Goal: Information Seeking & Learning: Learn about a topic

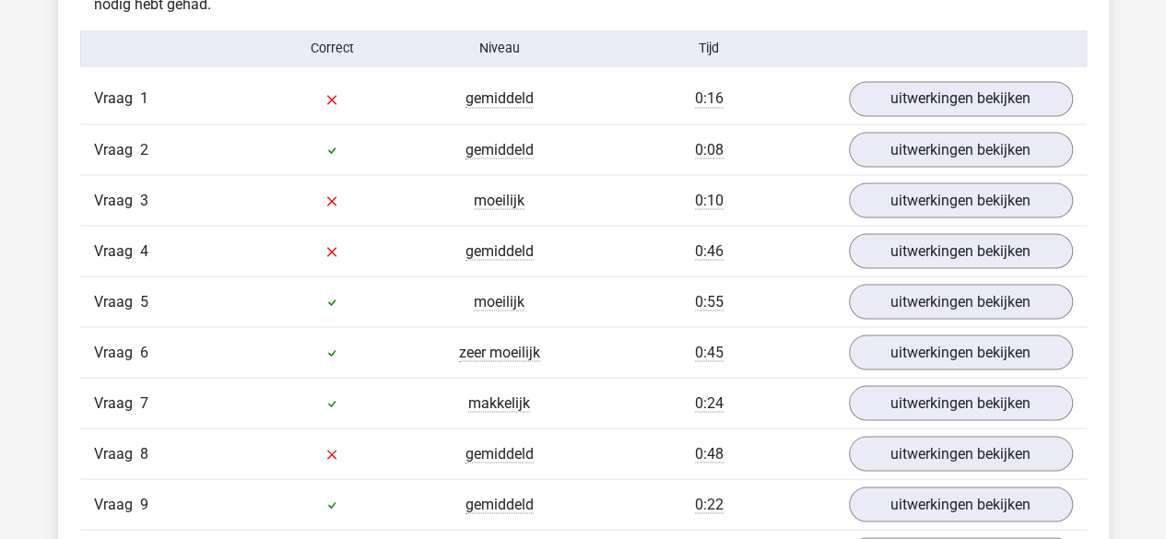
scroll to position [1600, 0]
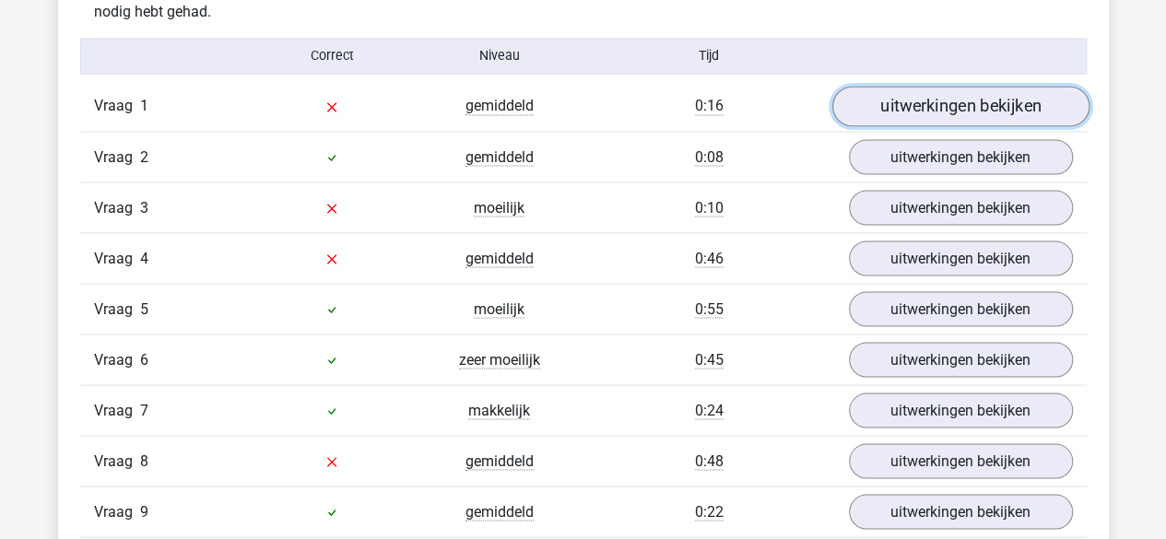
click at [870, 106] on link "uitwerkingen bekijken" at bounding box center [959, 107] width 257 height 41
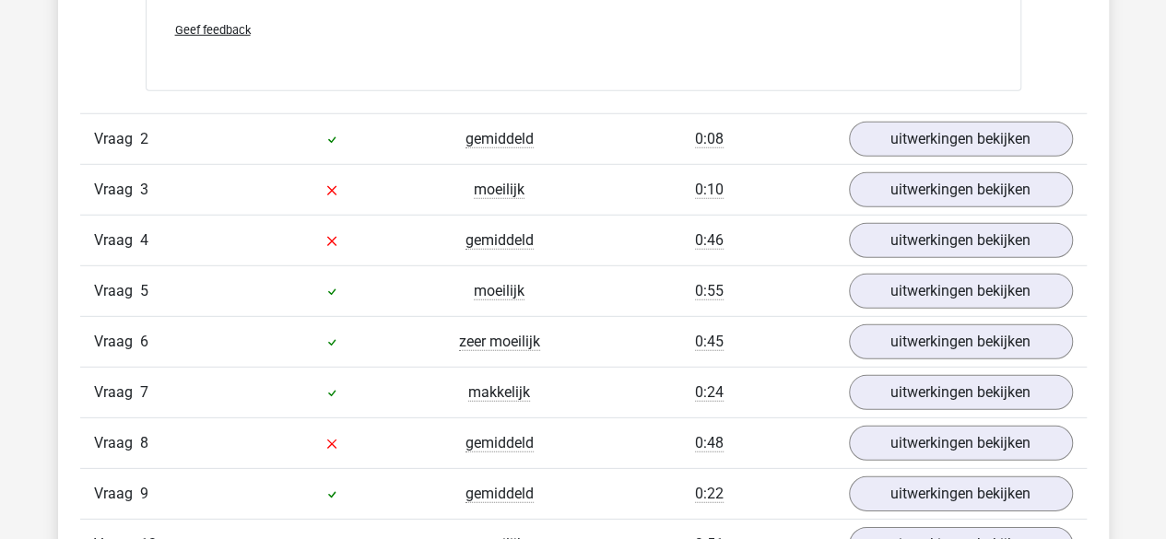
scroll to position [2552, 0]
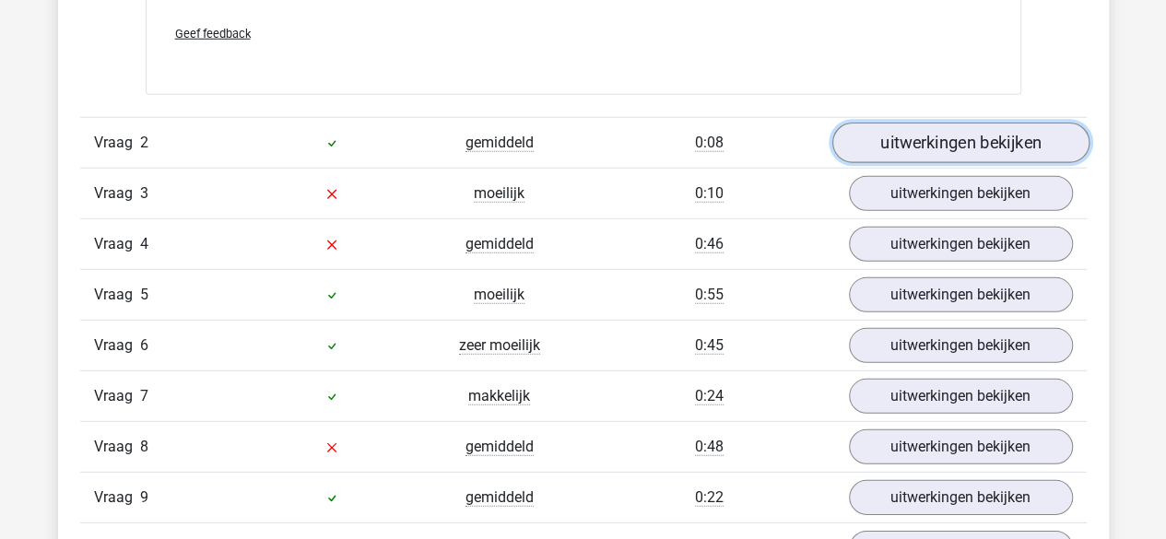
click at [920, 131] on link "uitwerkingen bekijken" at bounding box center [959, 143] width 257 height 41
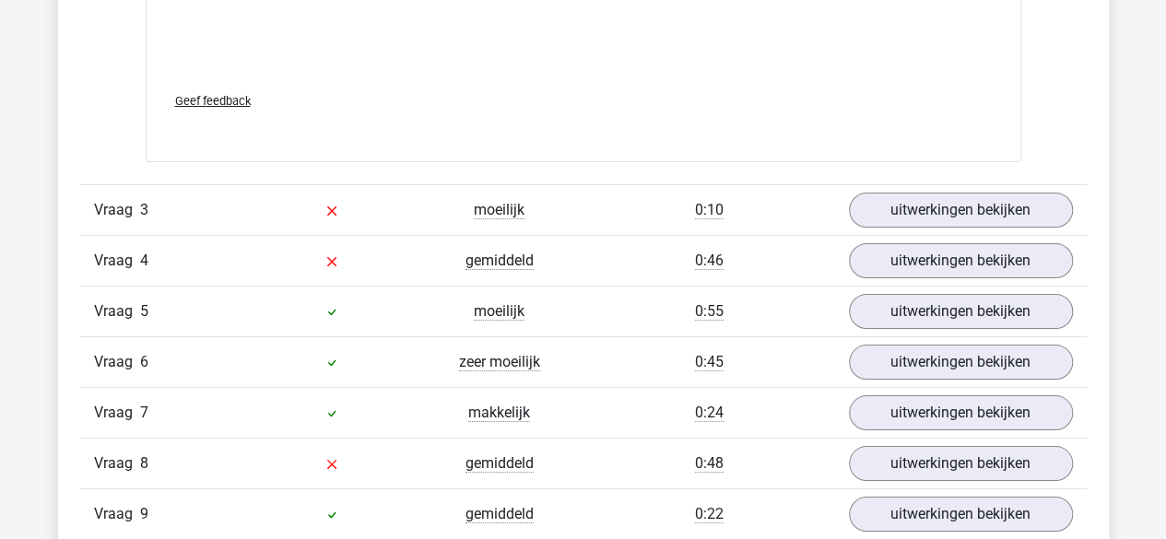
scroll to position [3366, 0]
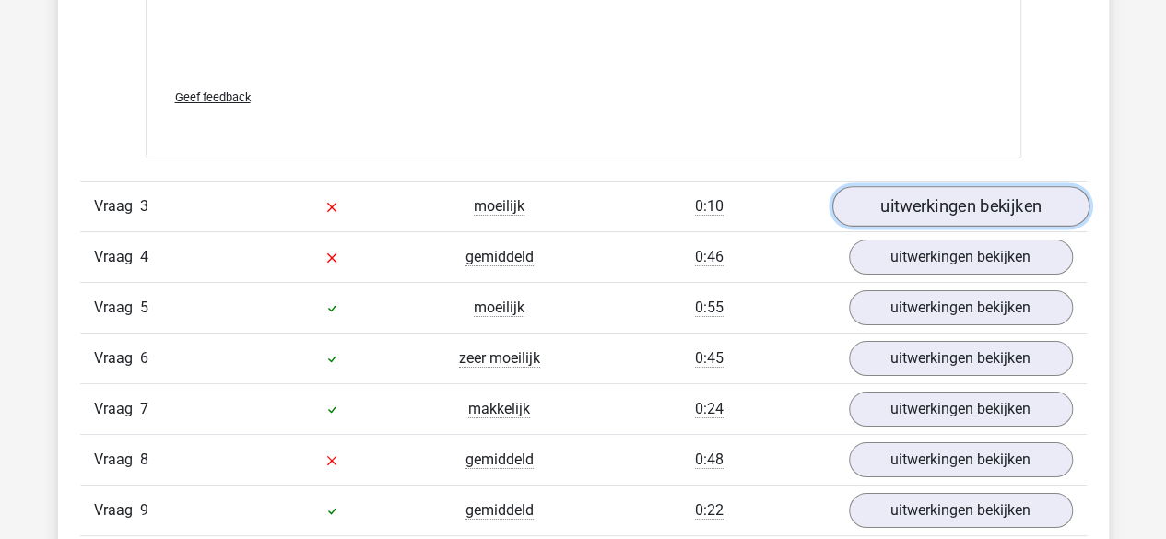
click at [885, 187] on link "uitwerkingen bekijken" at bounding box center [959, 206] width 257 height 41
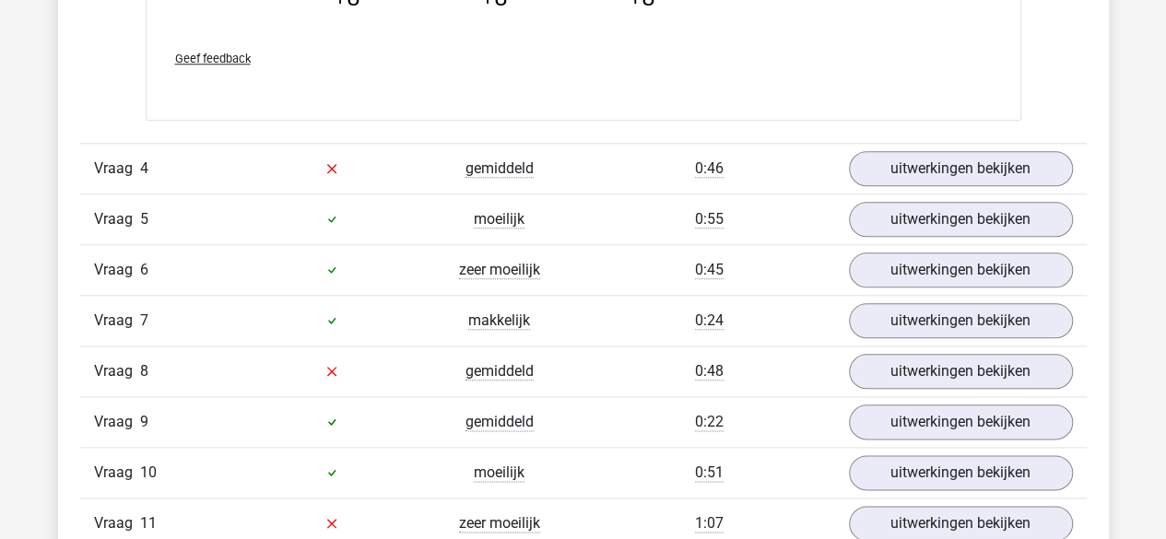
scroll to position [4395, 0]
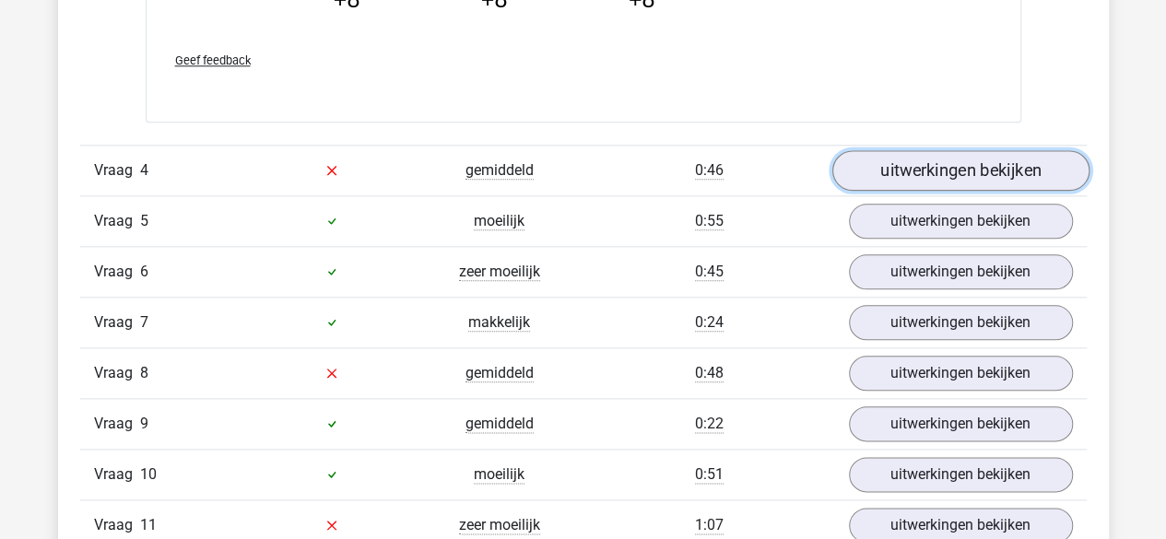
click at [896, 159] on link "uitwerkingen bekijken" at bounding box center [959, 170] width 257 height 41
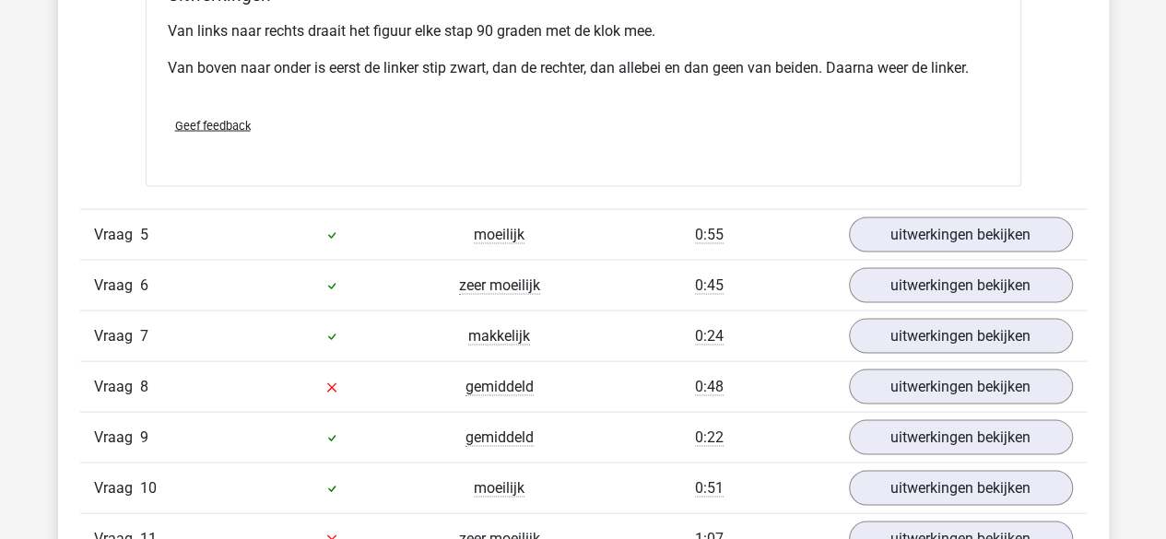
scroll to position [5140, 0]
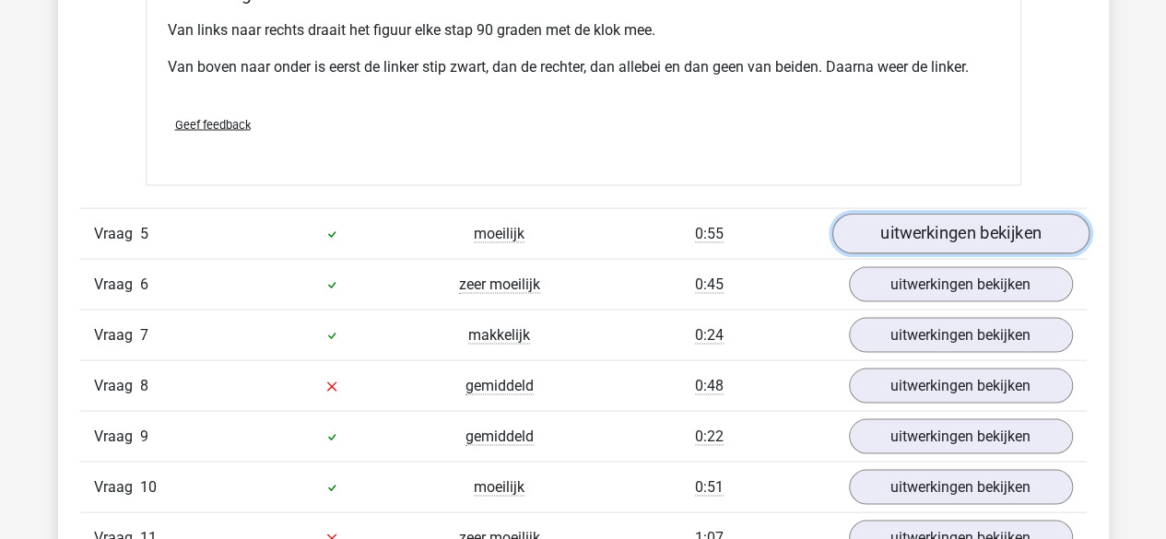
click at [912, 223] on link "uitwerkingen bekijken" at bounding box center [959, 233] width 257 height 41
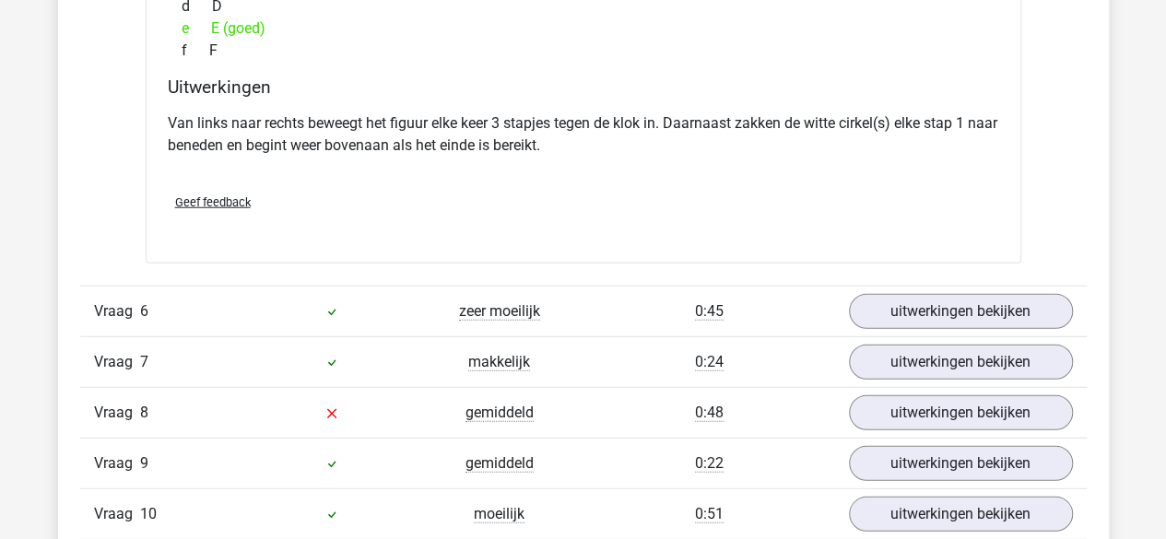
scroll to position [5862, 0]
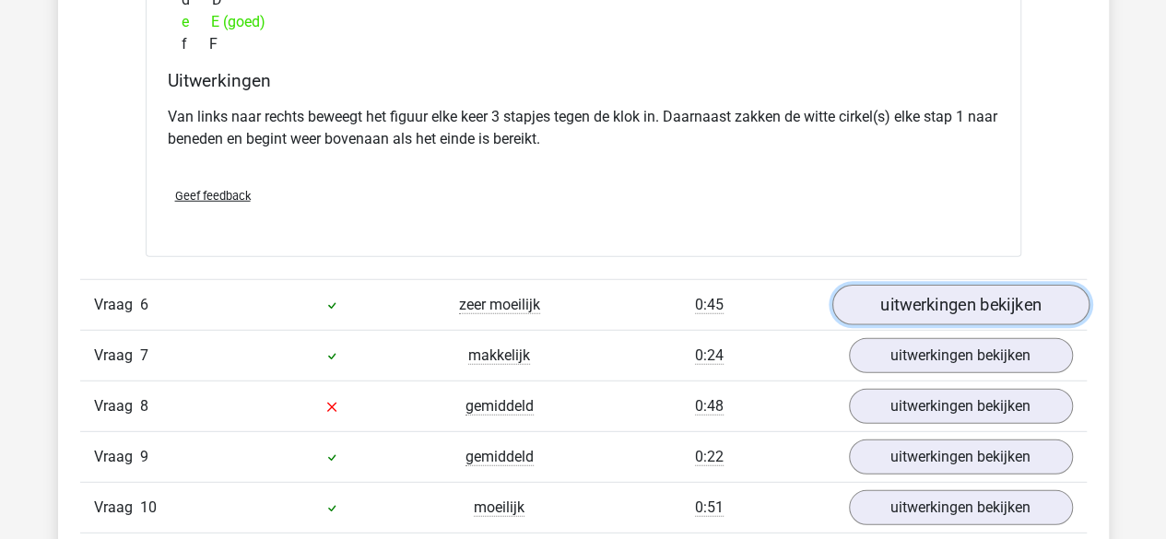
click at [907, 285] on link "uitwerkingen bekijken" at bounding box center [959, 305] width 257 height 41
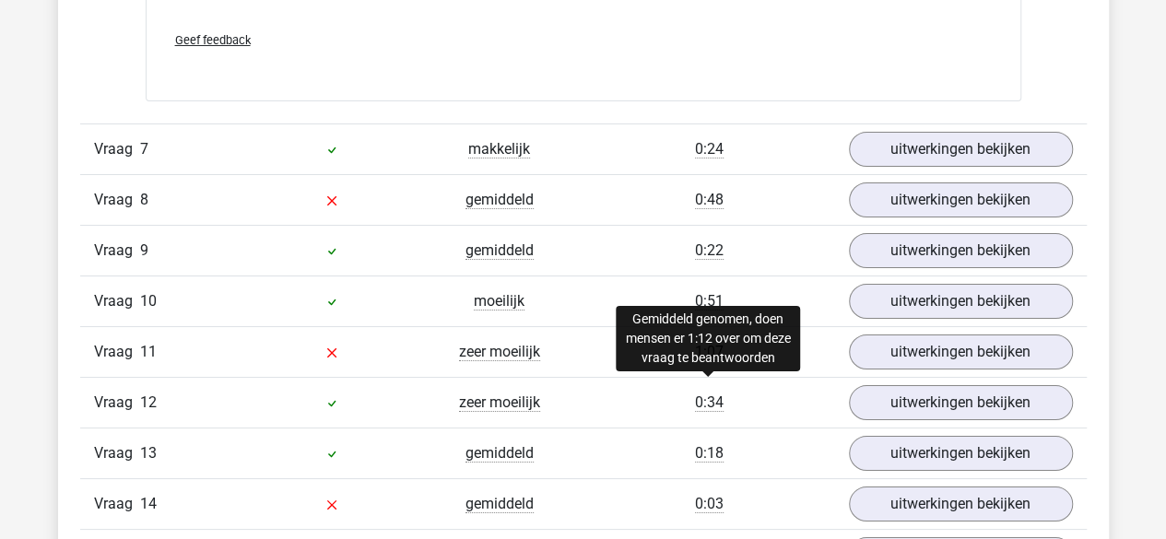
scroll to position [6827, 0]
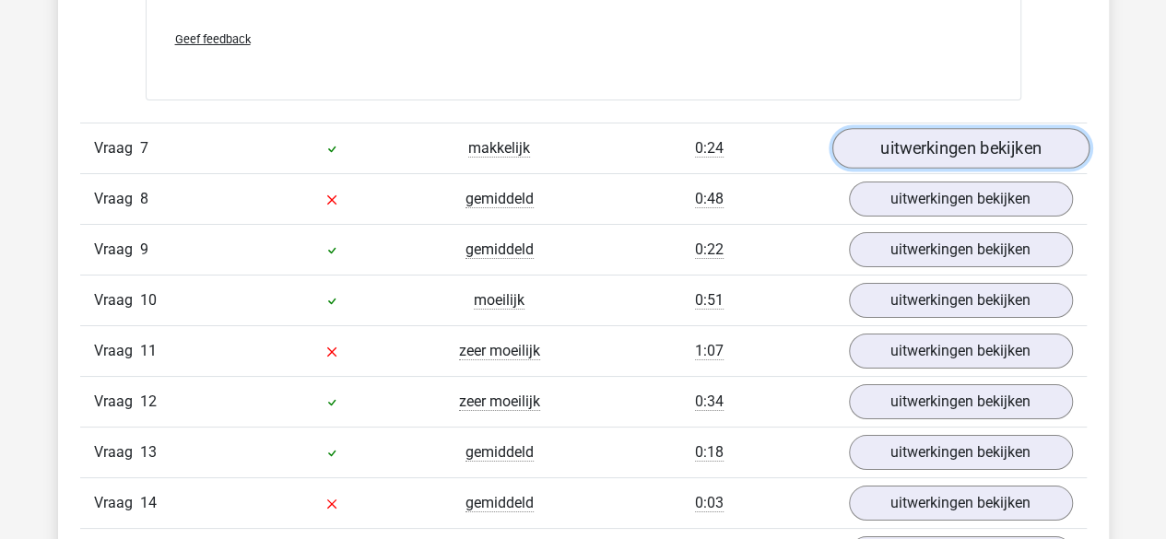
click at [914, 137] on link "uitwerkingen bekijken" at bounding box center [959, 148] width 257 height 41
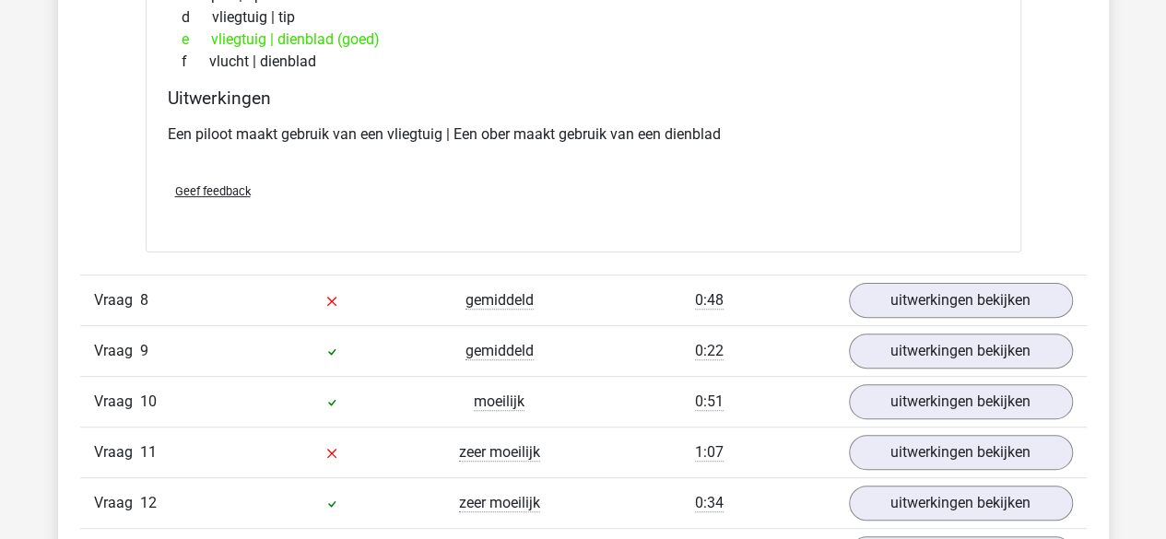
scroll to position [7160, 0]
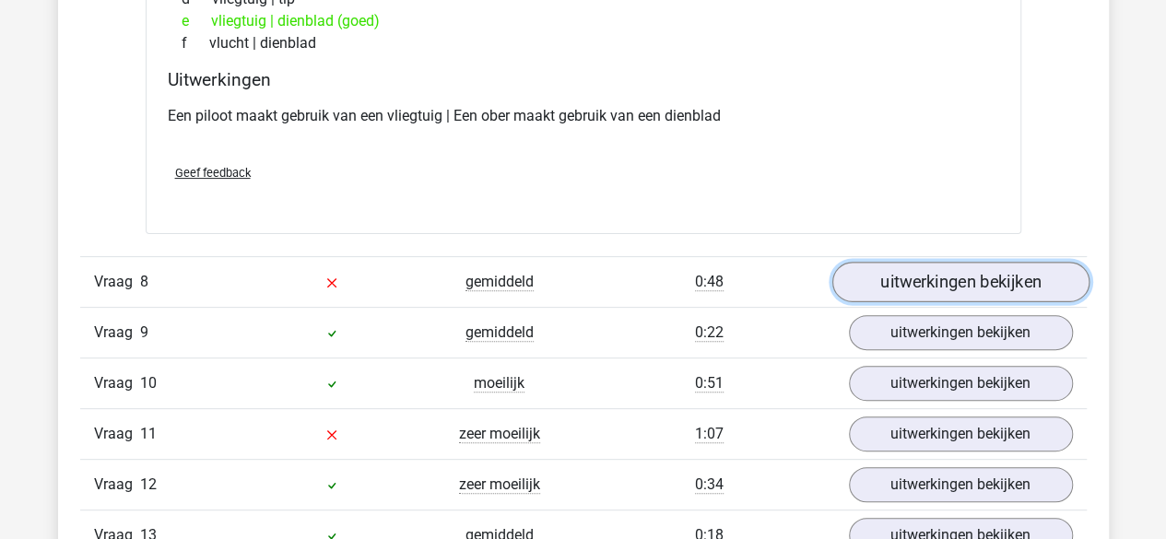
click at [881, 266] on link "uitwerkingen bekijken" at bounding box center [959, 283] width 257 height 41
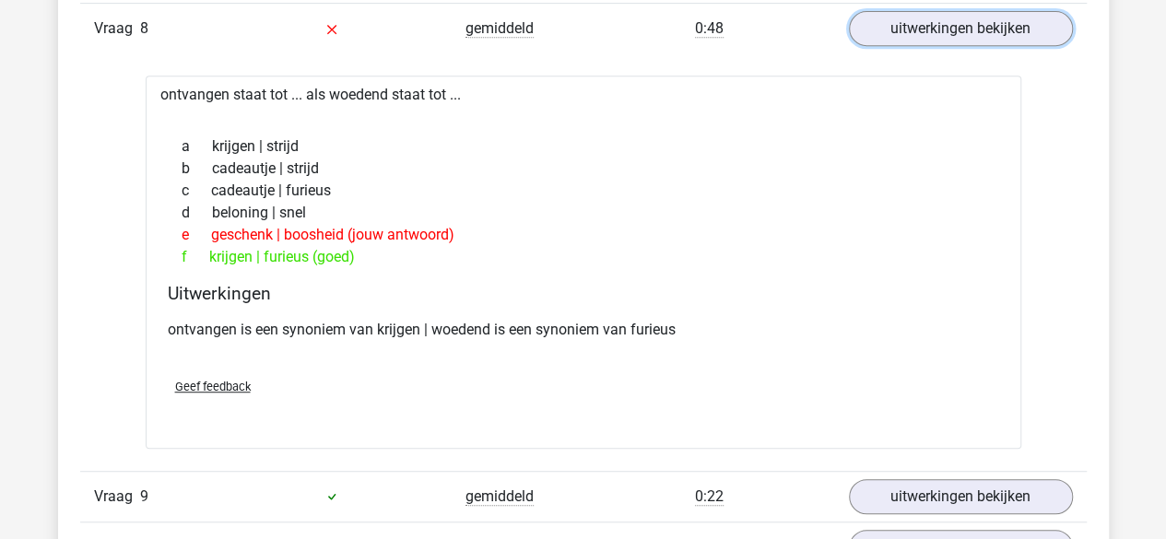
scroll to position [7414, 0]
drag, startPoint x: 433, startPoint y: 367, endPoint x: 404, endPoint y: 403, distance: 46.5
click at [404, 403] on div "ontvangen staat tot ... als woedend staat tot ... a krijgen | strijd b cadeautj…" at bounding box center [583, 261] width 875 height 372
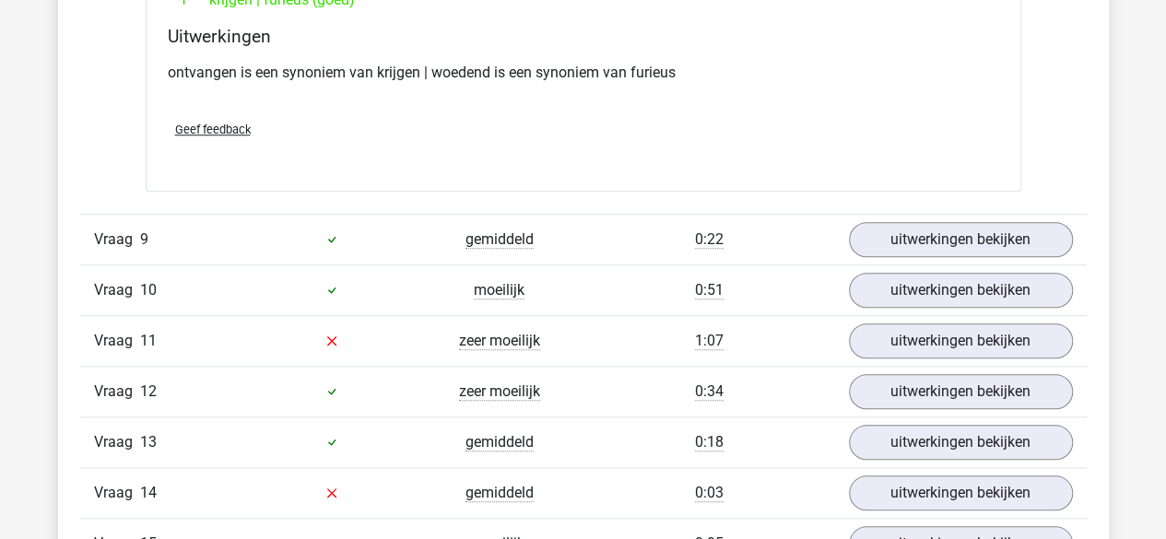
scroll to position [7673, 0]
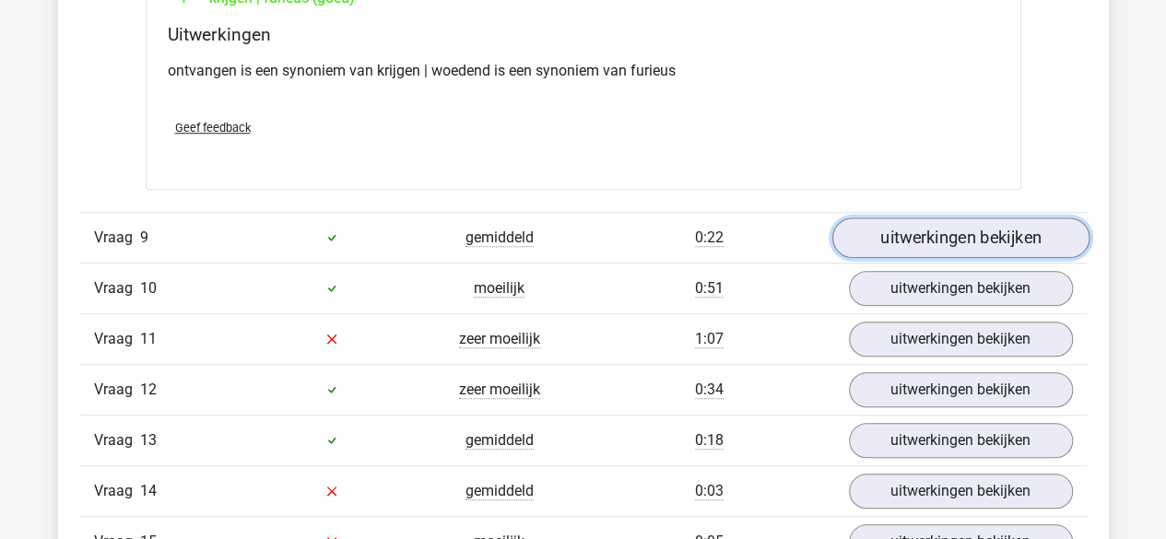
click at [909, 217] on link "uitwerkingen bekijken" at bounding box center [959, 237] width 257 height 41
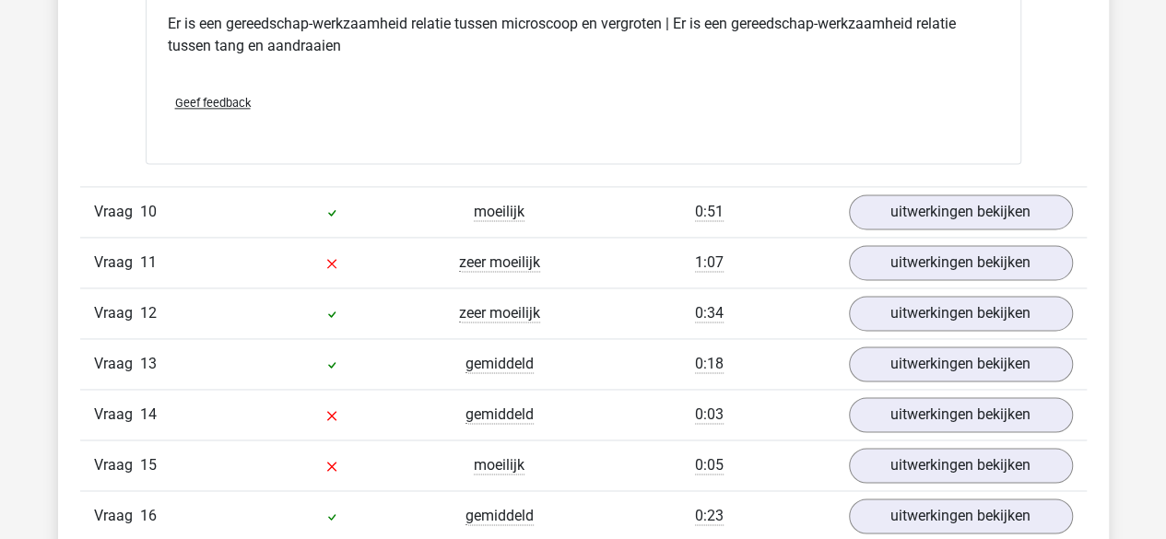
scroll to position [8189, 0]
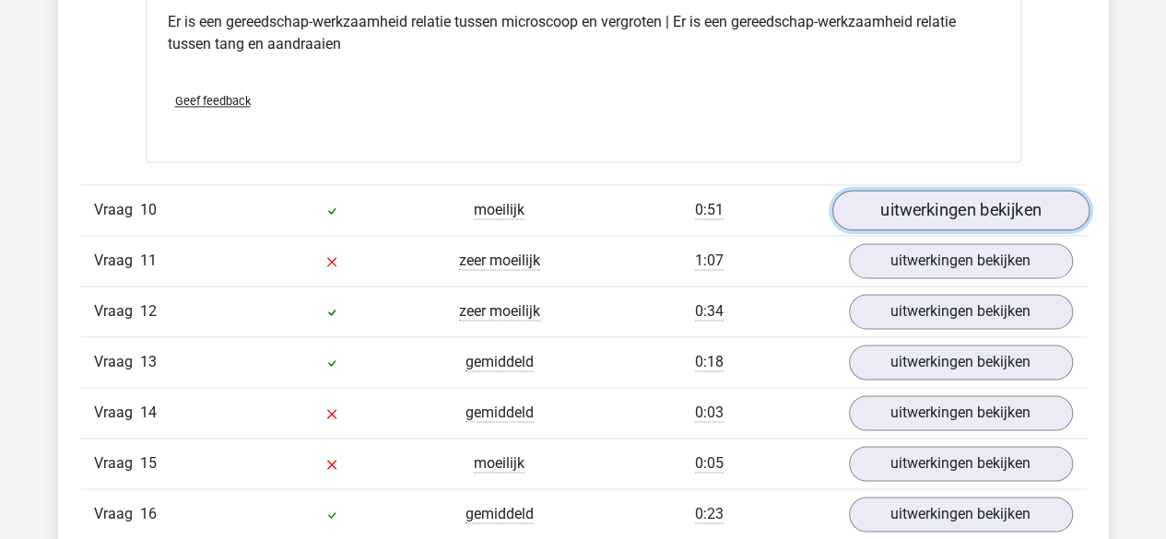
click at [910, 196] on link "uitwerkingen bekijken" at bounding box center [959, 210] width 257 height 41
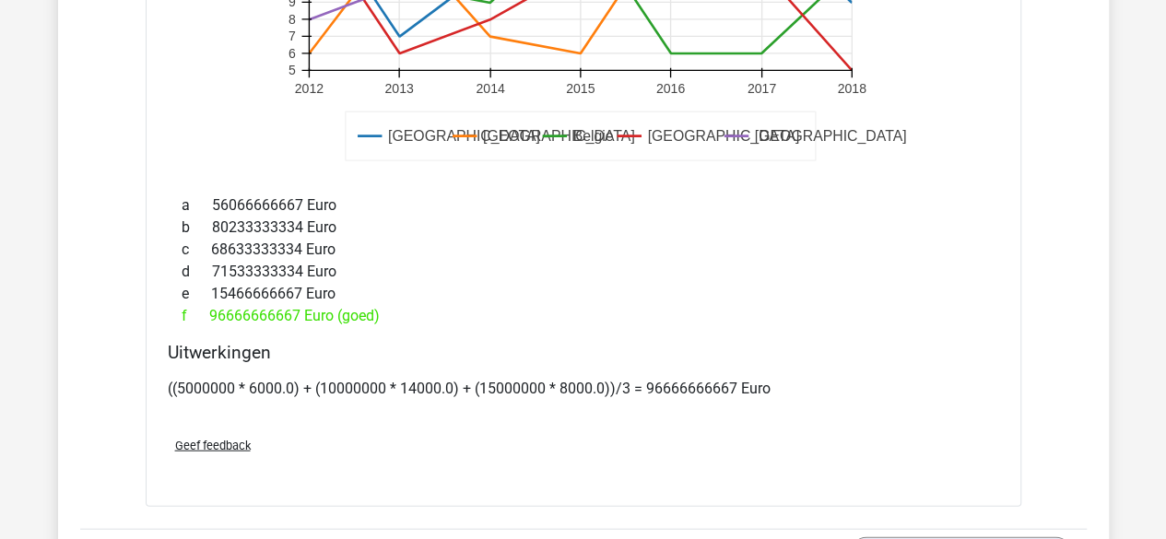
scroll to position [9140, 0]
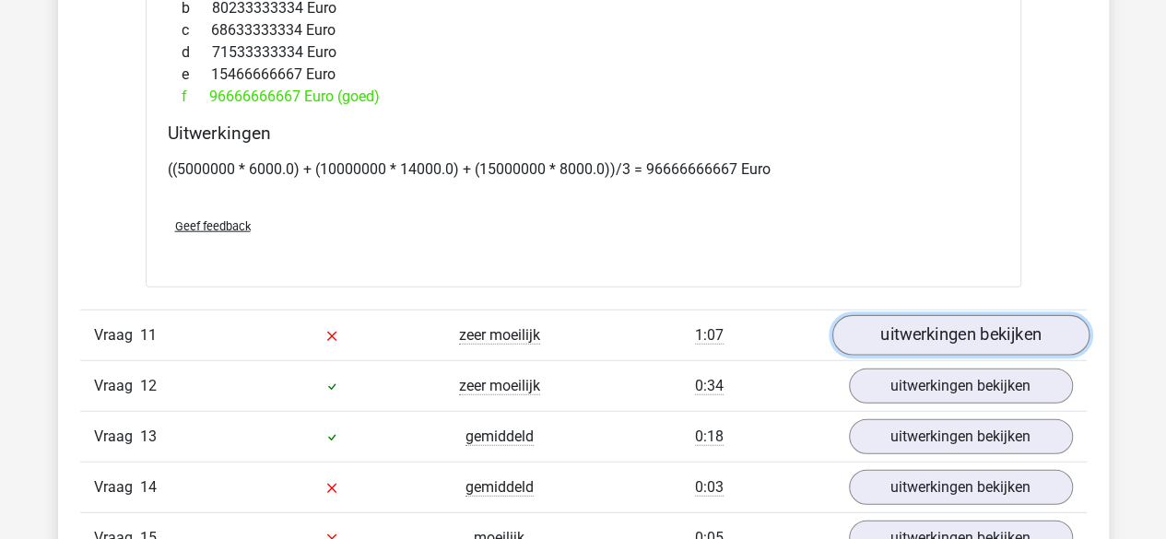
click at [942, 320] on link "uitwerkingen bekijken" at bounding box center [959, 335] width 257 height 41
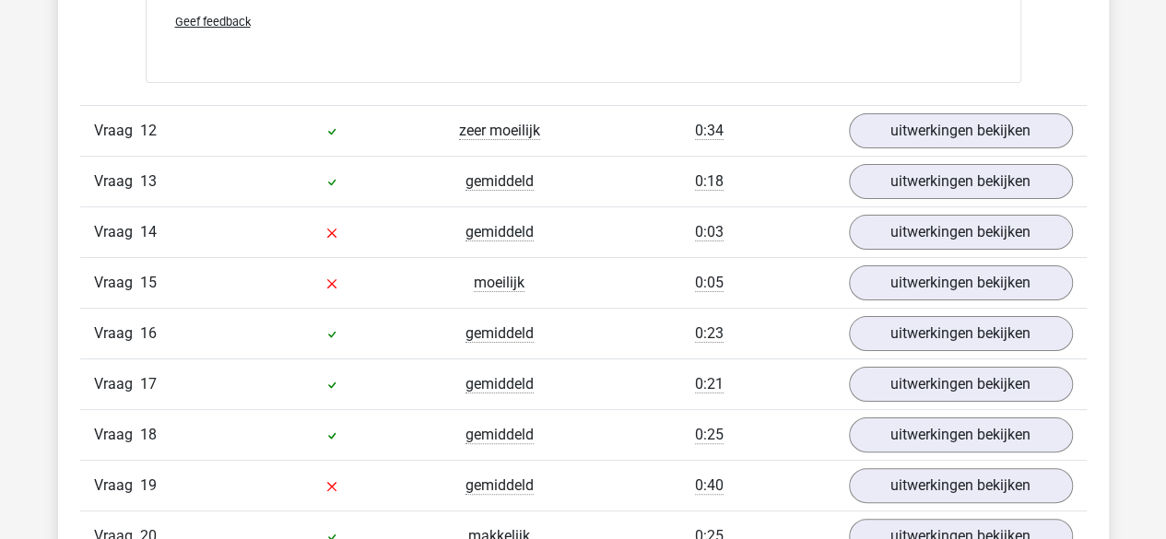
scroll to position [10527, 0]
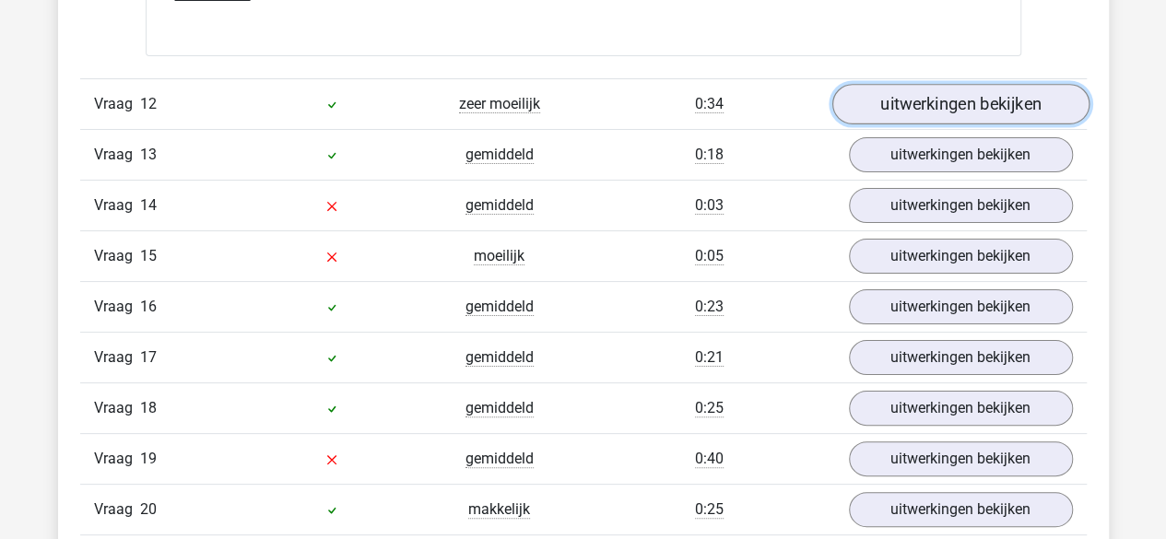
click at [914, 84] on link "uitwerkingen bekijken" at bounding box center [959, 104] width 257 height 41
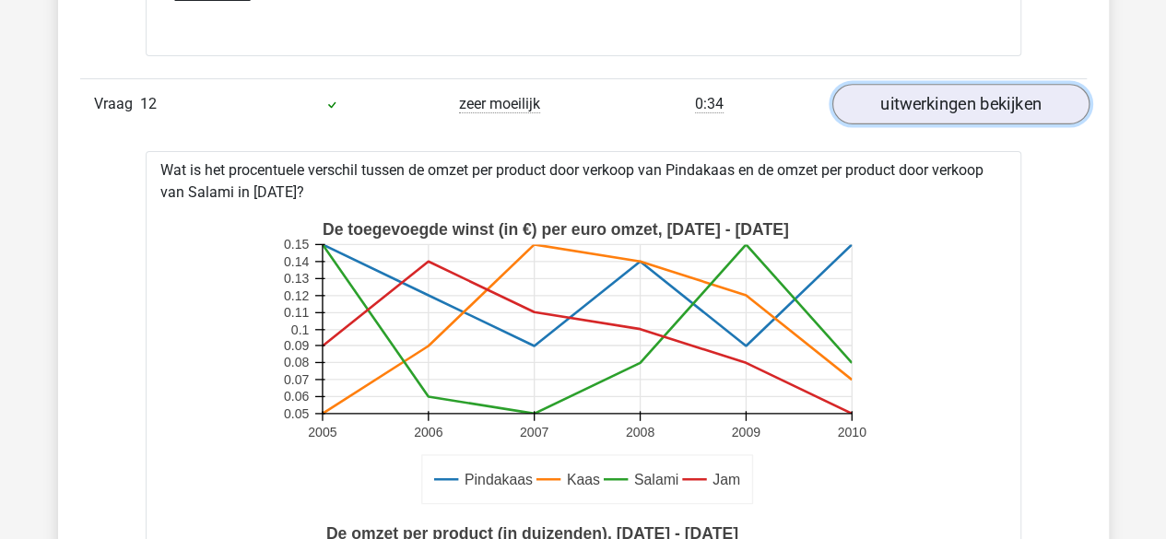
click at [914, 84] on link "uitwerkingen bekijken" at bounding box center [959, 104] width 257 height 41
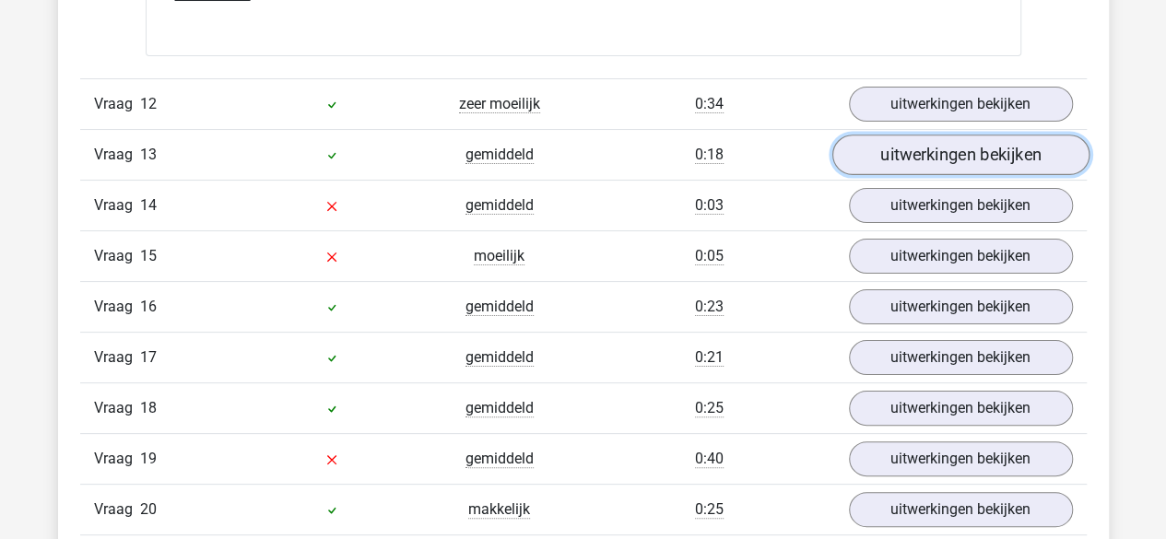
click at [918, 135] on link "uitwerkingen bekijken" at bounding box center [959, 155] width 257 height 41
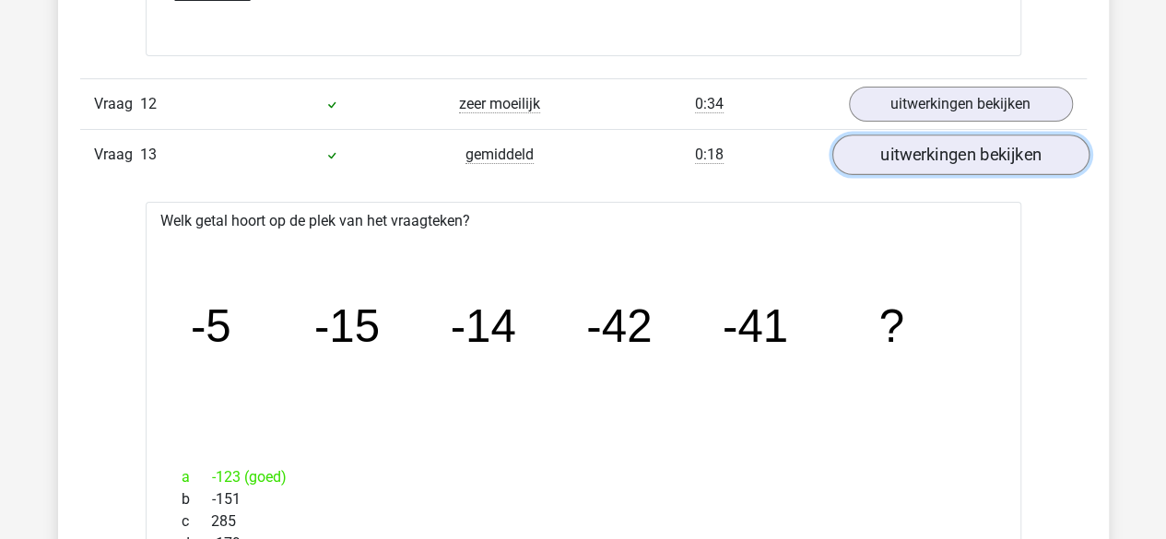
click at [918, 135] on link "uitwerkingen bekijken" at bounding box center [959, 155] width 257 height 41
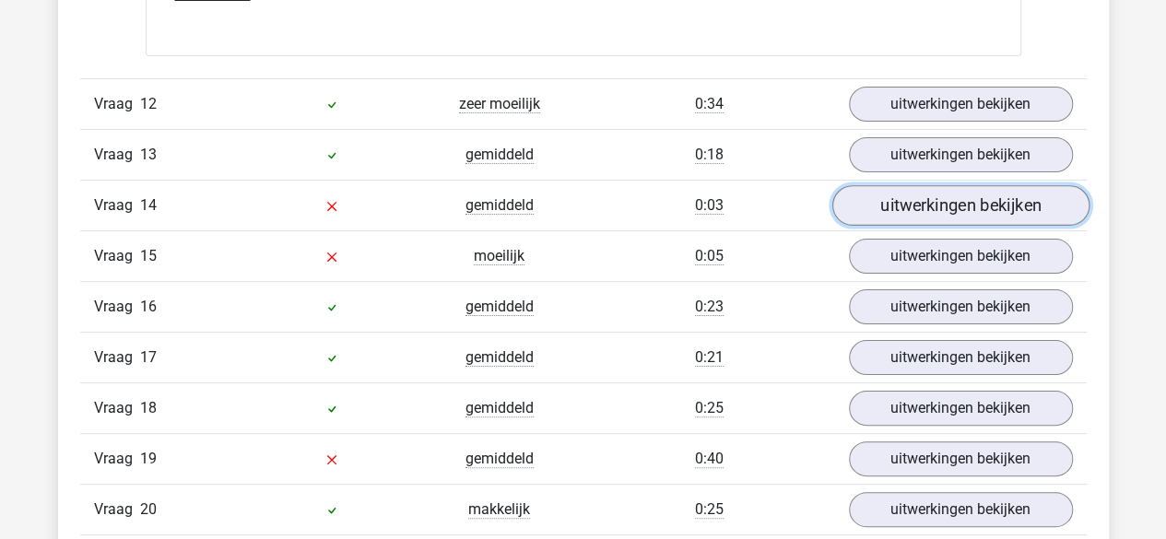
click at [905, 189] on link "uitwerkingen bekijken" at bounding box center [959, 205] width 257 height 41
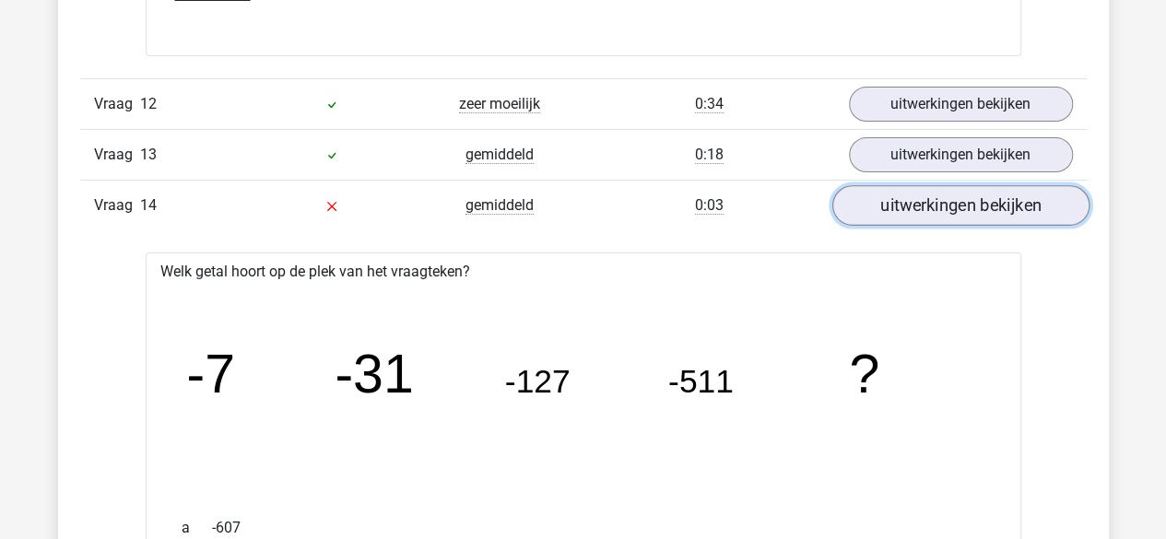
click at [905, 189] on link "uitwerkingen bekijken" at bounding box center [959, 205] width 257 height 41
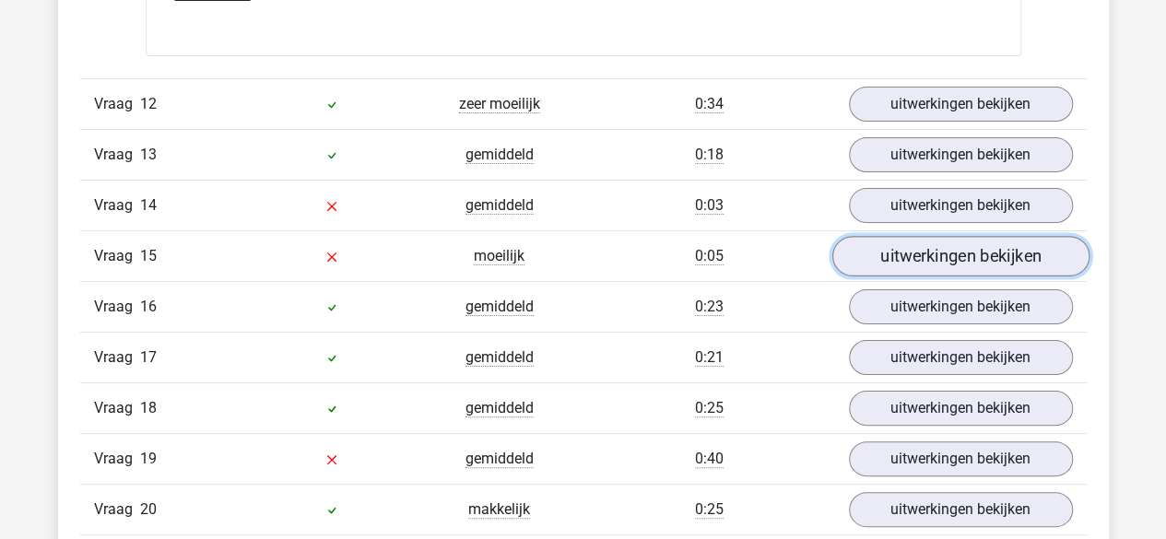
click at [905, 236] on link "uitwerkingen bekijken" at bounding box center [959, 256] width 257 height 41
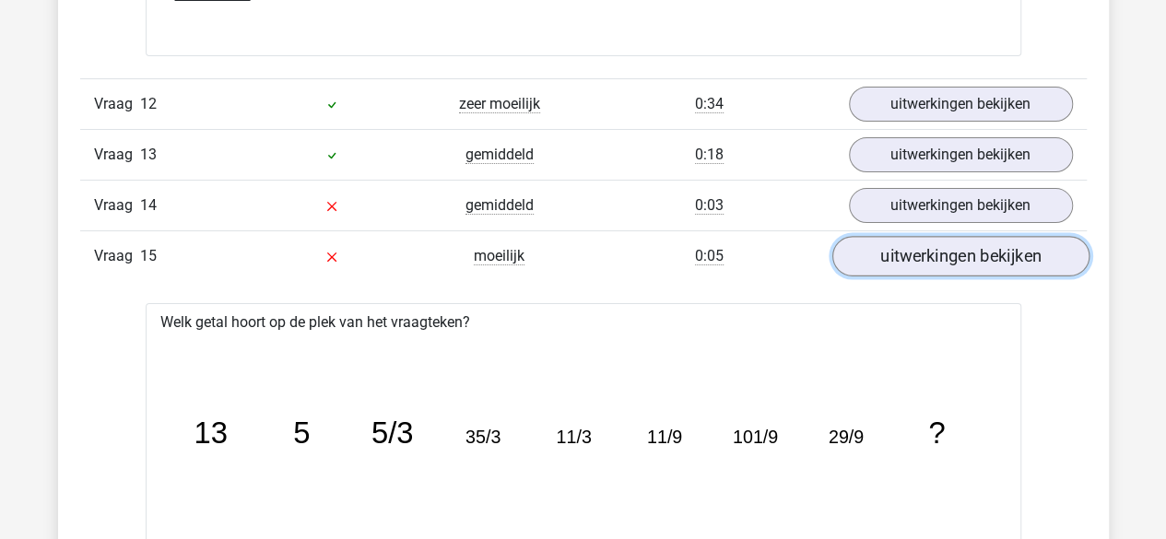
click at [905, 236] on link "uitwerkingen bekijken" at bounding box center [959, 256] width 257 height 41
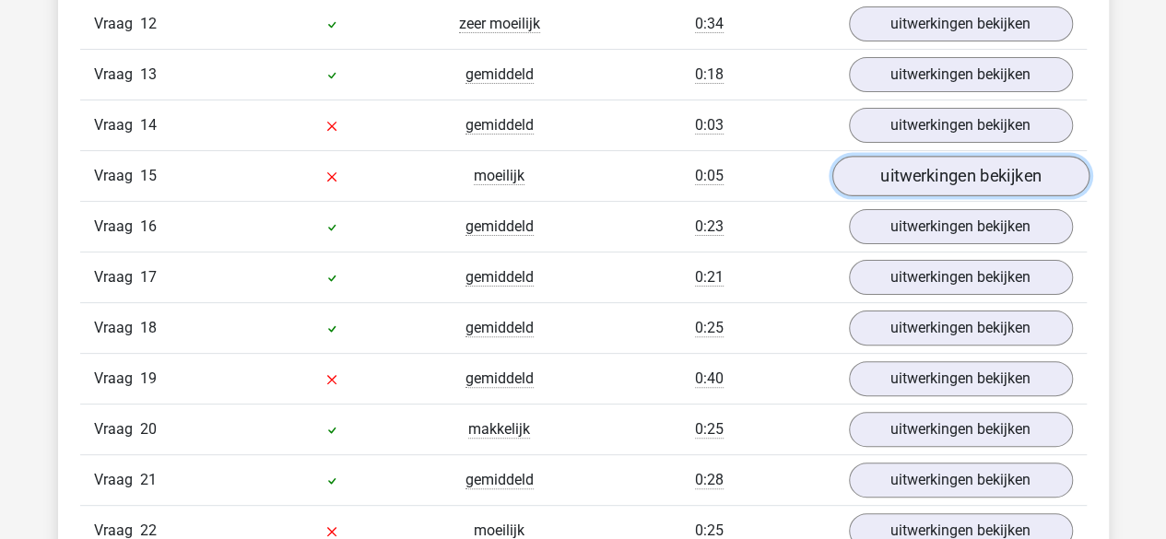
scroll to position [10608, 0]
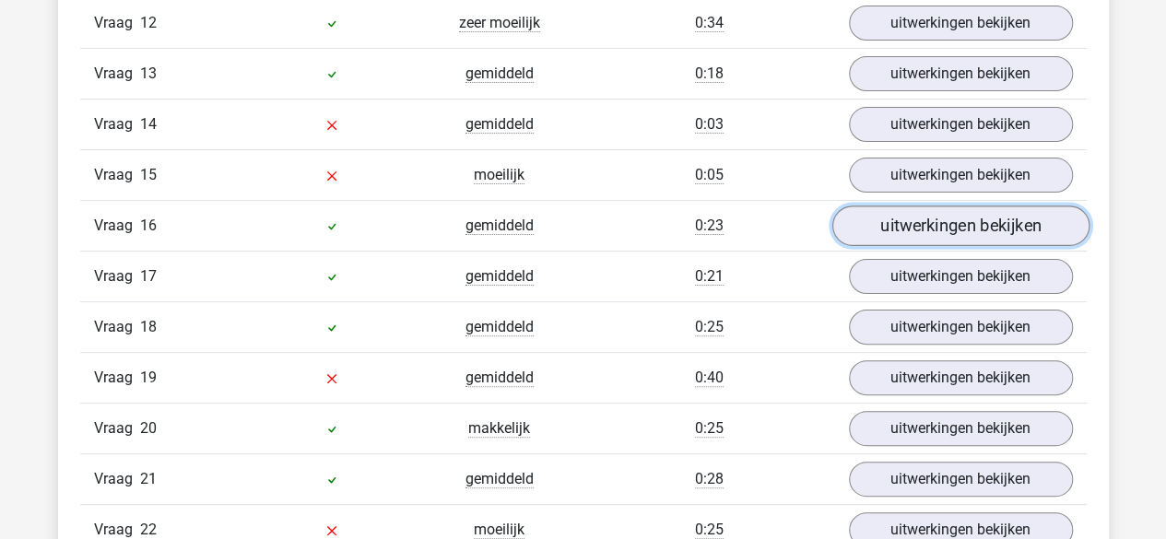
click at [905, 211] on link "uitwerkingen bekijken" at bounding box center [959, 225] width 257 height 41
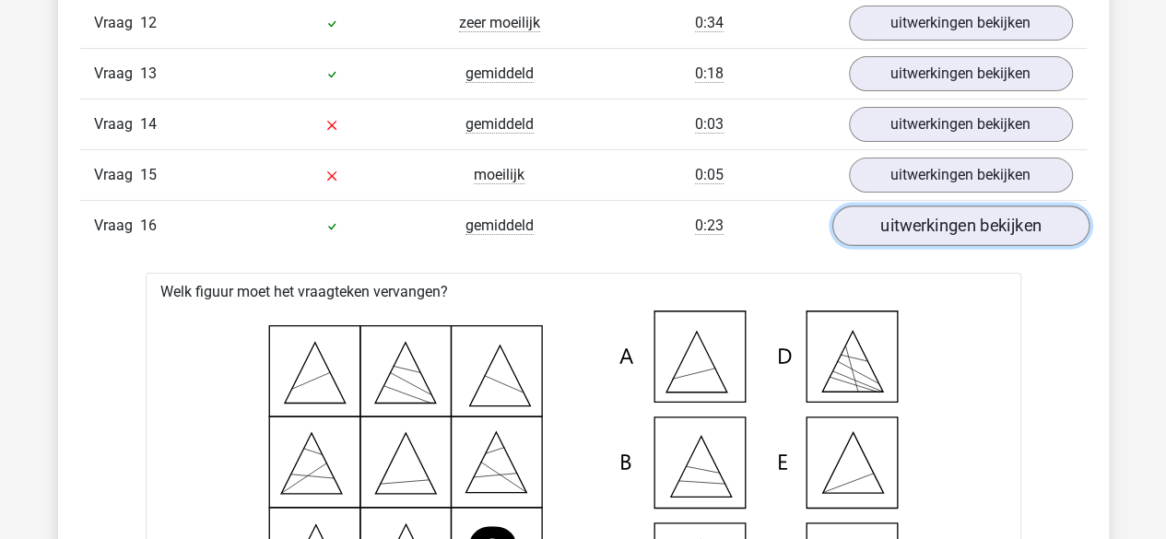
click at [905, 211] on link "uitwerkingen bekijken" at bounding box center [959, 225] width 257 height 41
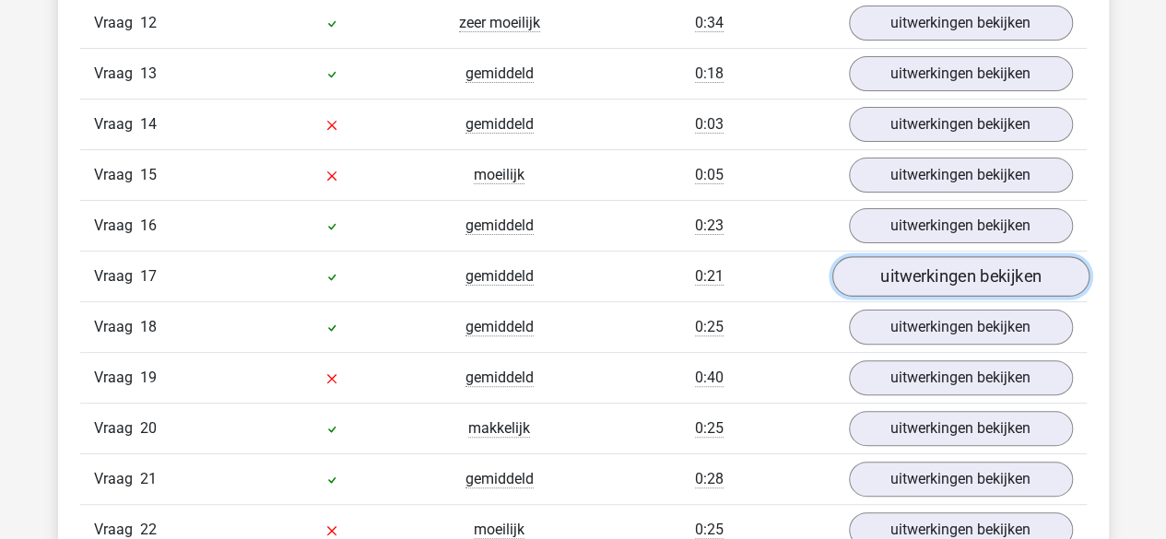
click at [901, 261] on link "uitwerkingen bekijken" at bounding box center [959, 276] width 257 height 41
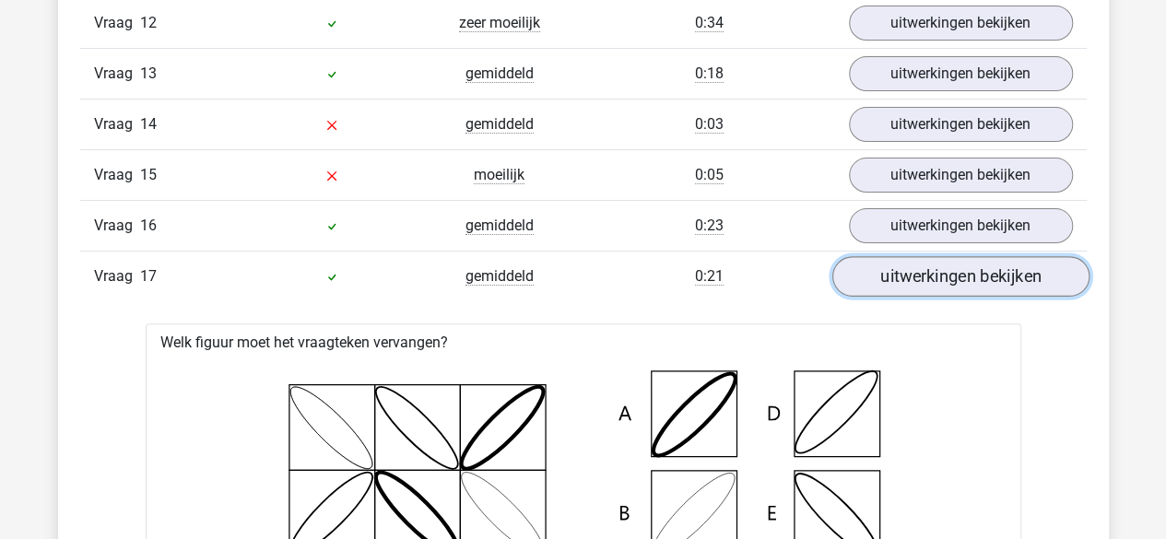
click at [901, 261] on link "uitwerkingen bekijken" at bounding box center [959, 276] width 257 height 41
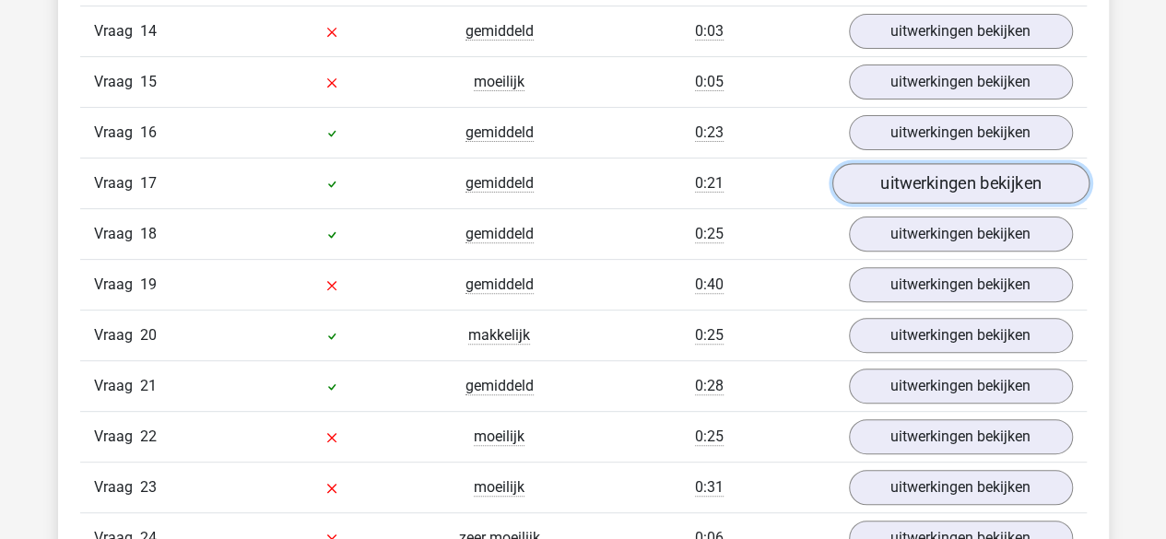
scroll to position [10704, 0]
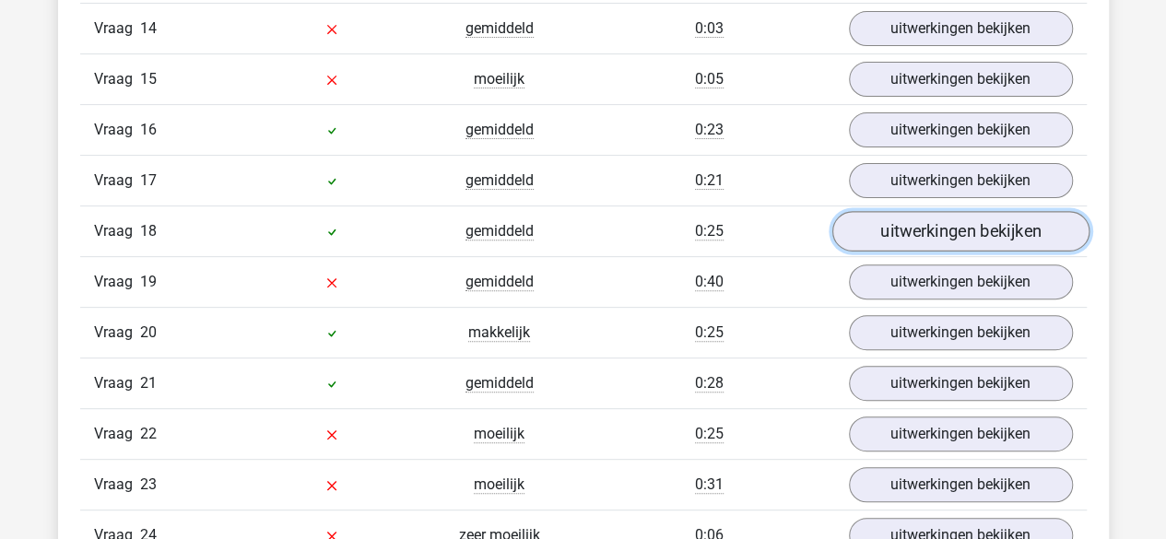
click at [898, 214] on link "uitwerkingen bekijken" at bounding box center [959, 231] width 257 height 41
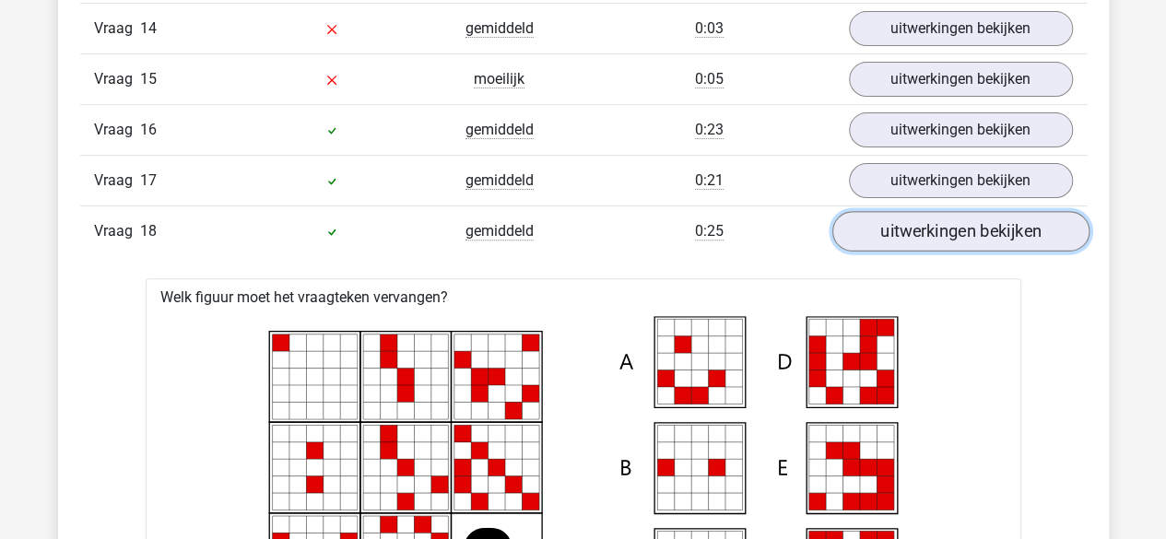
click at [898, 214] on link "uitwerkingen bekijken" at bounding box center [959, 231] width 257 height 41
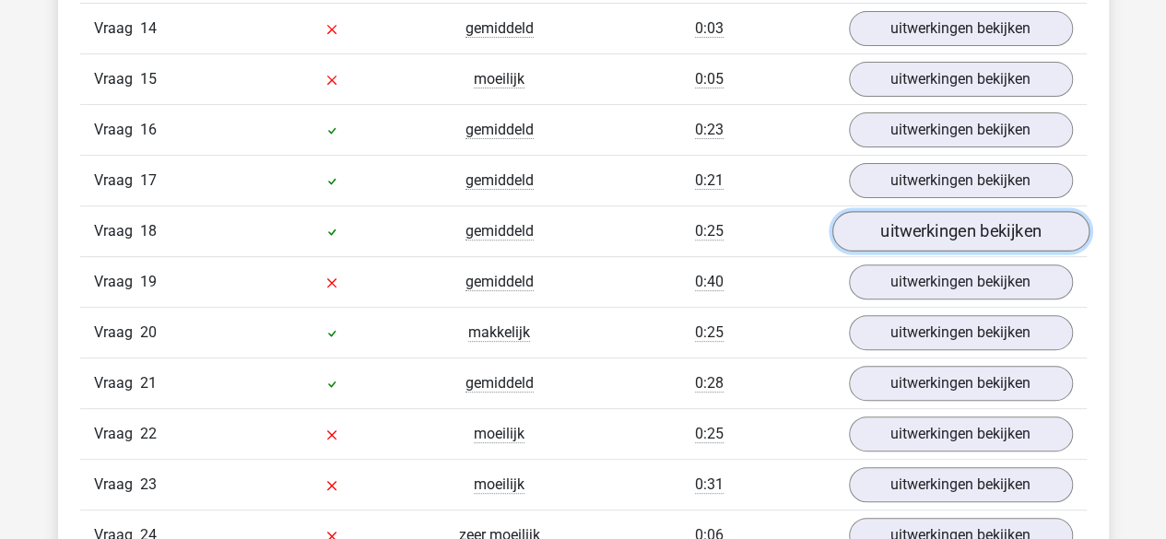
scroll to position [10743, 0]
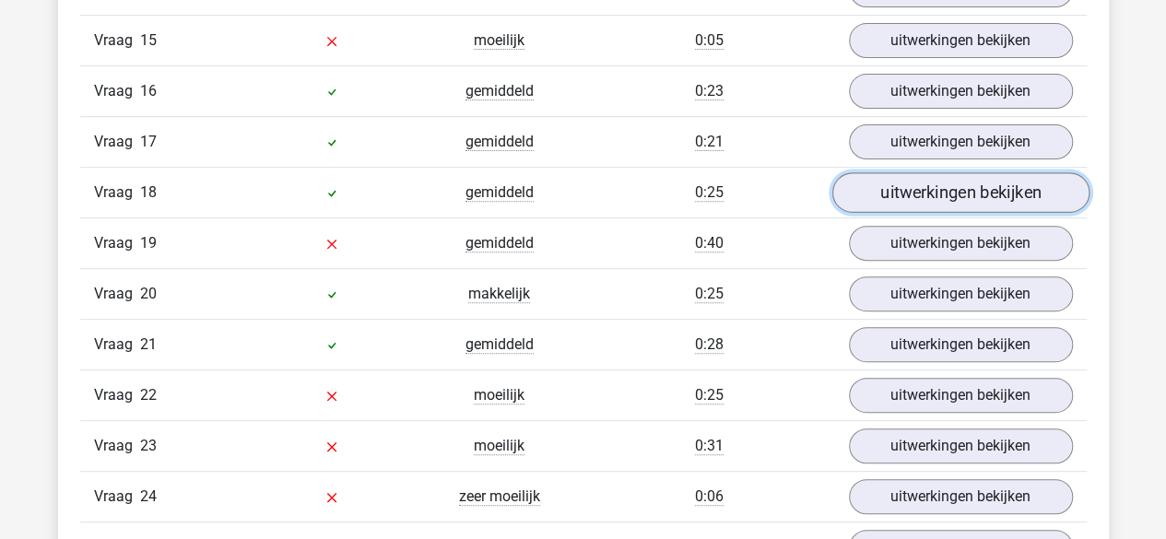
click at [890, 172] on link "uitwerkingen bekijken" at bounding box center [959, 192] width 257 height 41
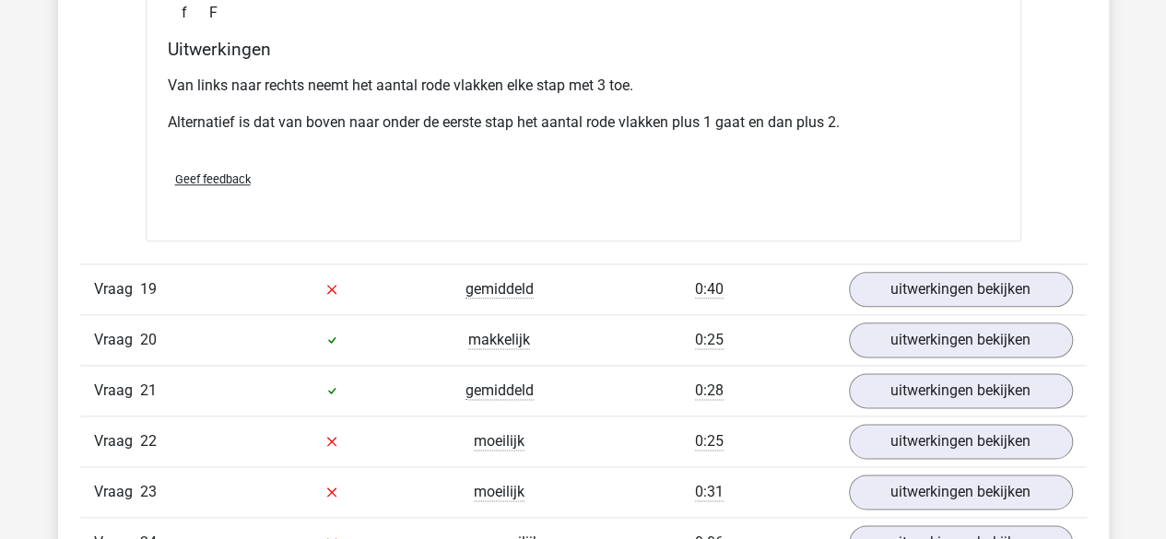
scroll to position [11458, 0]
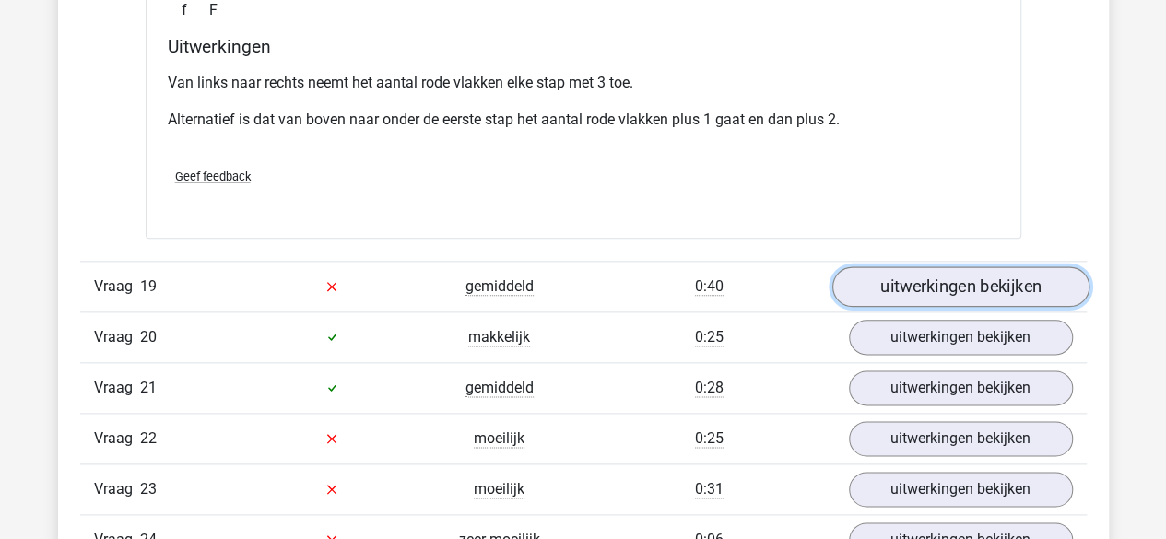
click at [902, 266] on link "uitwerkingen bekijken" at bounding box center [959, 286] width 257 height 41
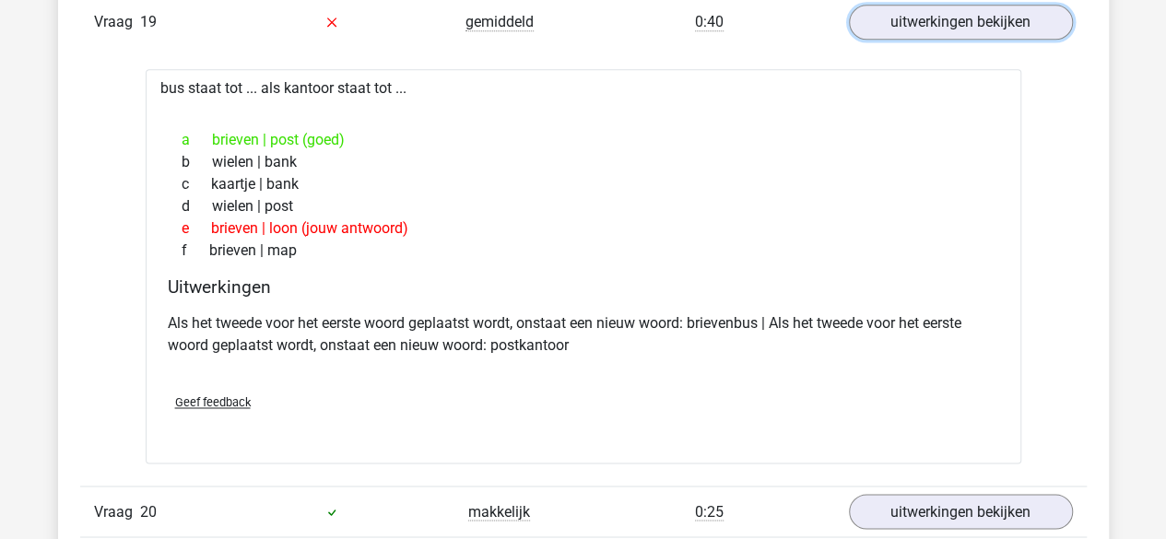
scroll to position [11904, 0]
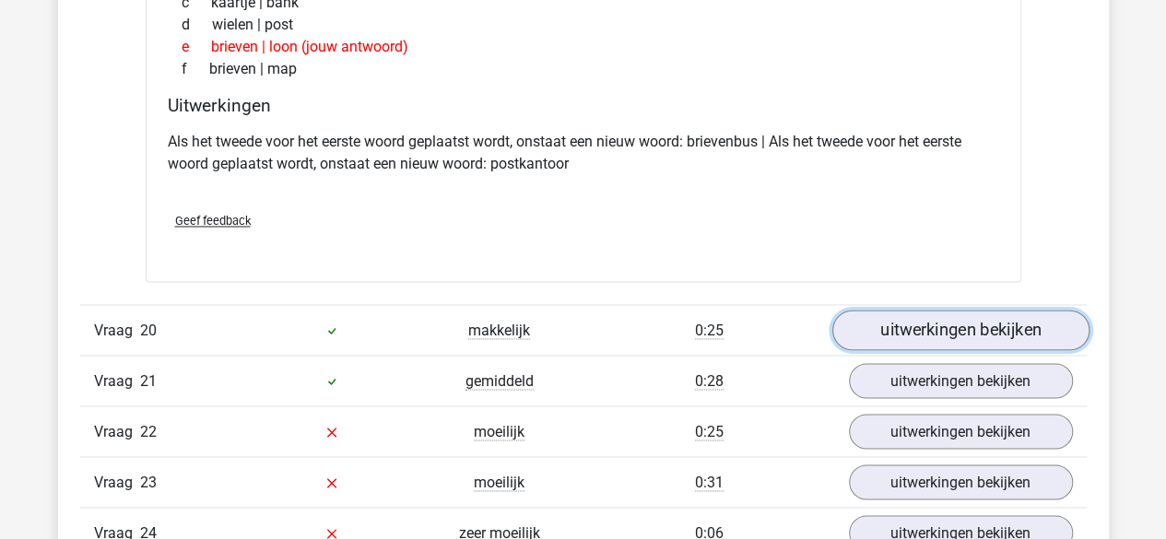
click at [886, 310] on link "uitwerkingen bekijken" at bounding box center [959, 330] width 257 height 41
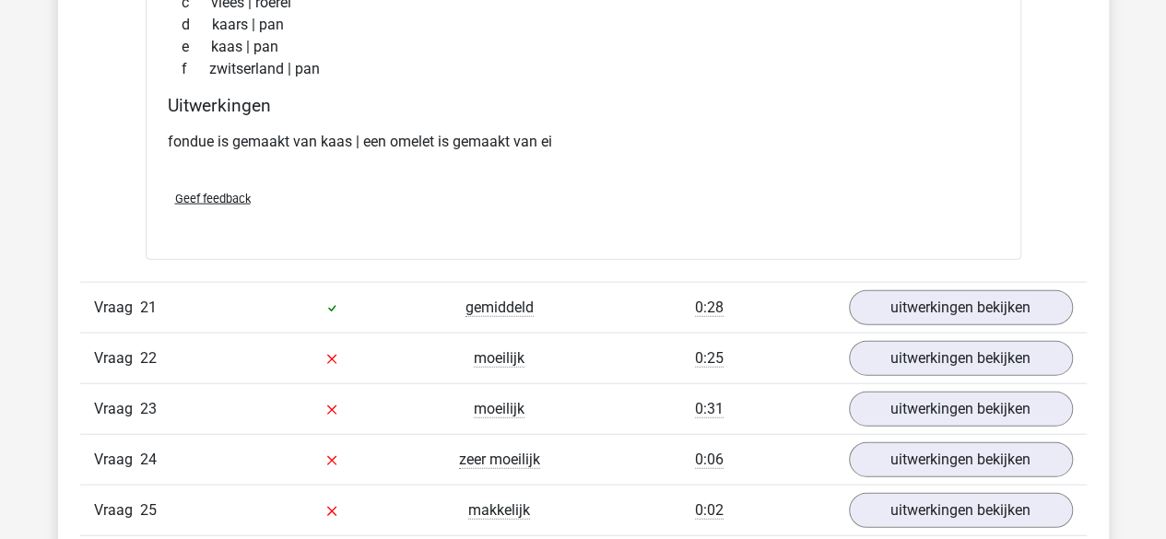
scroll to position [12416, 0]
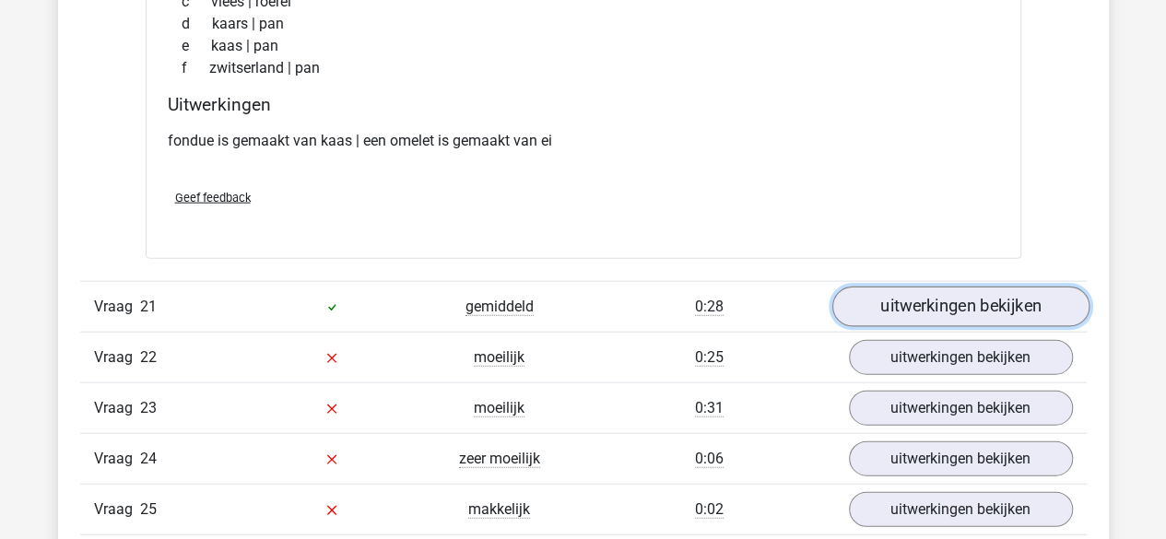
click at [905, 287] on link "uitwerkingen bekijken" at bounding box center [959, 307] width 257 height 41
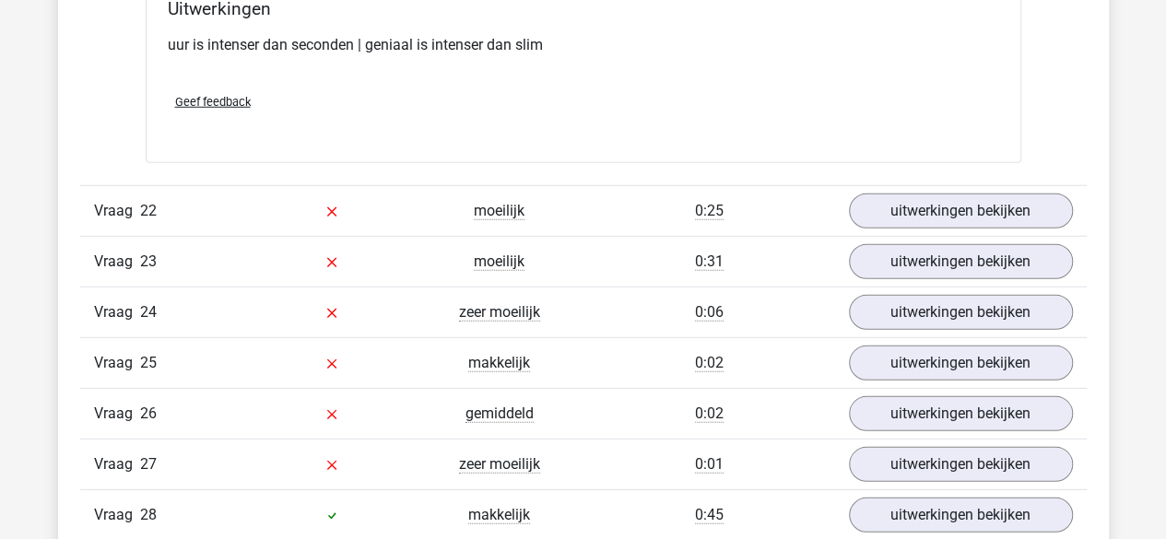
scroll to position [12979, 0]
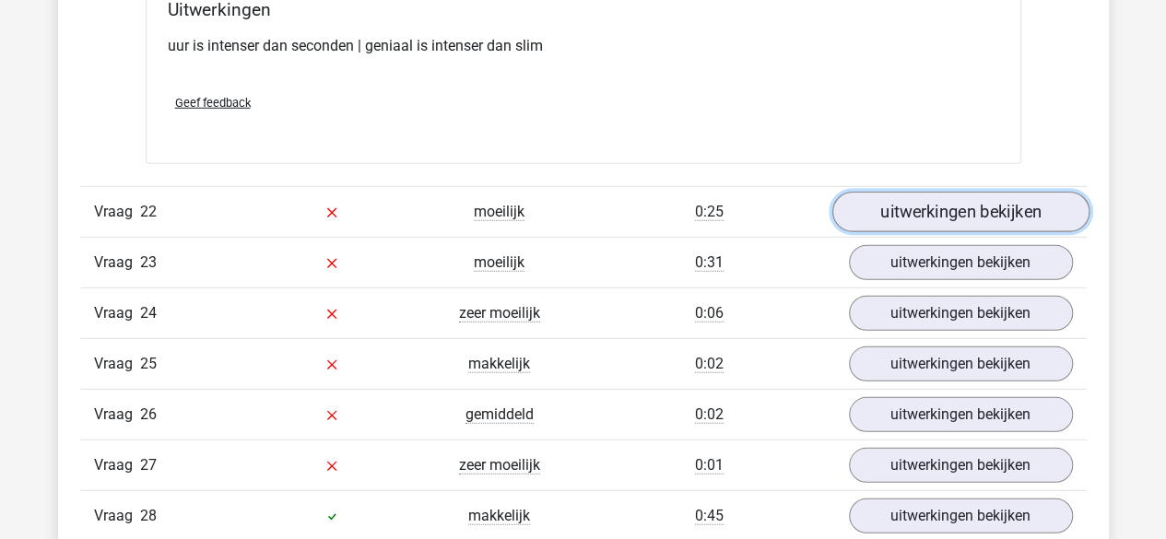
click at [888, 192] on link "uitwerkingen bekijken" at bounding box center [959, 212] width 257 height 41
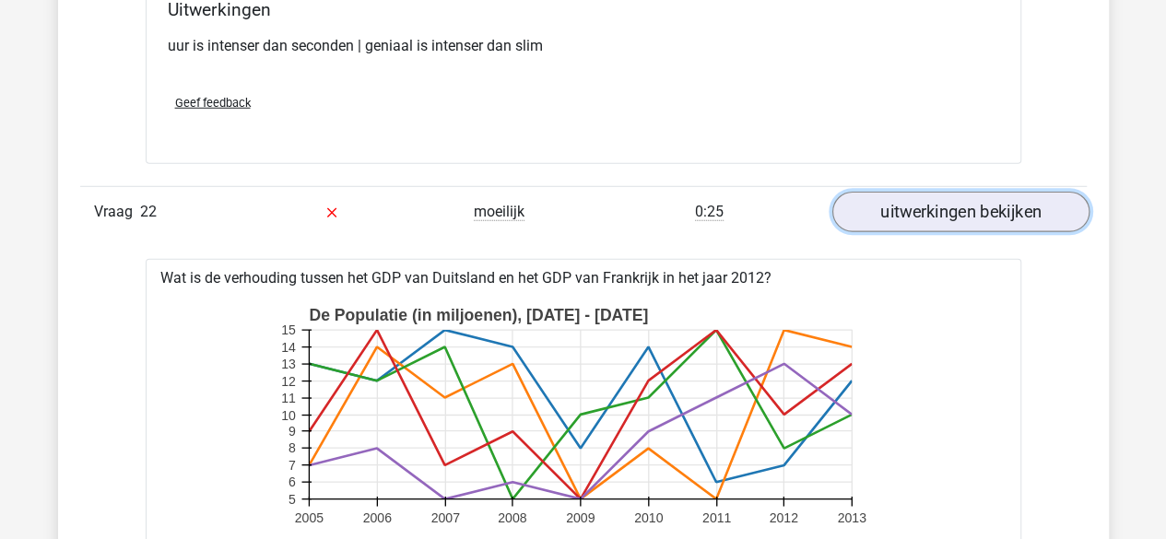
click at [888, 192] on link "uitwerkingen bekijken" at bounding box center [959, 212] width 257 height 41
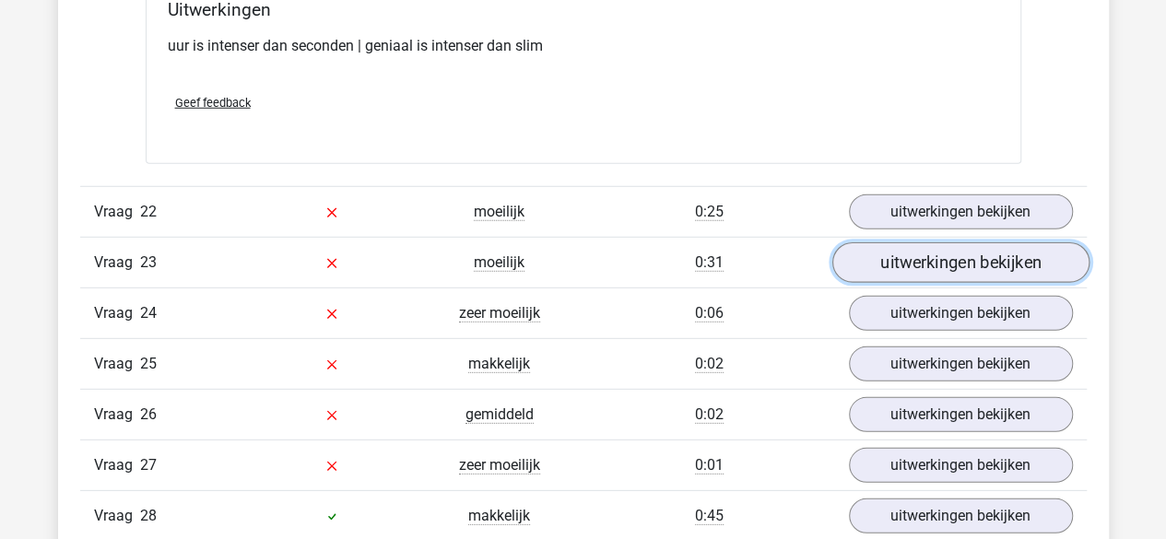
click at [887, 242] on link "uitwerkingen bekijken" at bounding box center [959, 262] width 257 height 41
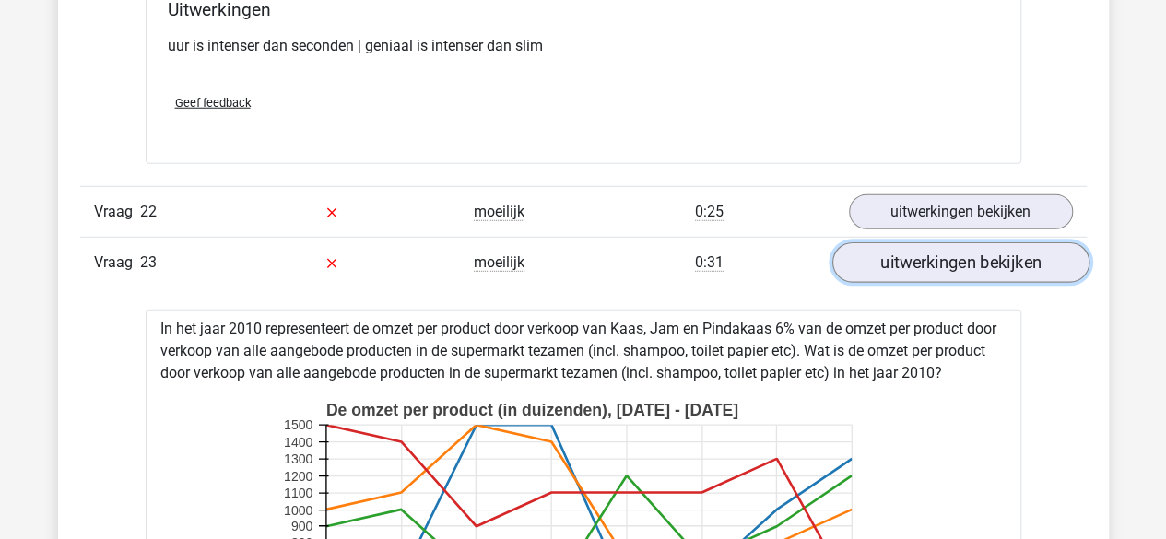
click at [887, 242] on link "uitwerkingen bekijken" at bounding box center [959, 262] width 257 height 41
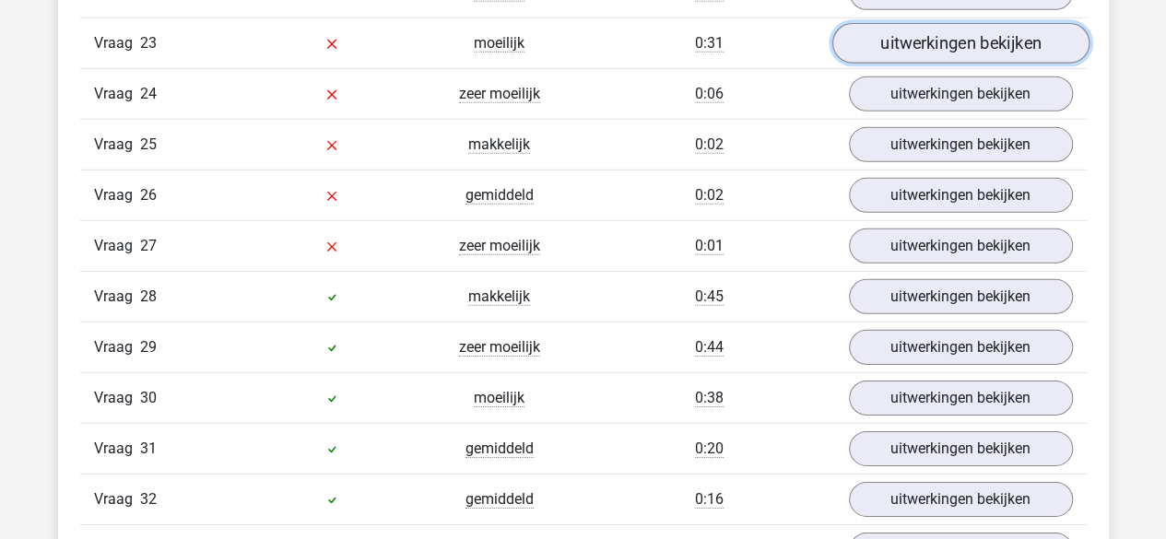
scroll to position [13206, 0]
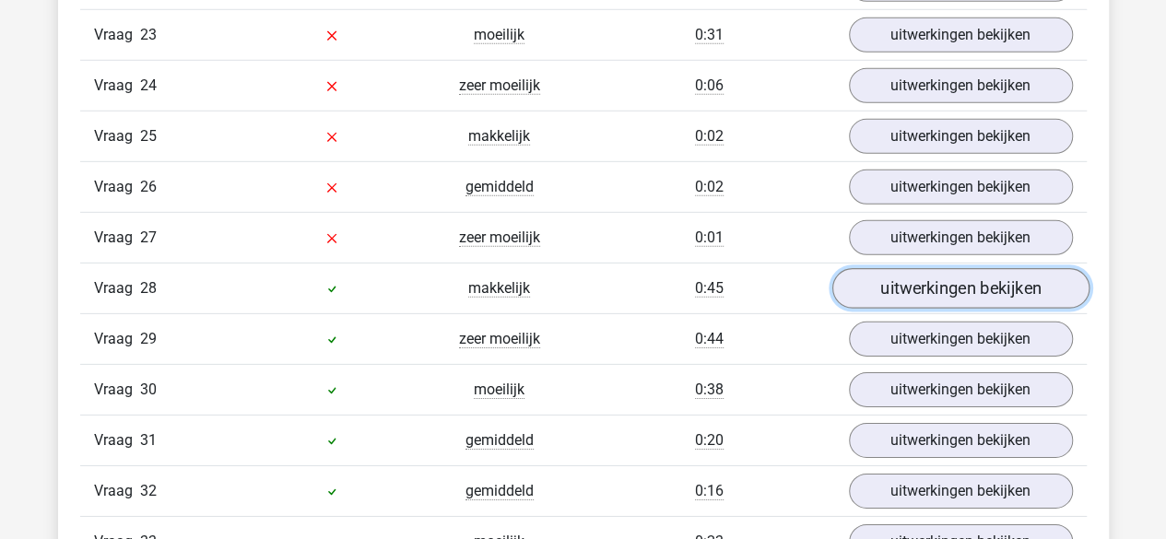
click at [886, 268] on link "uitwerkingen bekijken" at bounding box center [959, 288] width 257 height 41
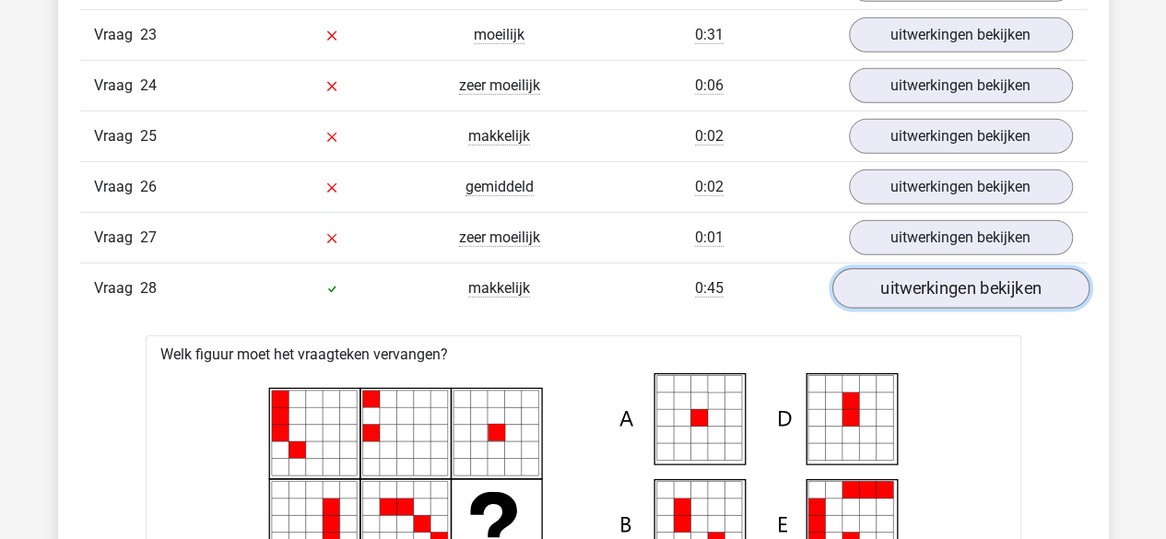
click at [886, 268] on link "uitwerkingen bekijken" at bounding box center [959, 288] width 257 height 41
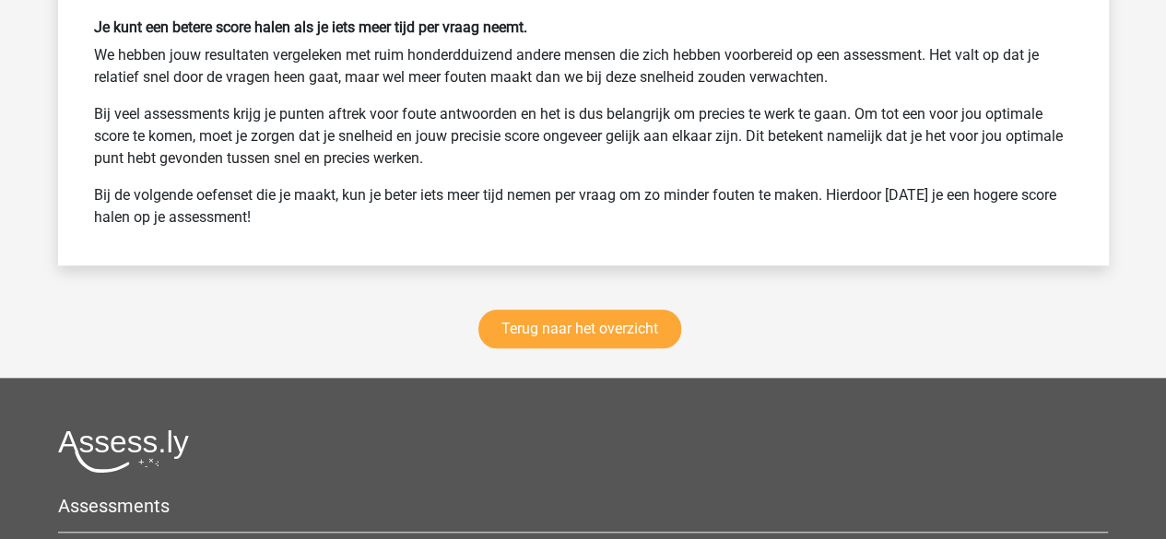
scroll to position [14823, 0]
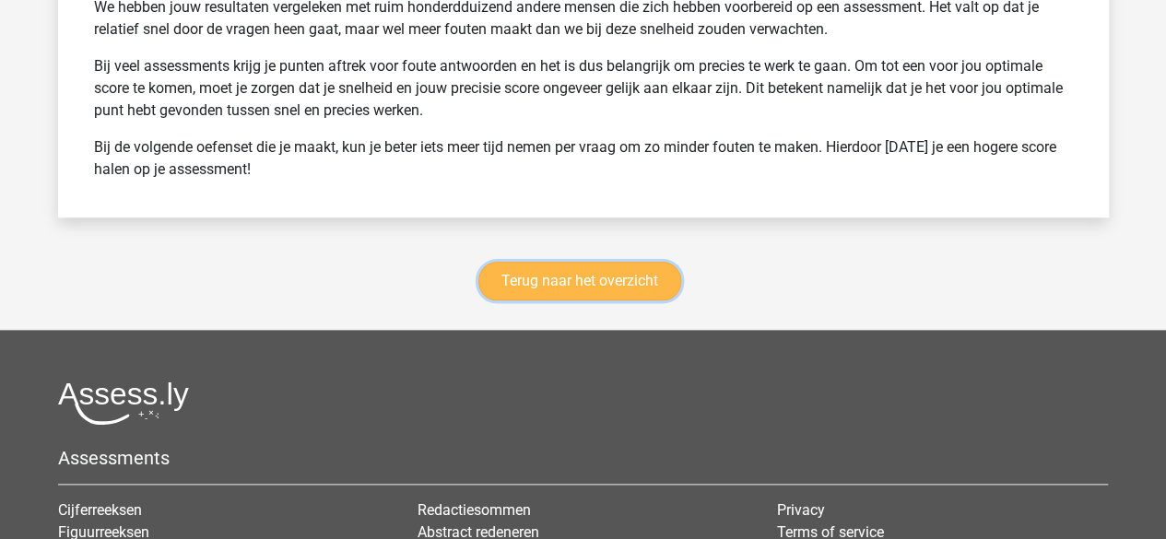
click at [628, 262] on link "Terug naar het overzicht" at bounding box center [579, 281] width 203 height 39
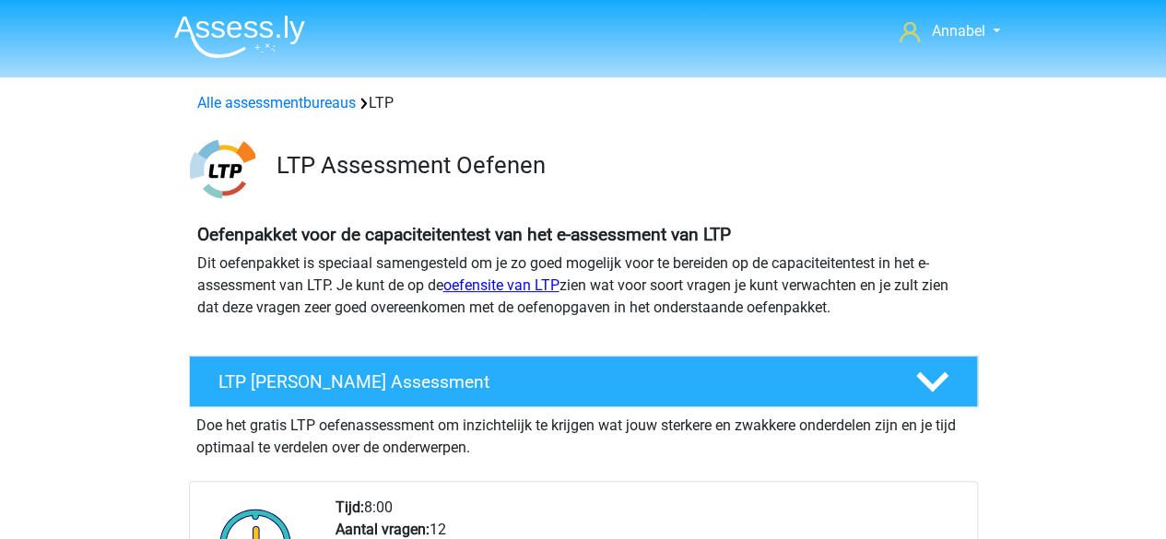
click at [494, 288] on link "oefensite van LTP" at bounding box center [501, 285] width 116 height 18
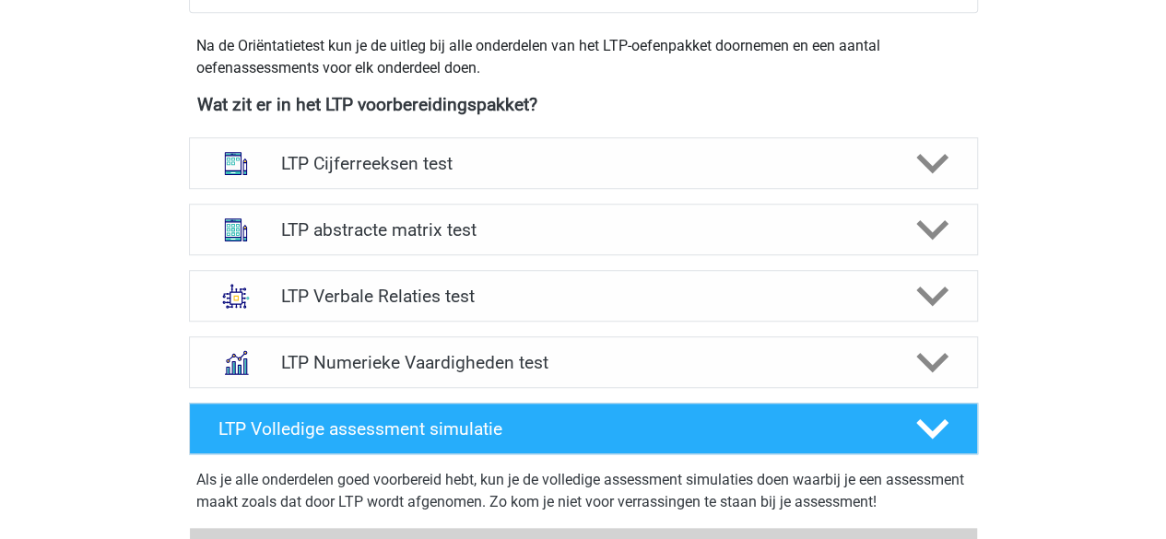
scroll to position [650, 0]
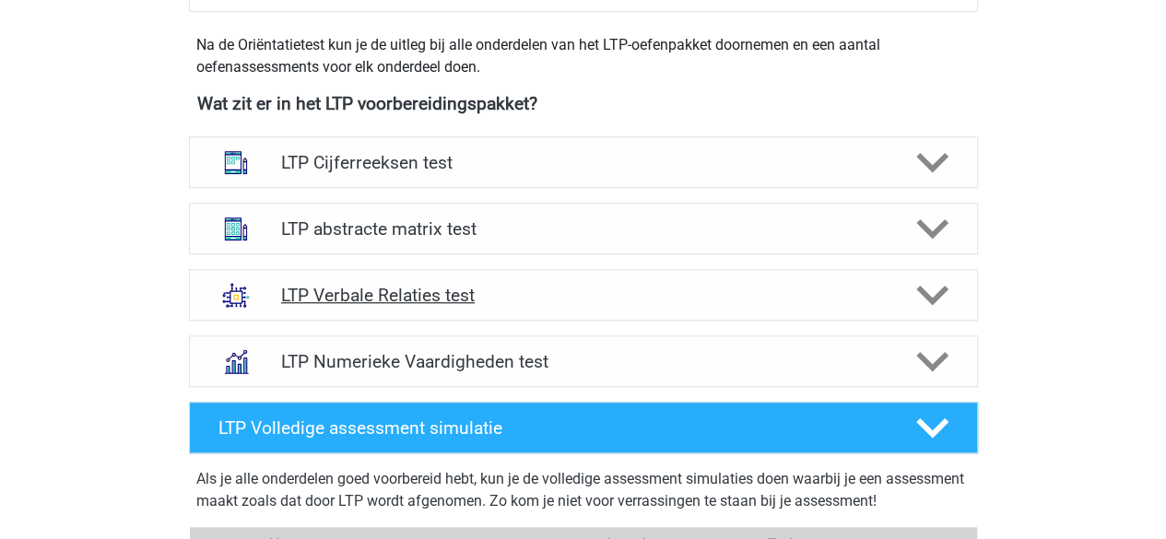
click at [940, 290] on polygon at bounding box center [932, 296] width 32 height 20
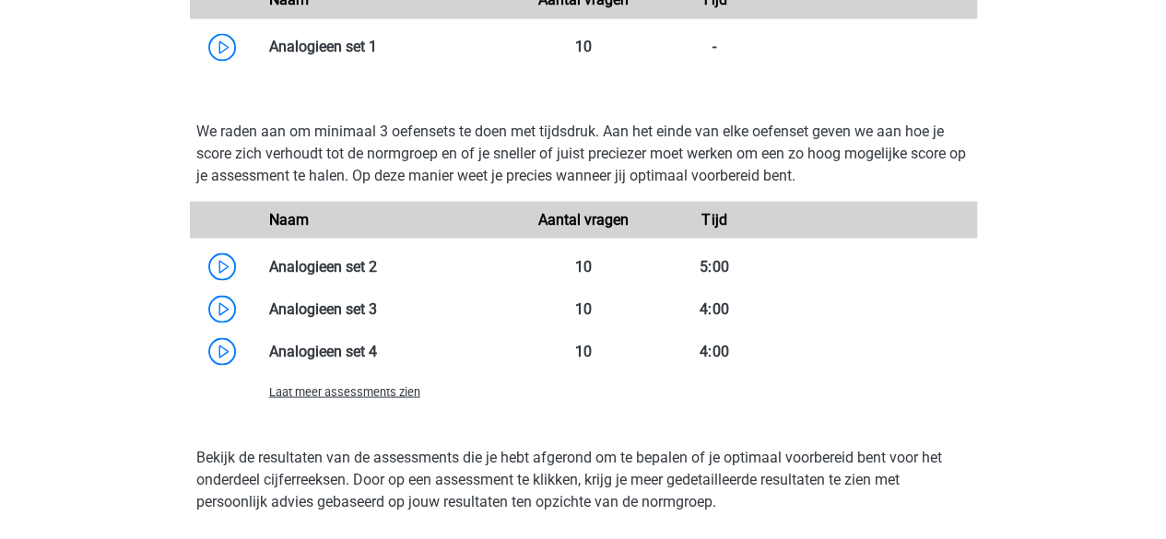
scroll to position [1644, 0]
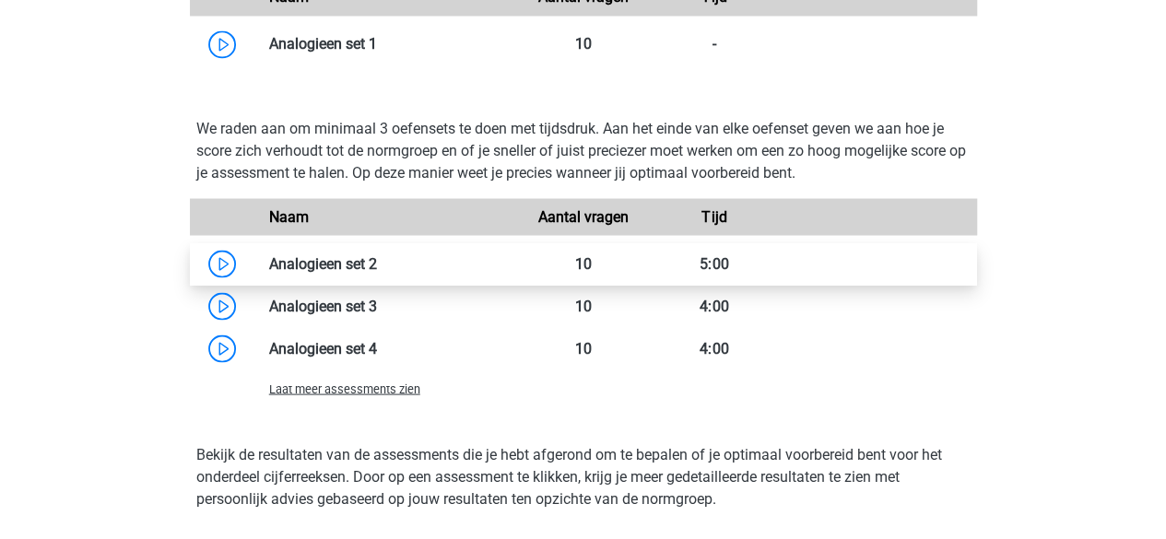
click at [377, 258] on link at bounding box center [377, 263] width 0 height 18
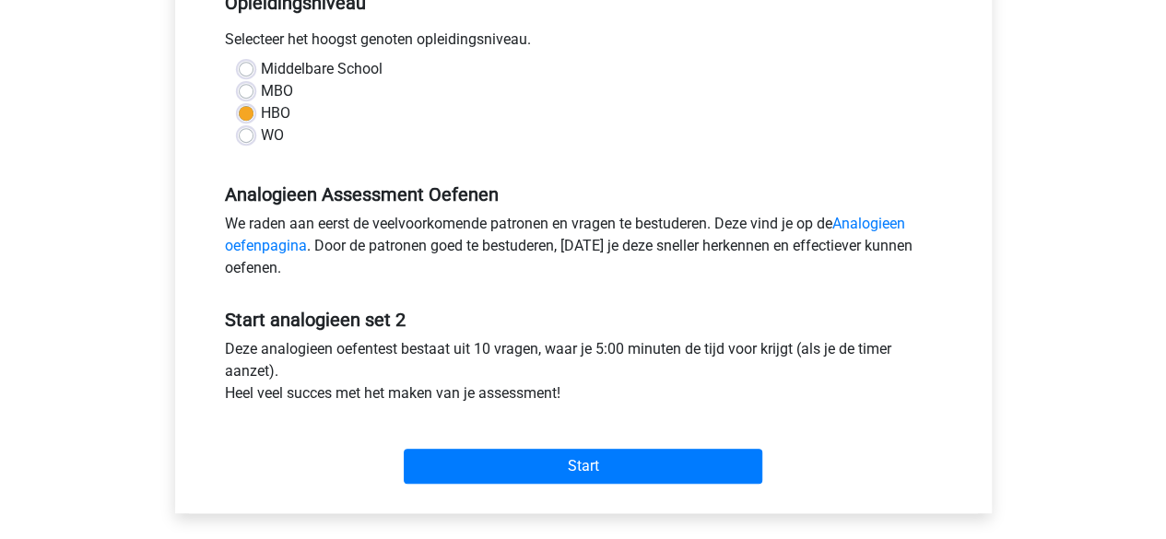
scroll to position [405, 0]
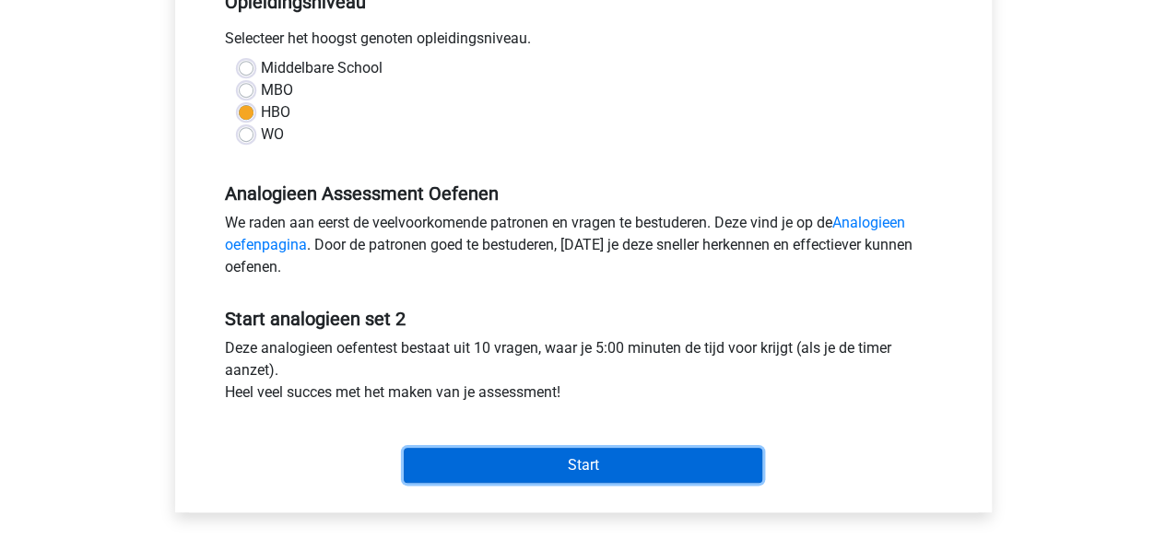
click at [591, 456] on input "Start" at bounding box center [583, 465] width 358 height 35
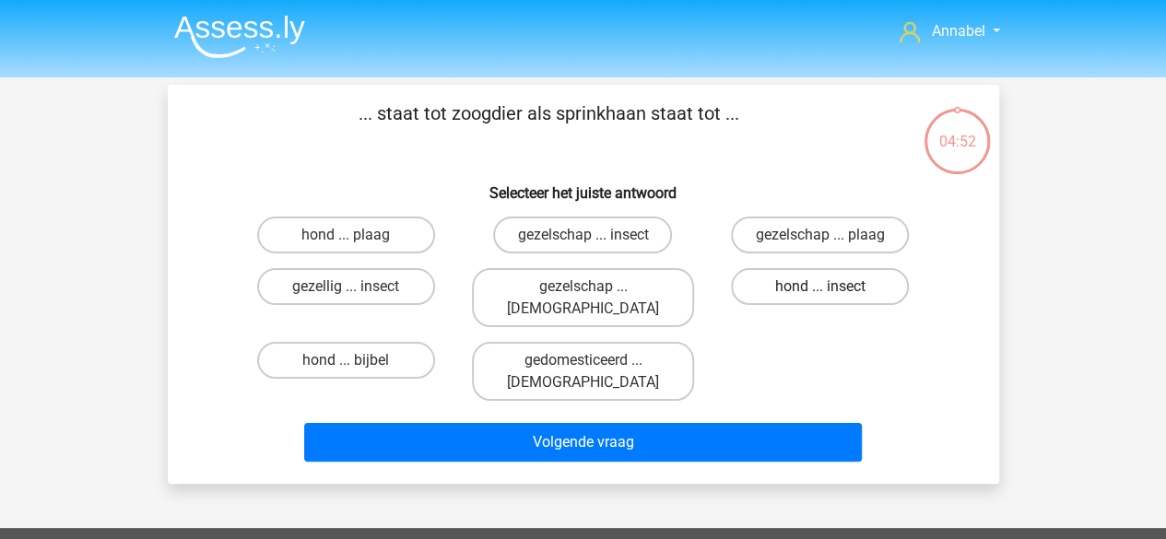
drag, startPoint x: 794, startPoint y: 283, endPoint x: 804, endPoint y: 282, distance: 10.2
click at [804, 282] on label "hond ... insect" at bounding box center [820, 286] width 178 height 37
click at [820, 287] on input "hond ... insect" at bounding box center [826, 293] width 12 height 12
radio input "true"
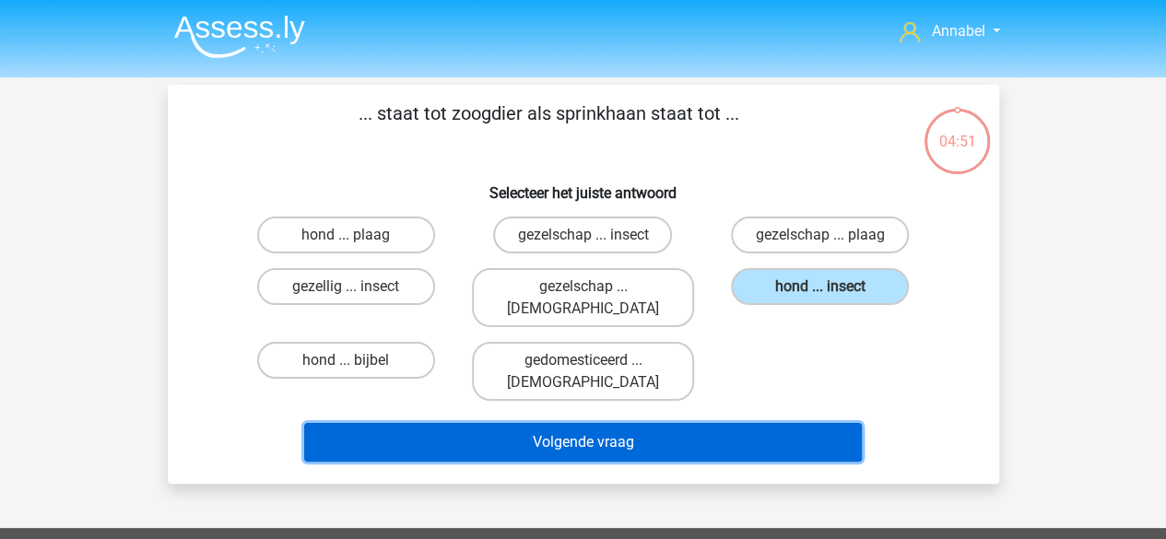
click at [665, 423] on button "Volgende vraag" at bounding box center [583, 442] width 558 height 39
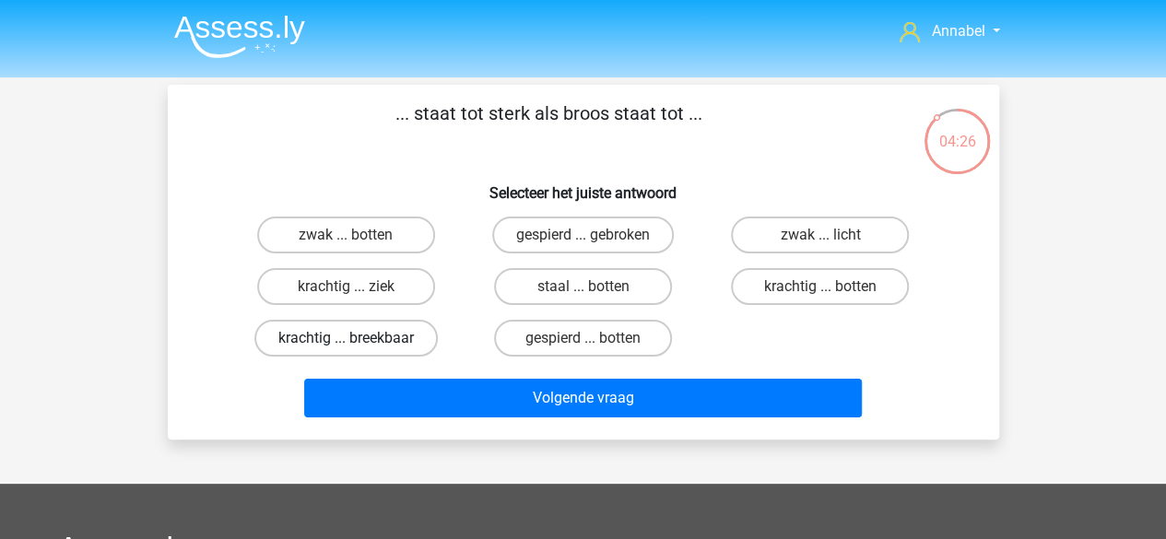
click at [321, 339] on label "krachtig ... breekbaar" at bounding box center [345, 338] width 183 height 37
click at [346, 339] on input "krachtig ... breekbaar" at bounding box center [352, 344] width 12 height 12
radio input "true"
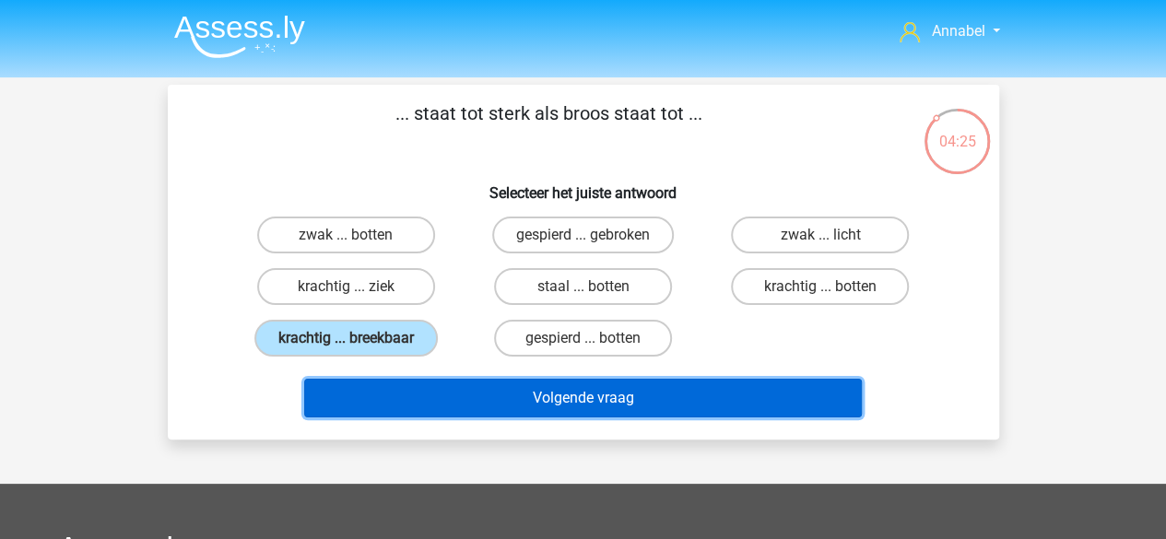
click at [440, 406] on button "Volgende vraag" at bounding box center [583, 398] width 558 height 39
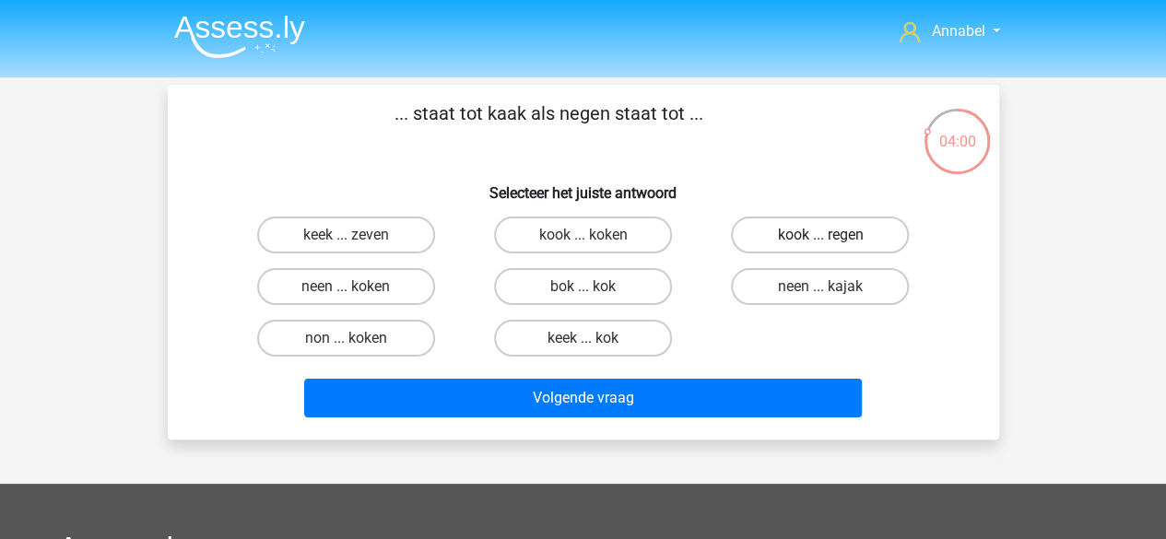
click at [804, 242] on label "kook ... regen" at bounding box center [820, 235] width 178 height 37
click at [820, 242] on input "kook ... regen" at bounding box center [826, 241] width 12 height 12
radio input "true"
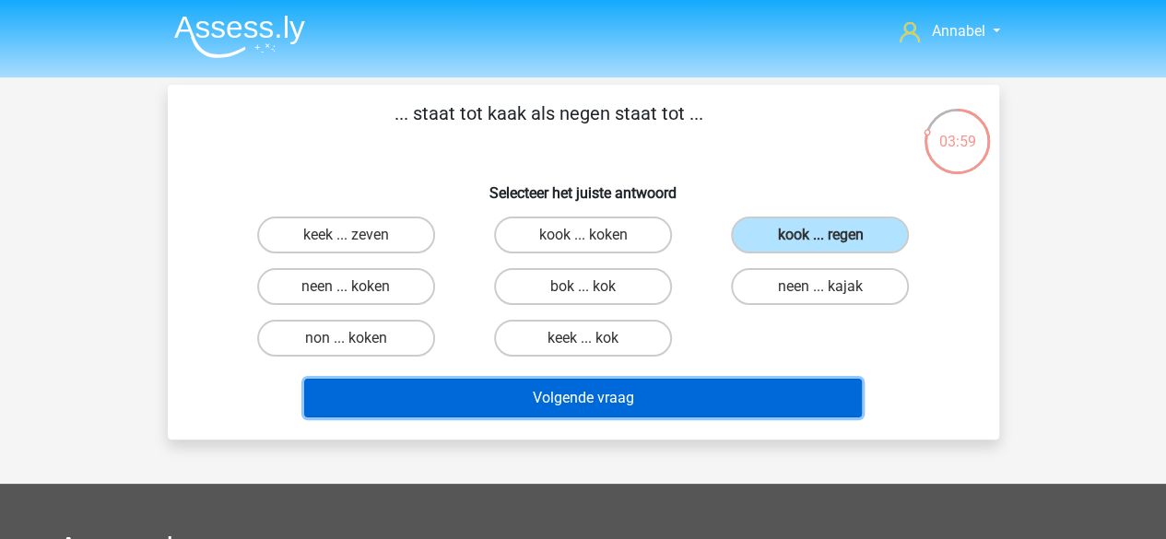
click at [702, 392] on button "Volgende vraag" at bounding box center [583, 398] width 558 height 39
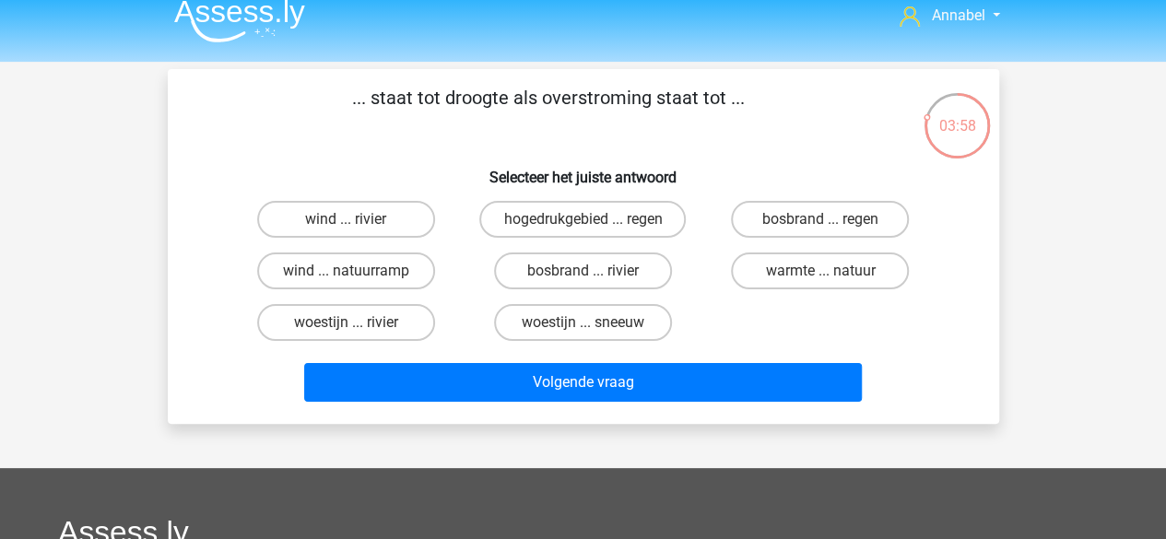
scroll to position [15, 0]
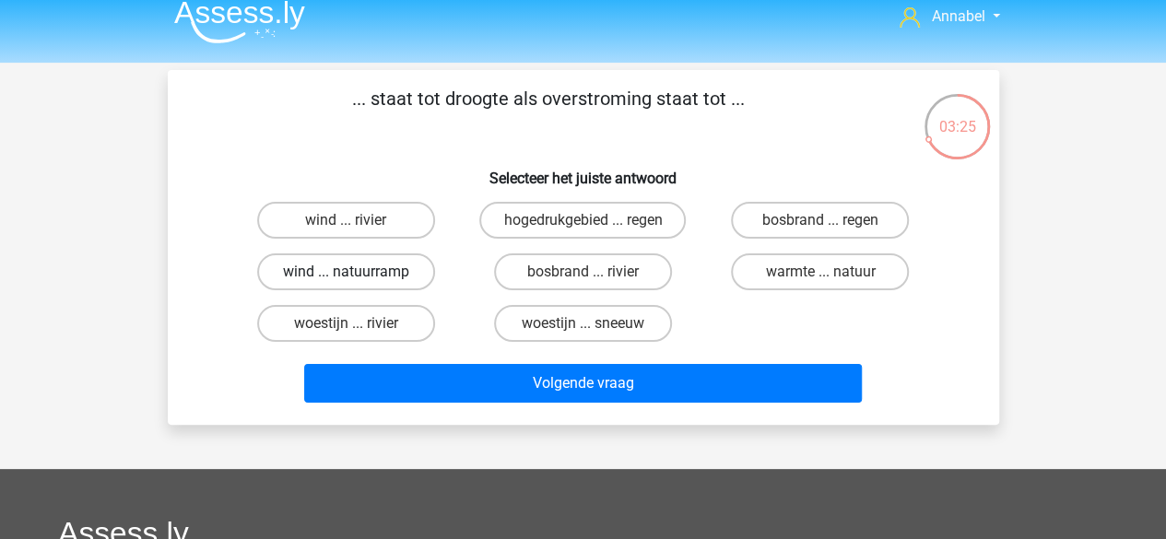
click at [341, 277] on label "wind ... natuurramp" at bounding box center [346, 271] width 178 height 37
click at [346, 277] on input "wind ... natuurramp" at bounding box center [352, 278] width 12 height 12
radio input "true"
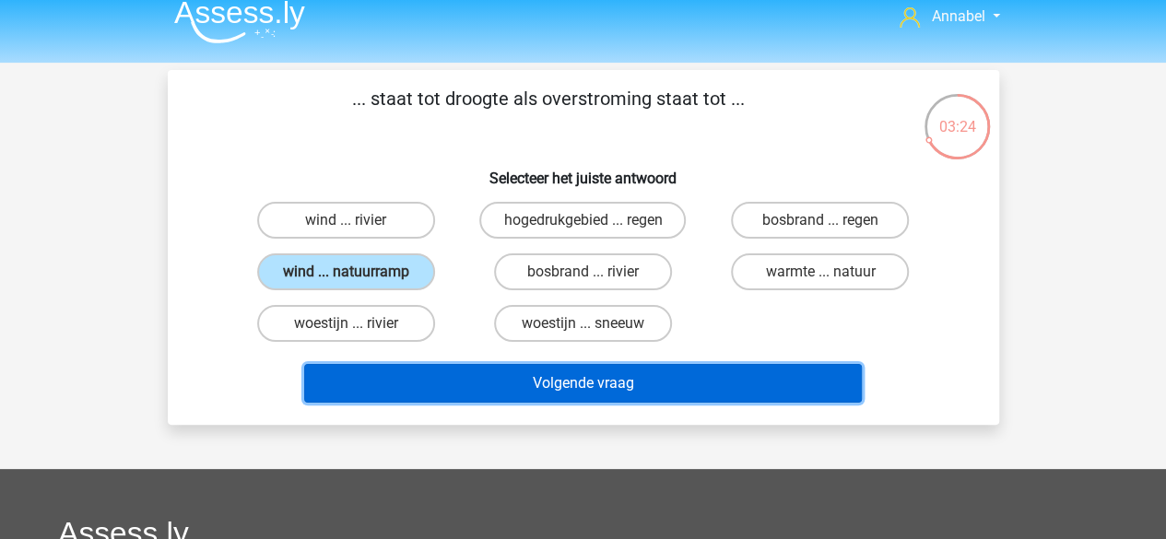
click at [490, 381] on button "Volgende vraag" at bounding box center [583, 383] width 558 height 39
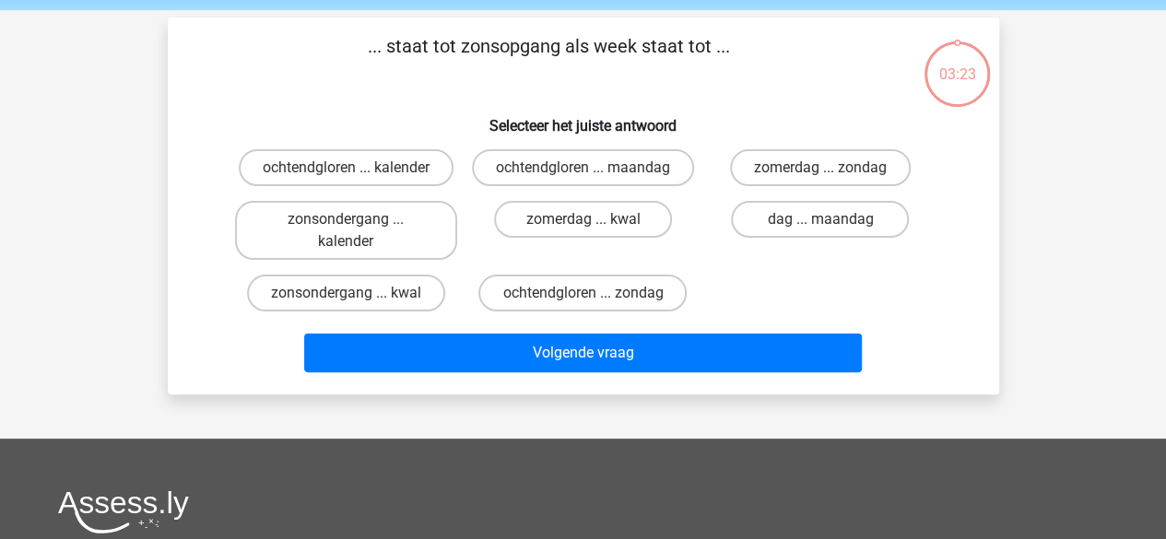
scroll to position [85, 0]
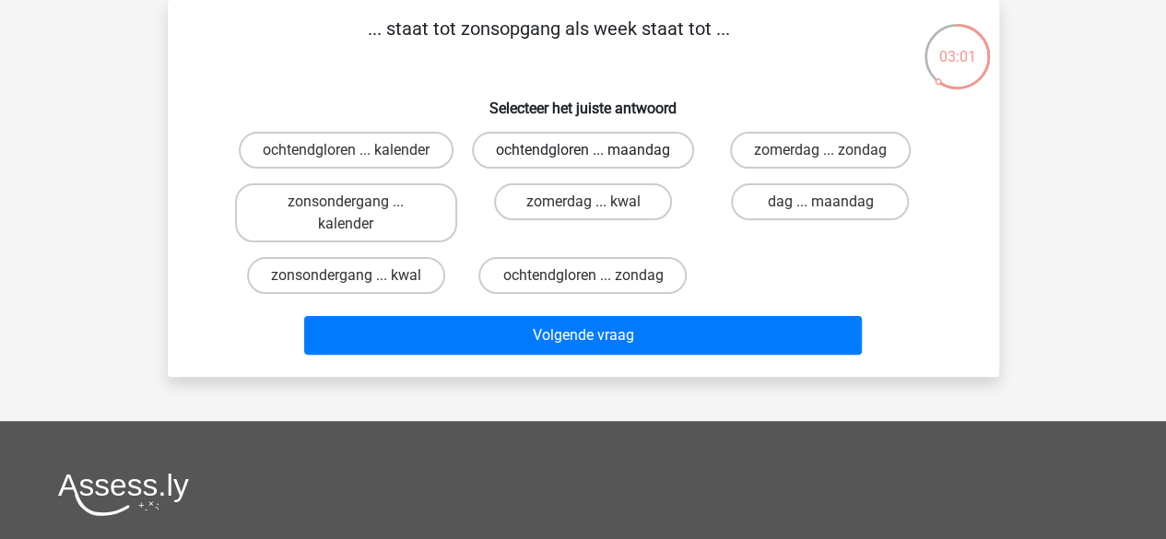
click at [566, 150] on label "ochtendgloren ... maandag" at bounding box center [583, 150] width 222 height 37
click at [582, 150] on input "ochtendgloren ... maandag" at bounding box center [588, 156] width 12 height 12
radio input "true"
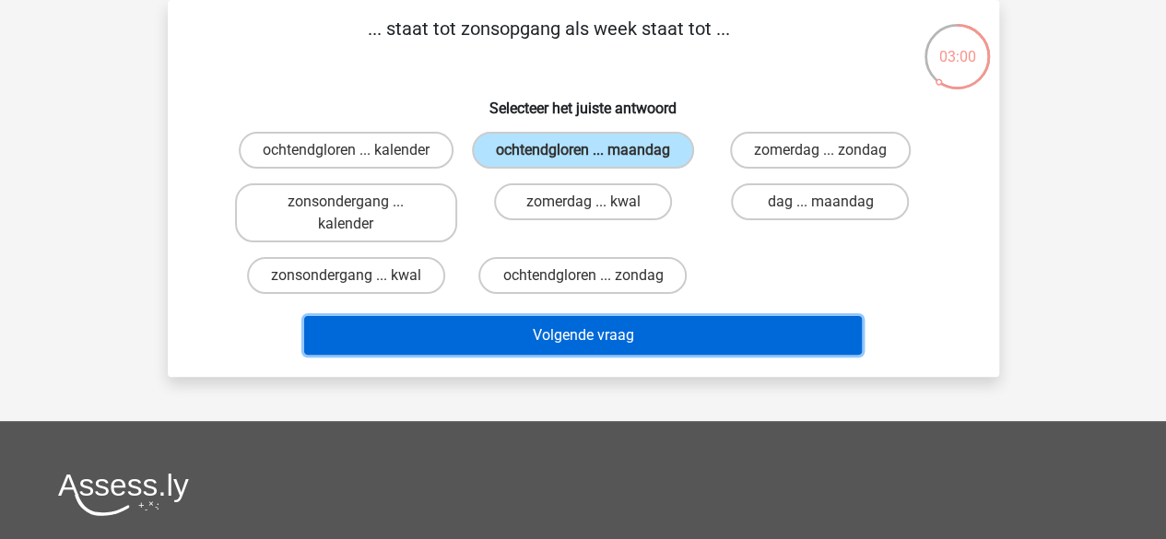
click at [577, 351] on button "Volgende vraag" at bounding box center [583, 335] width 558 height 39
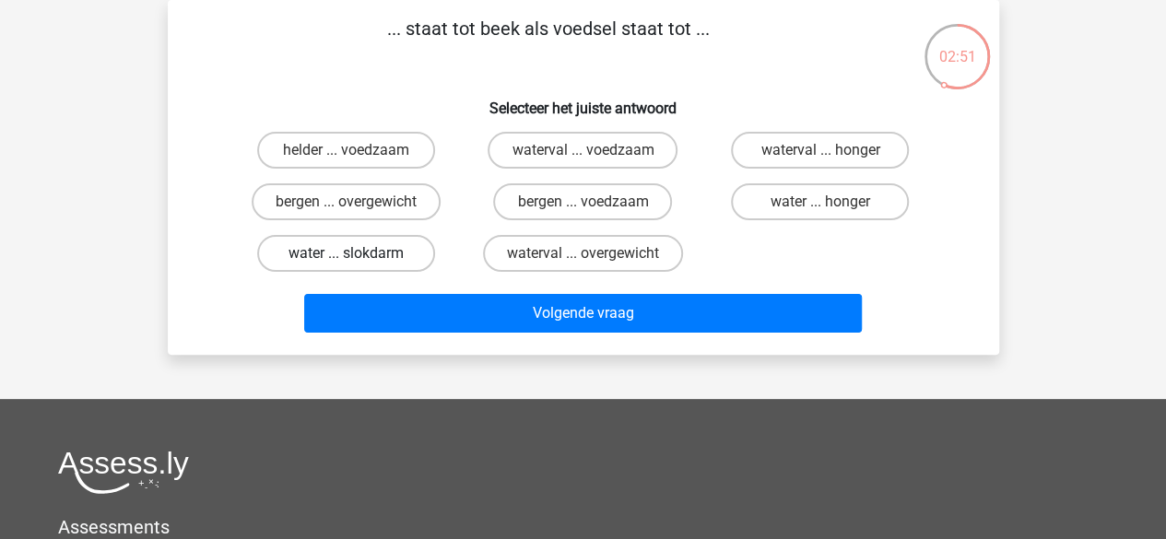
click at [372, 255] on label "water ... slokdarm" at bounding box center [346, 253] width 178 height 37
click at [358, 255] on input "water ... slokdarm" at bounding box center [352, 259] width 12 height 12
radio input "true"
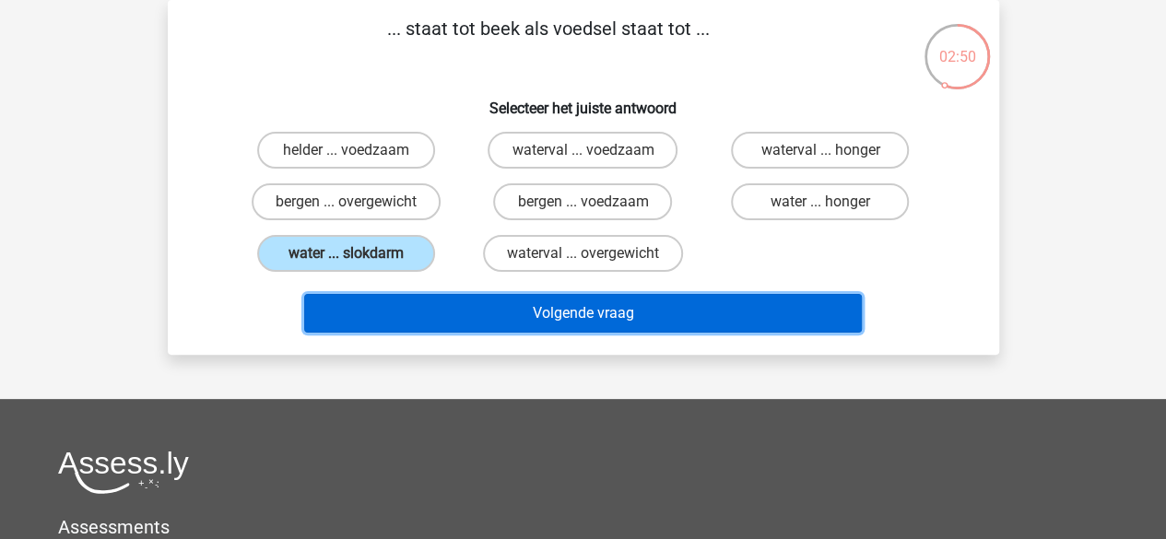
click at [487, 311] on button "Volgende vraag" at bounding box center [583, 313] width 558 height 39
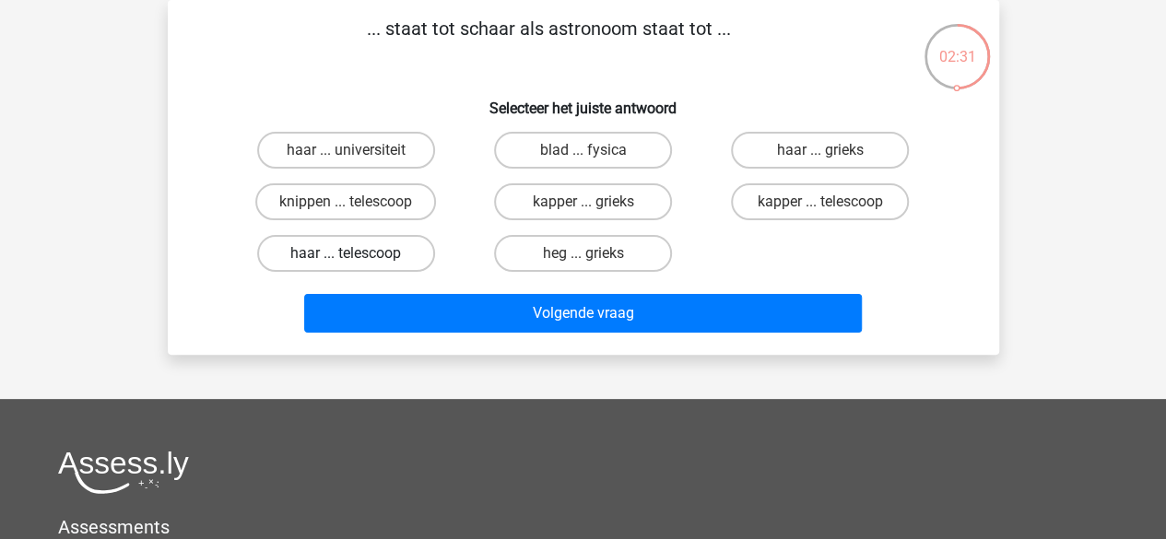
click at [341, 263] on label "haar ... telescoop" at bounding box center [346, 253] width 178 height 37
click at [346, 263] on input "haar ... telescoop" at bounding box center [352, 259] width 12 height 12
radio input "true"
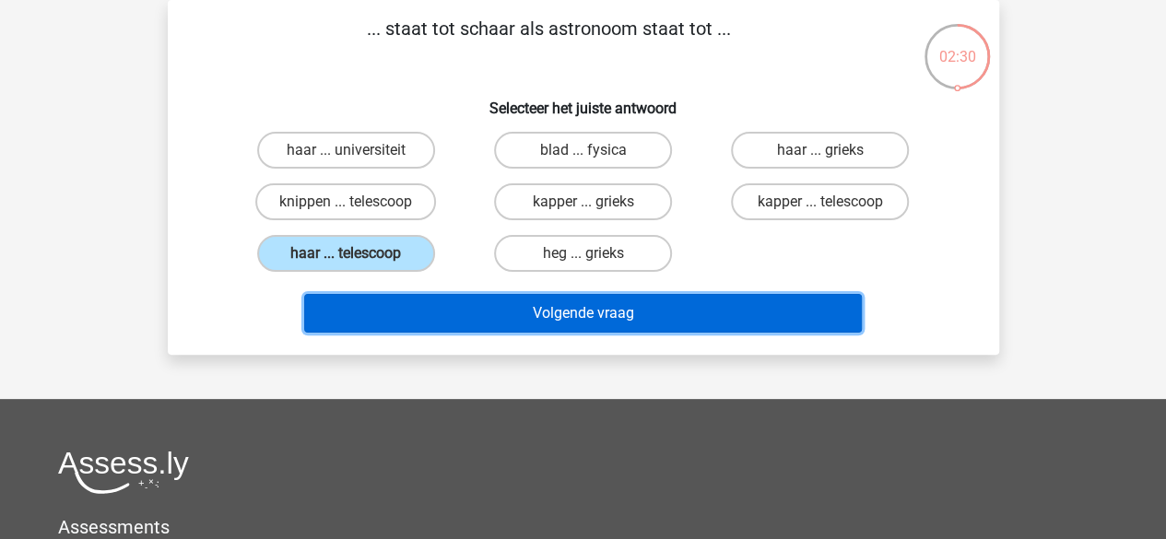
click at [491, 316] on button "Volgende vraag" at bounding box center [583, 313] width 558 height 39
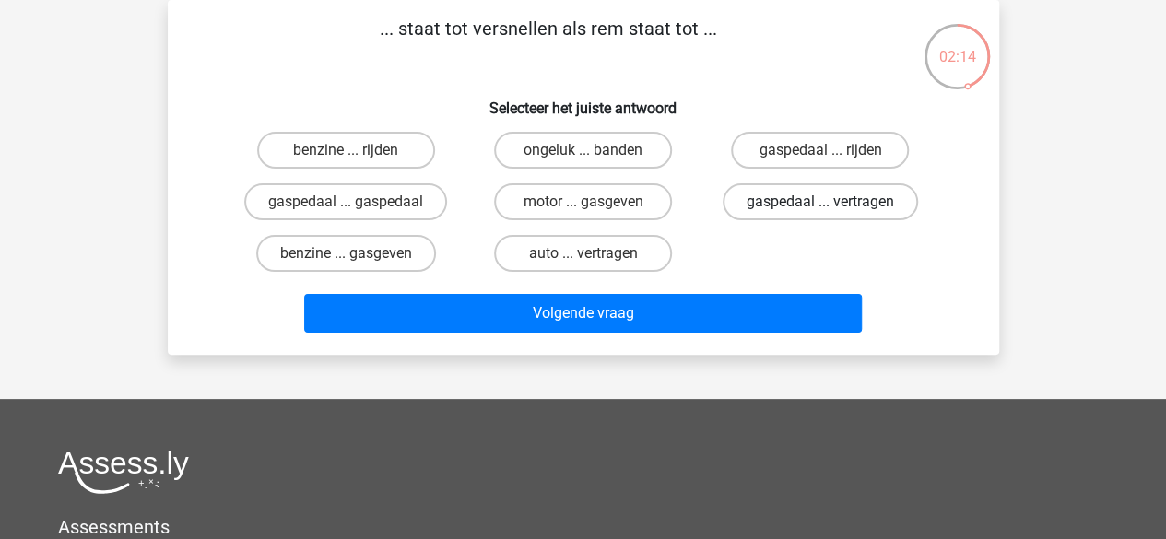
click at [814, 217] on label "gaspedaal ... vertragen" at bounding box center [819, 201] width 195 height 37
click at [820, 214] on input "gaspedaal ... vertragen" at bounding box center [826, 208] width 12 height 12
radio input "true"
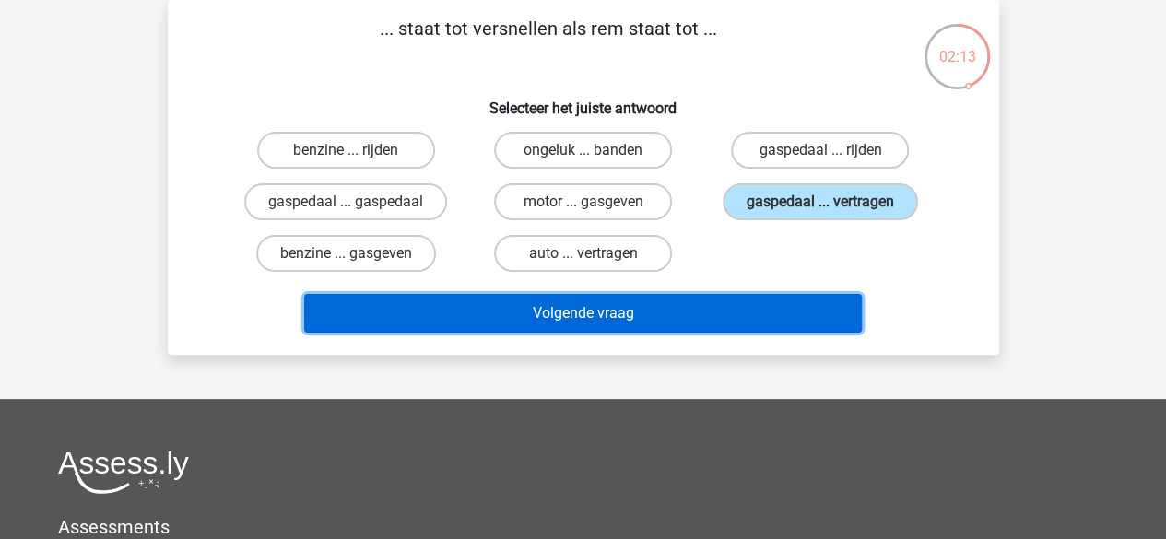
click at [732, 313] on button "Volgende vraag" at bounding box center [583, 313] width 558 height 39
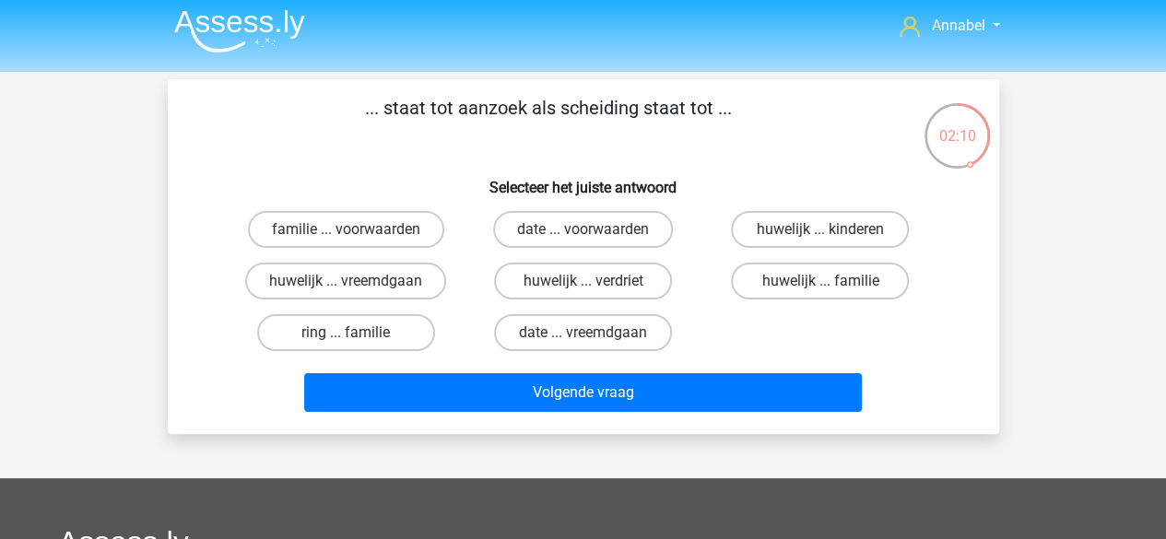
scroll to position [7, 0]
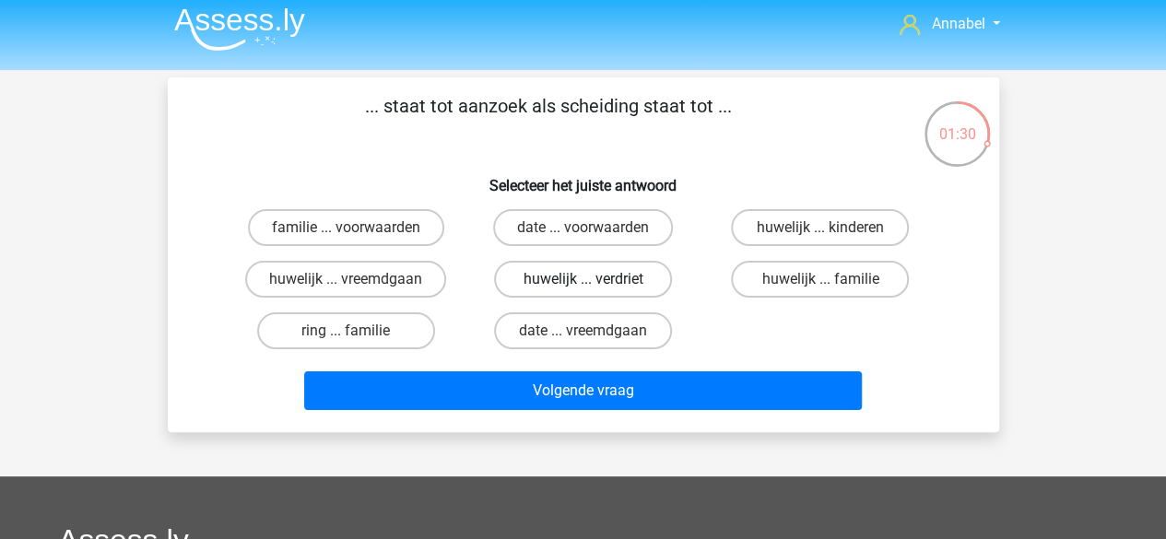
click at [567, 289] on label "huwelijk ... verdriet" at bounding box center [583, 279] width 178 height 37
click at [582, 289] on input "huwelijk ... verdriet" at bounding box center [588, 285] width 12 height 12
radio input "true"
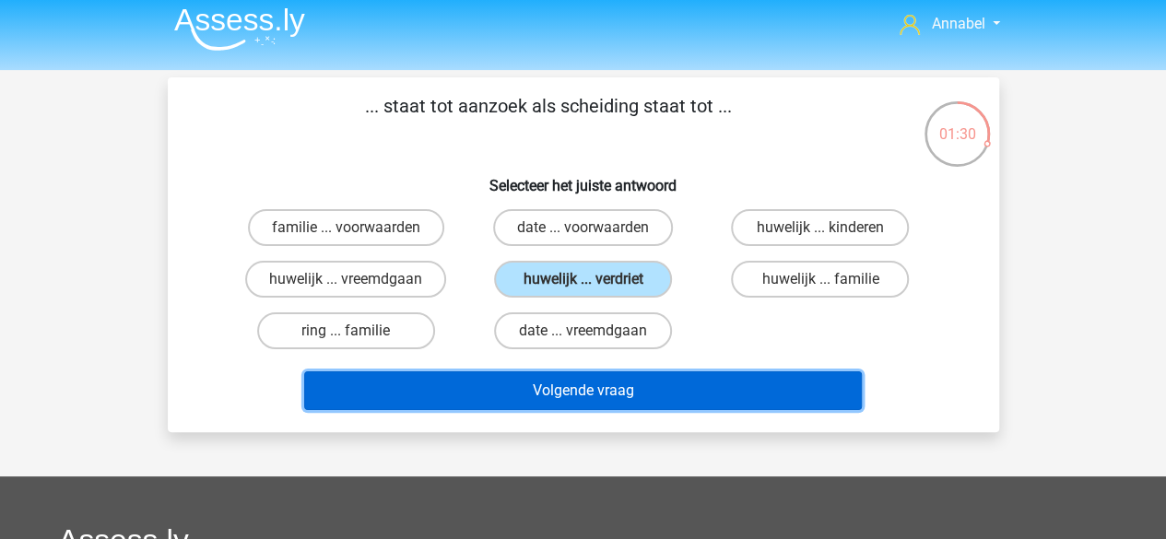
click at [550, 405] on button "Volgende vraag" at bounding box center [583, 390] width 558 height 39
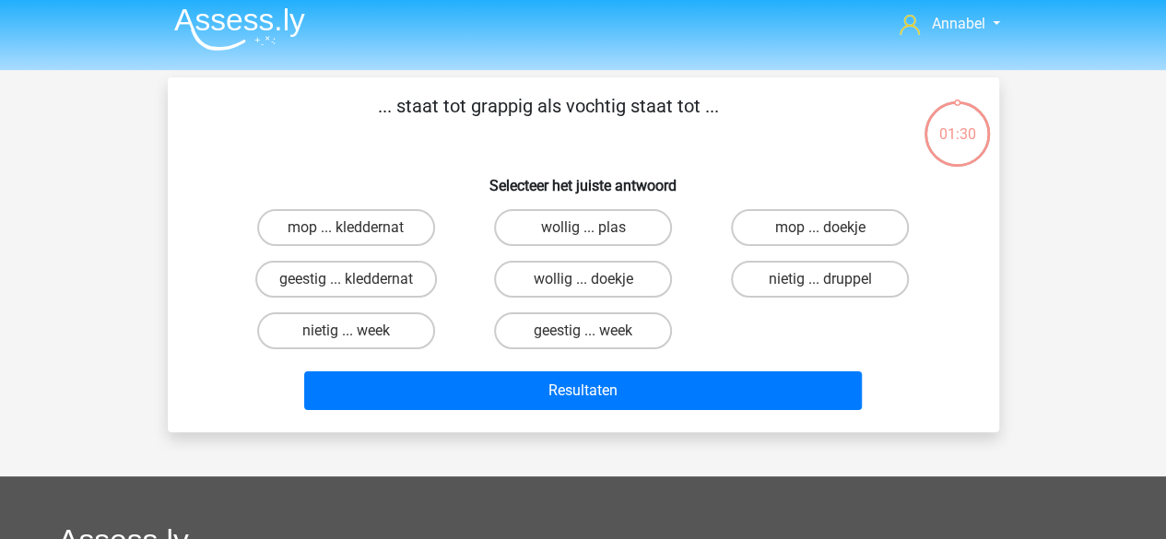
scroll to position [85, 0]
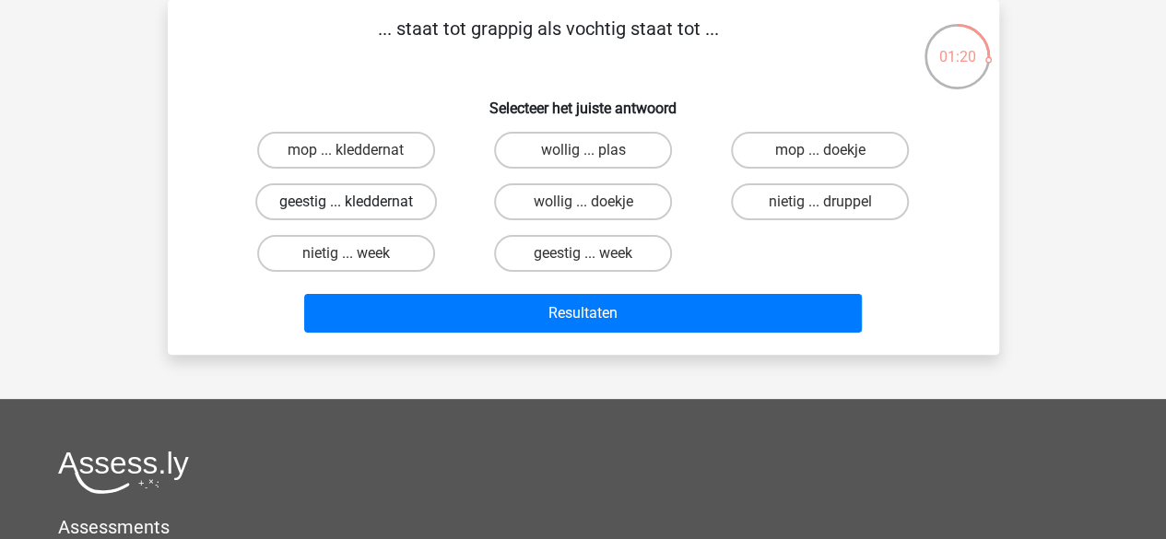
click at [393, 196] on label "geestig ... kleddernat" at bounding box center [346, 201] width 182 height 37
click at [358, 202] on input "geestig ... kleddernat" at bounding box center [352, 208] width 12 height 12
radio input "true"
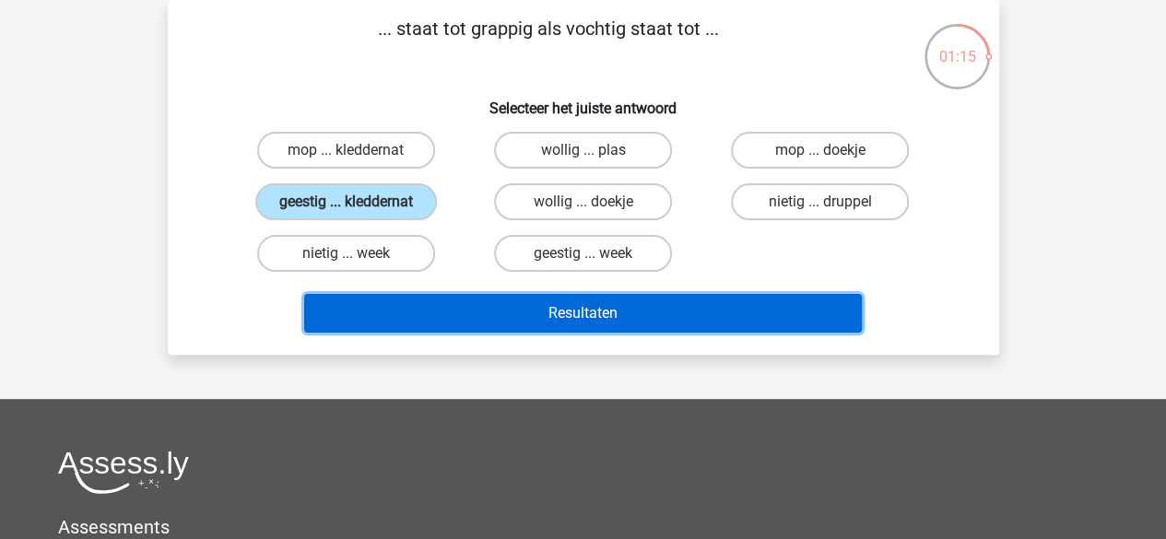
click at [605, 300] on button "Resultaten" at bounding box center [583, 313] width 558 height 39
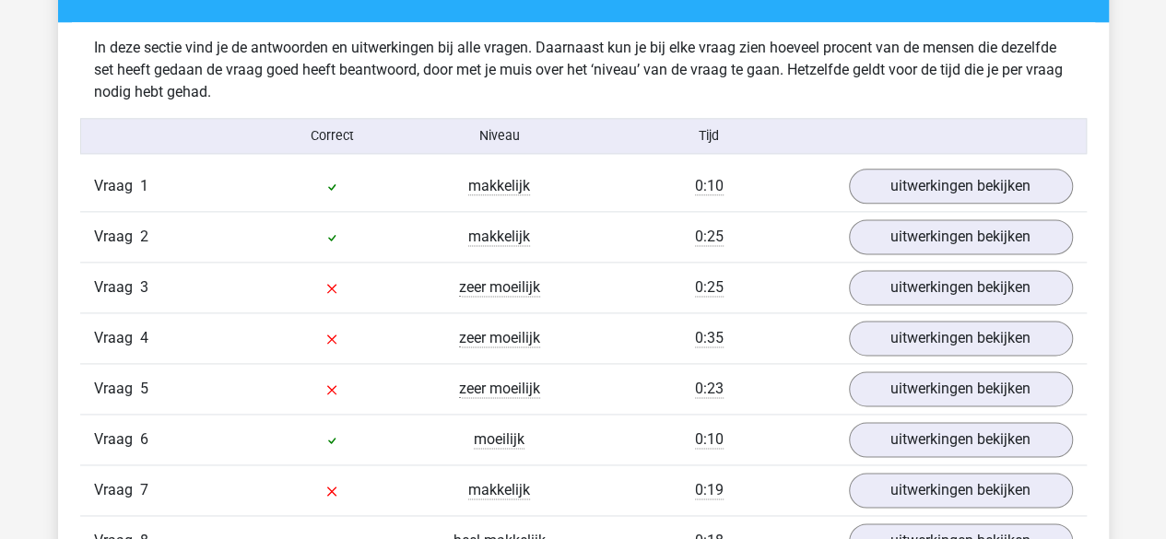
scroll to position [1104, 0]
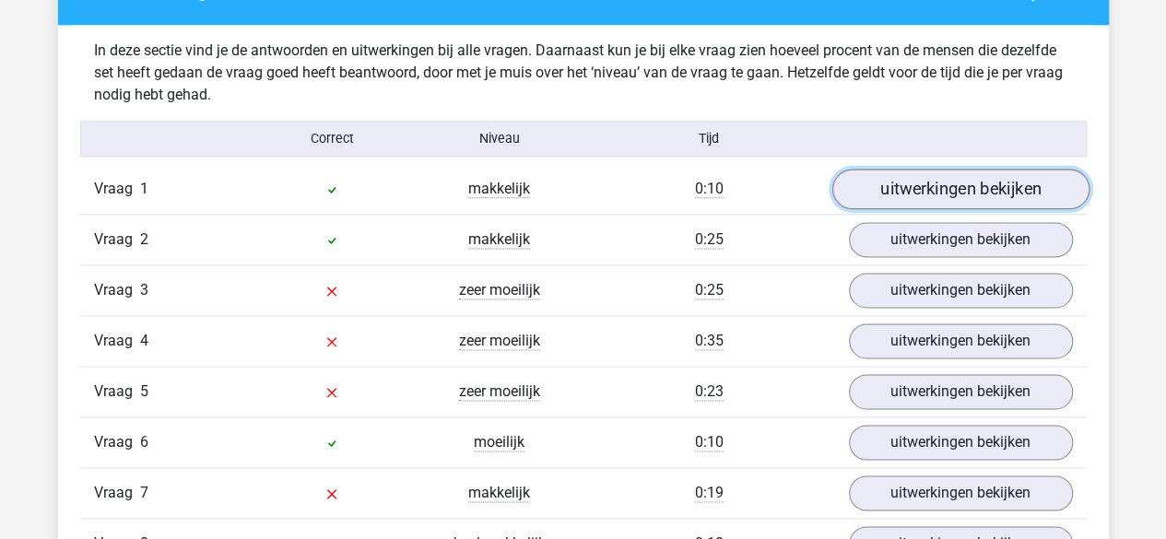
click at [917, 172] on link "uitwerkingen bekijken" at bounding box center [959, 189] width 257 height 41
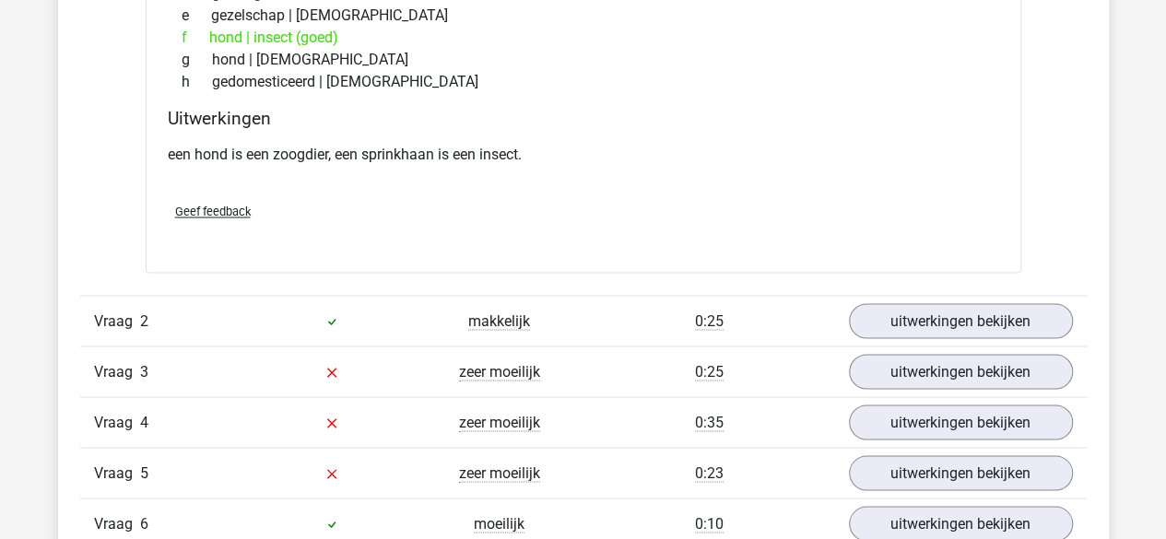
scroll to position [1508, 0]
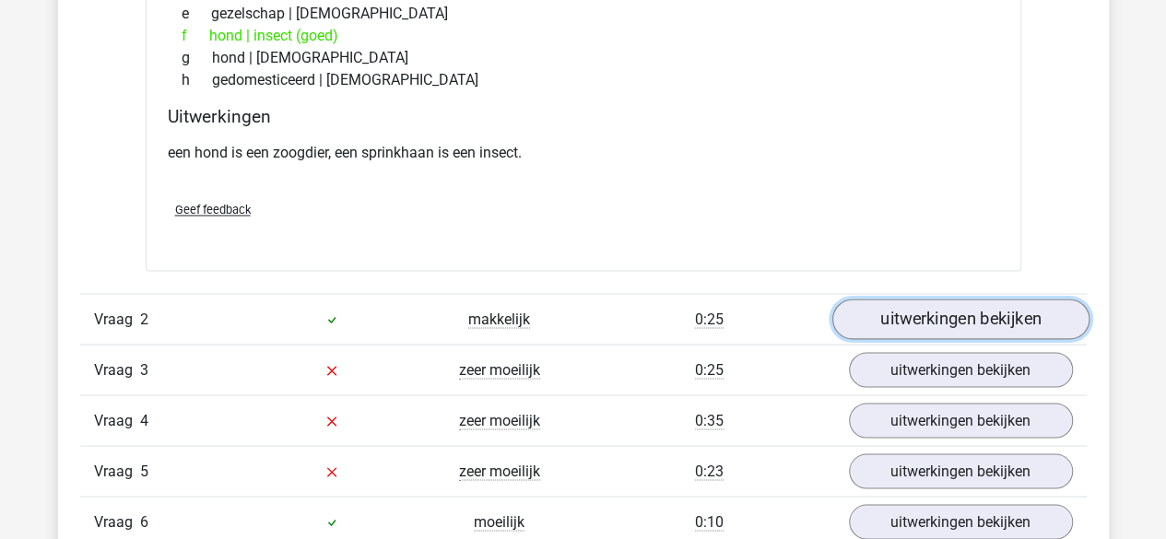
click at [912, 299] on link "uitwerkingen bekijken" at bounding box center [959, 319] width 257 height 41
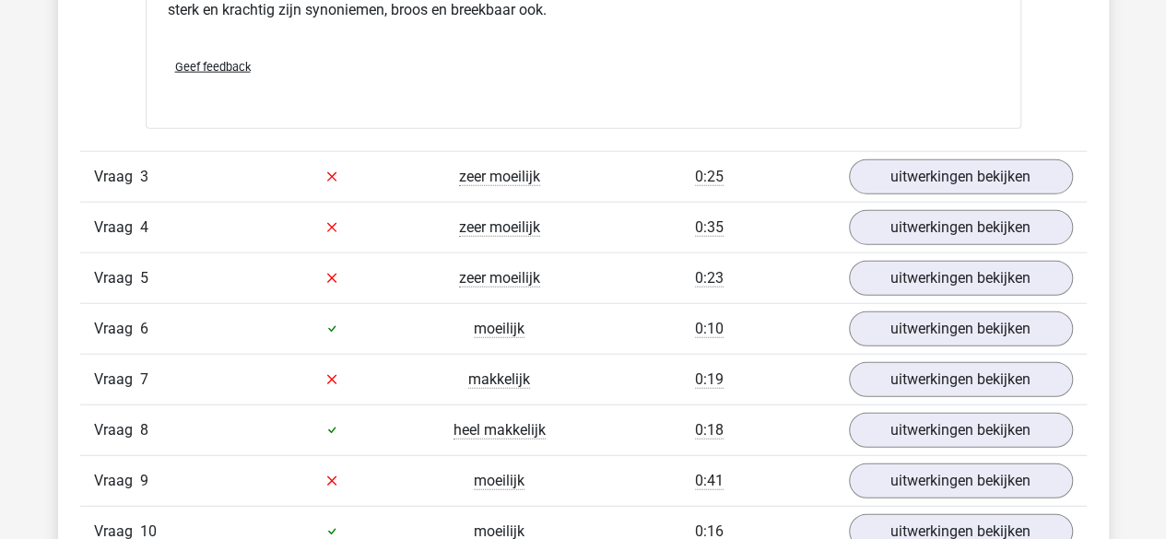
scroll to position [2169, 0]
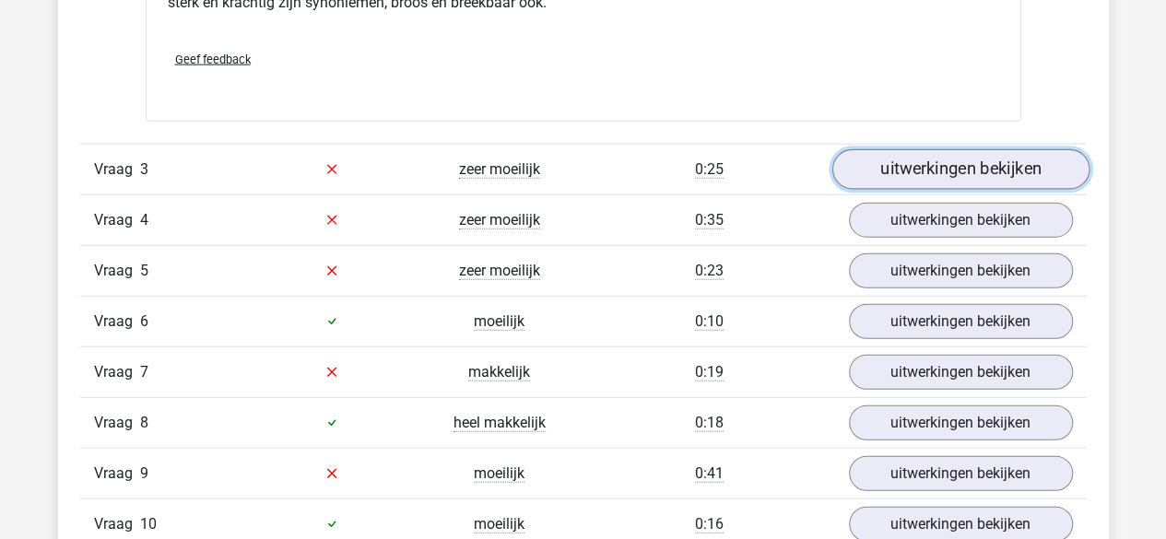
click at [946, 159] on link "uitwerkingen bekijken" at bounding box center [959, 169] width 257 height 41
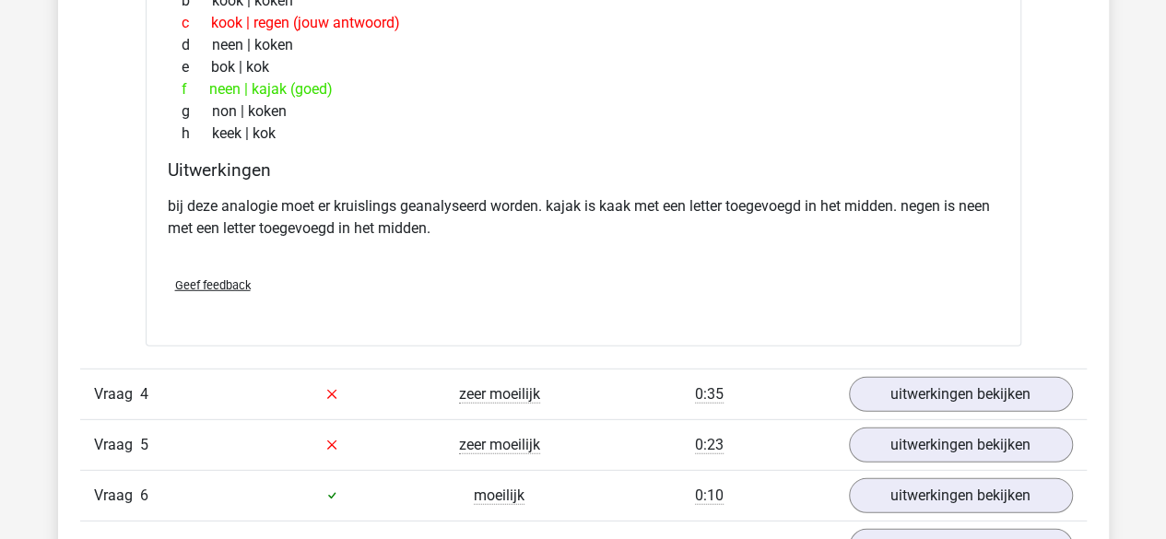
scroll to position [2548, 0]
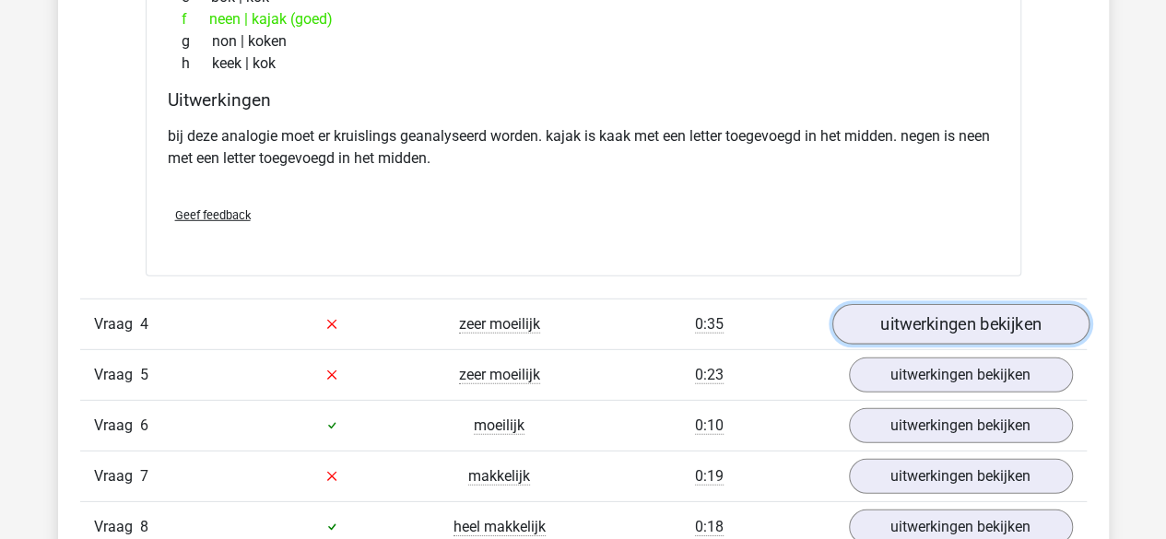
click at [888, 310] on link "uitwerkingen bekijken" at bounding box center [959, 324] width 257 height 41
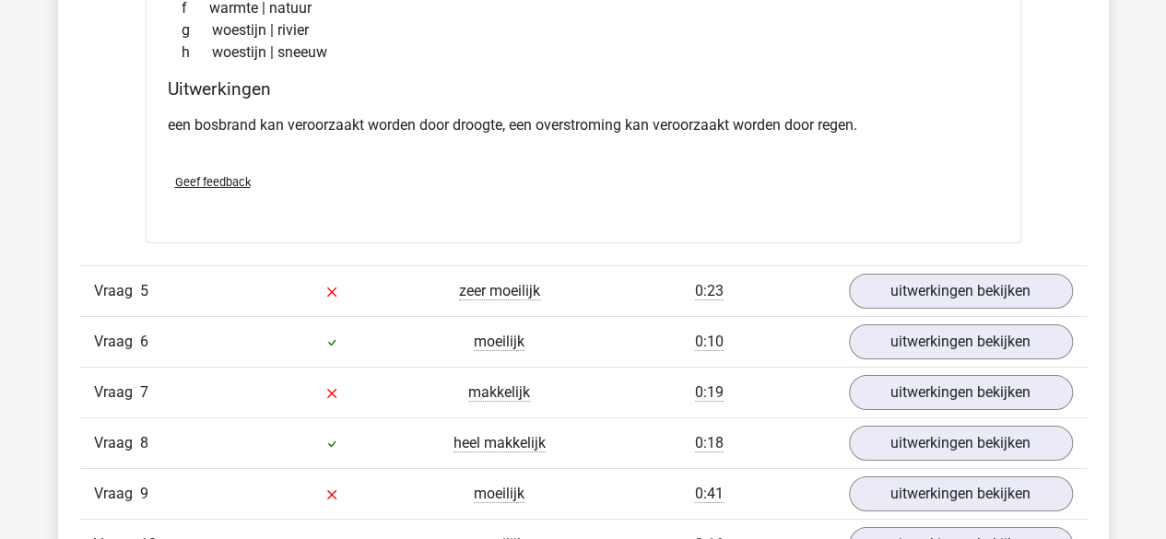
scroll to position [3116, 0]
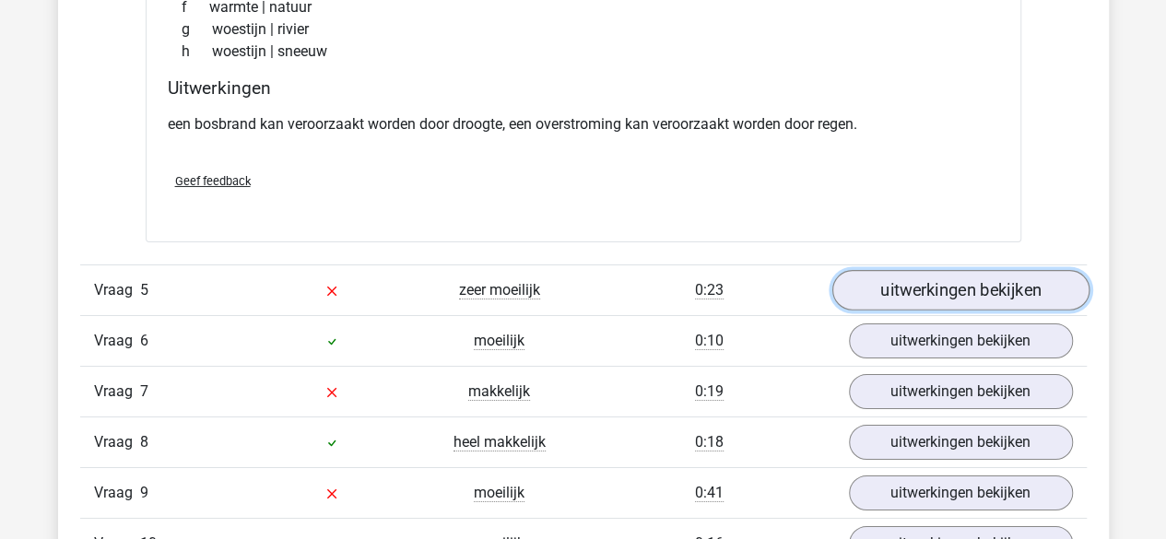
click at [887, 276] on link "uitwerkingen bekijken" at bounding box center [959, 290] width 257 height 41
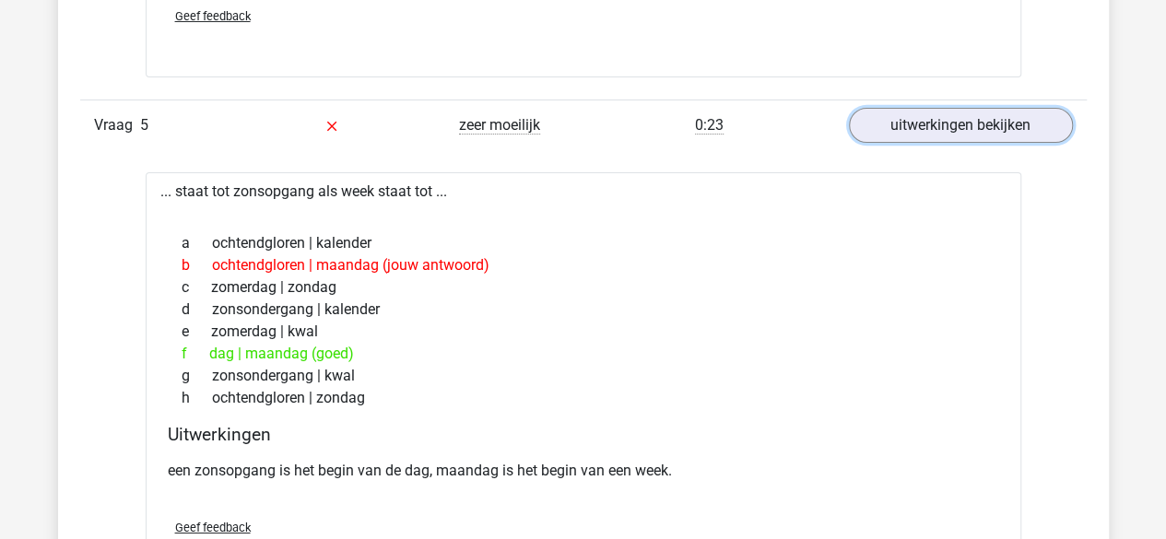
scroll to position [3282, 0]
click at [671, 414] on div "... staat tot zonsopgang als week staat tot ... a ochtendgloren | kalender b oc…" at bounding box center [583, 379] width 875 height 417
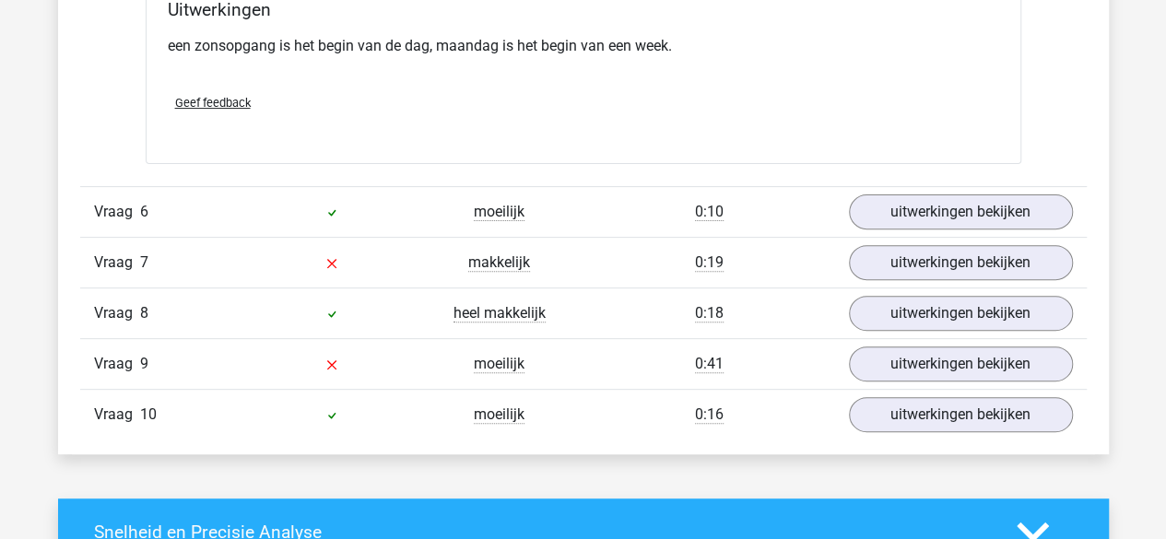
scroll to position [3706, 0]
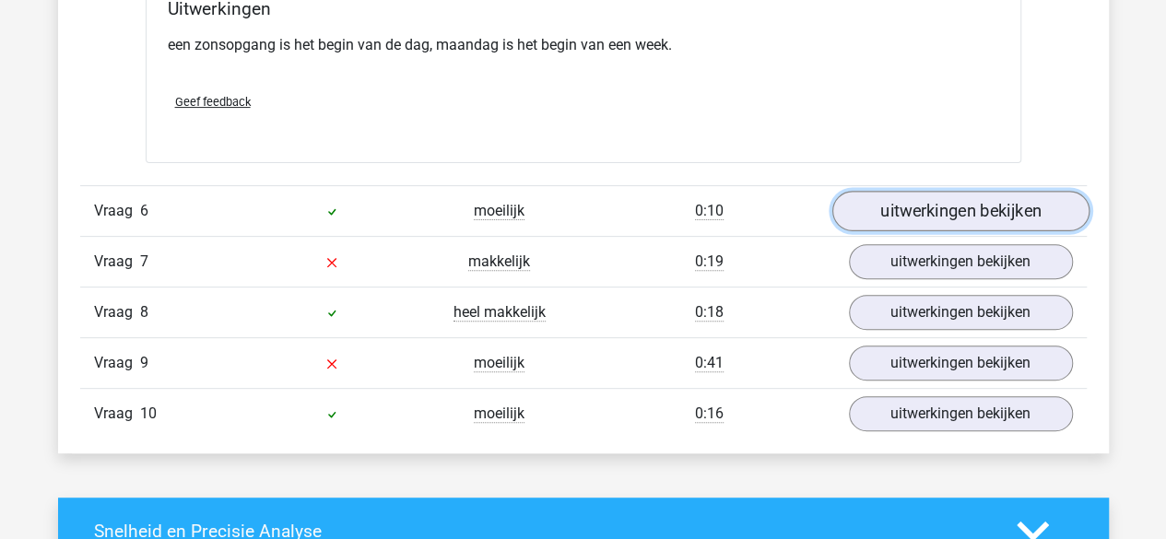
click at [938, 194] on link "uitwerkingen bekijken" at bounding box center [959, 211] width 257 height 41
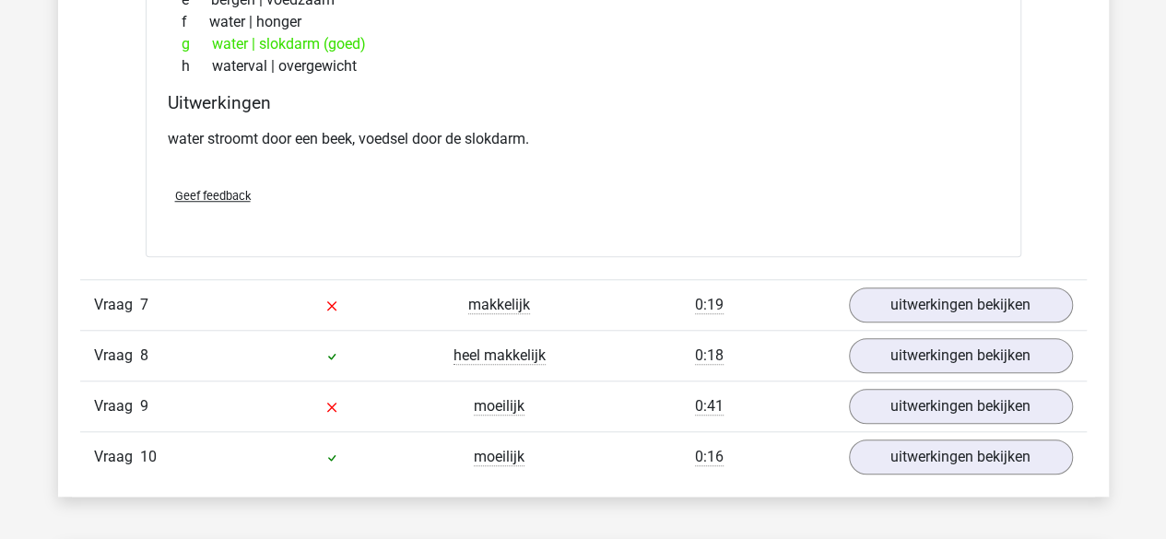
scroll to position [4139, 0]
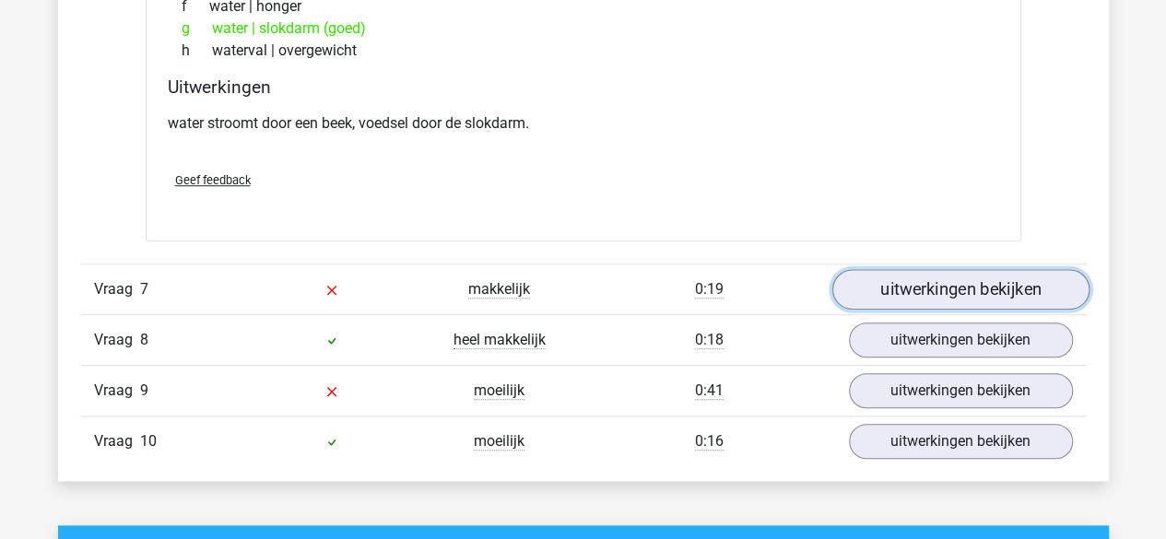
click at [888, 270] on link "uitwerkingen bekijken" at bounding box center [959, 290] width 257 height 41
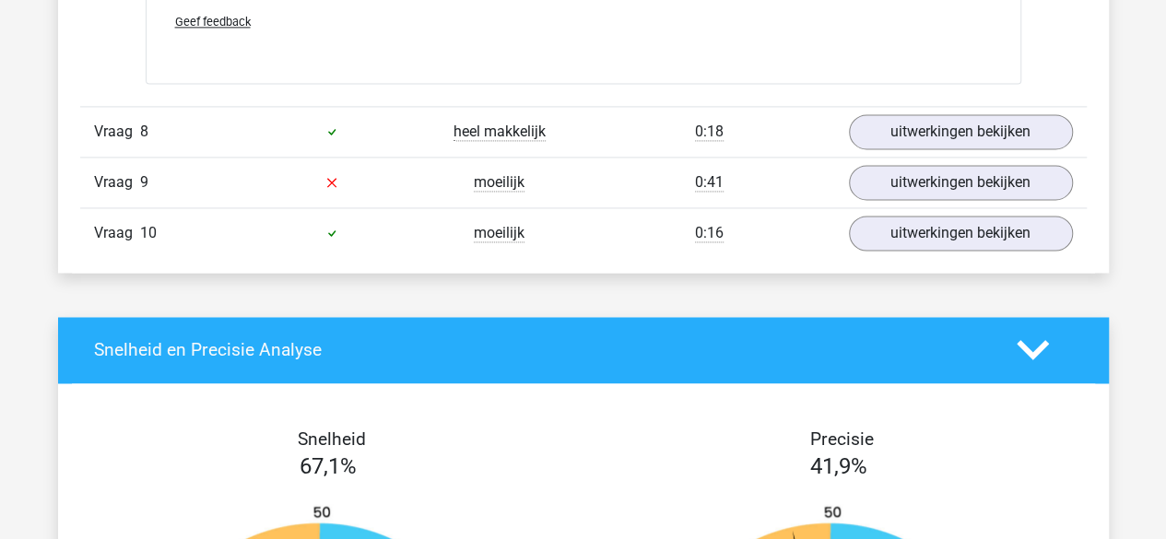
scroll to position [4815, 0]
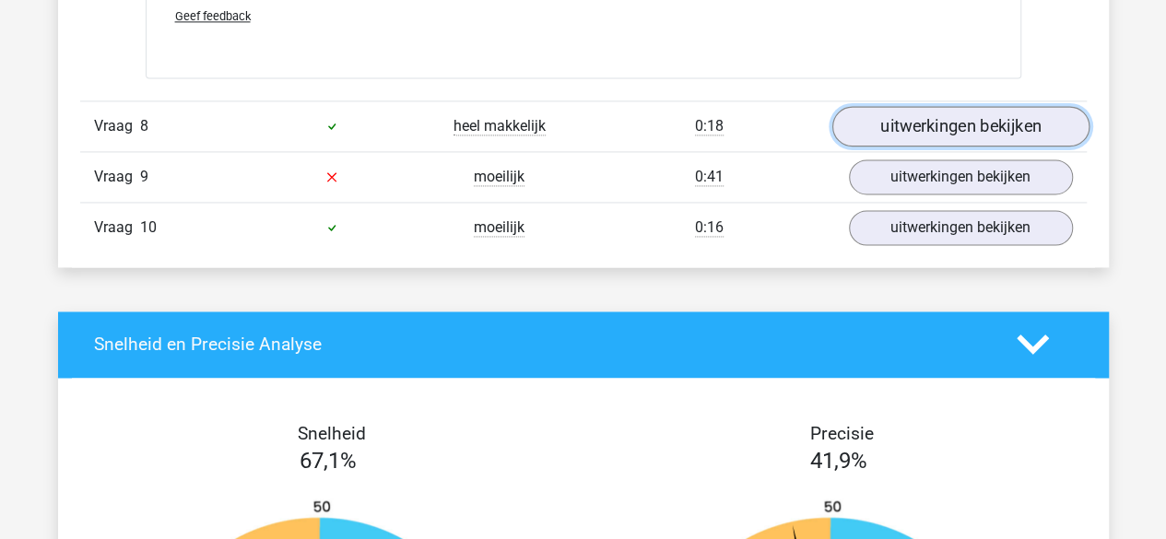
click at [907, 112] on link "uitwerkingen bekijken" at bounding box center [959, 126] width 257 height 41
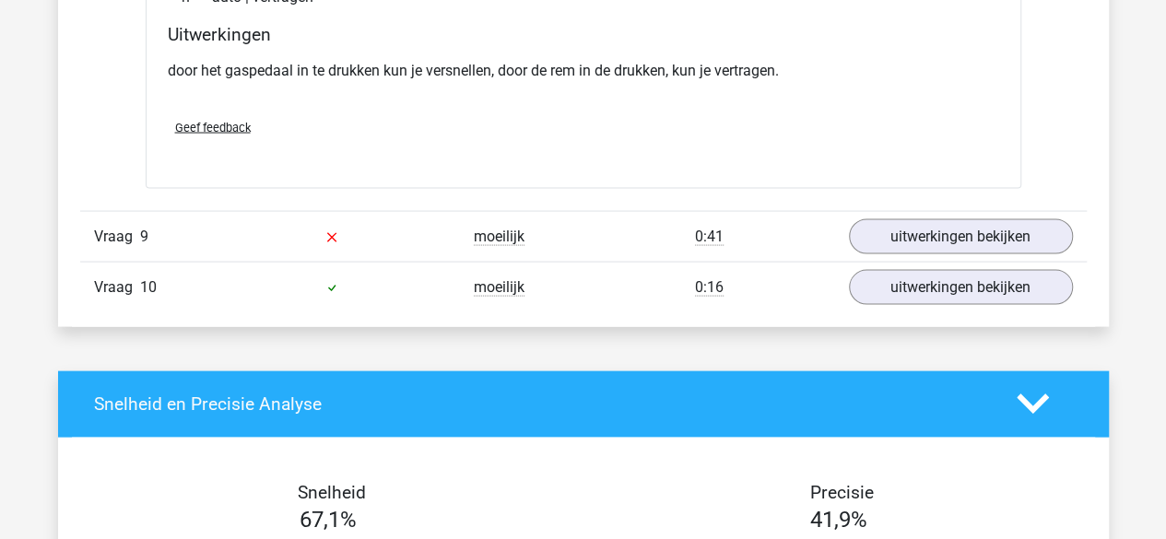
scroll to position [5218, 0]
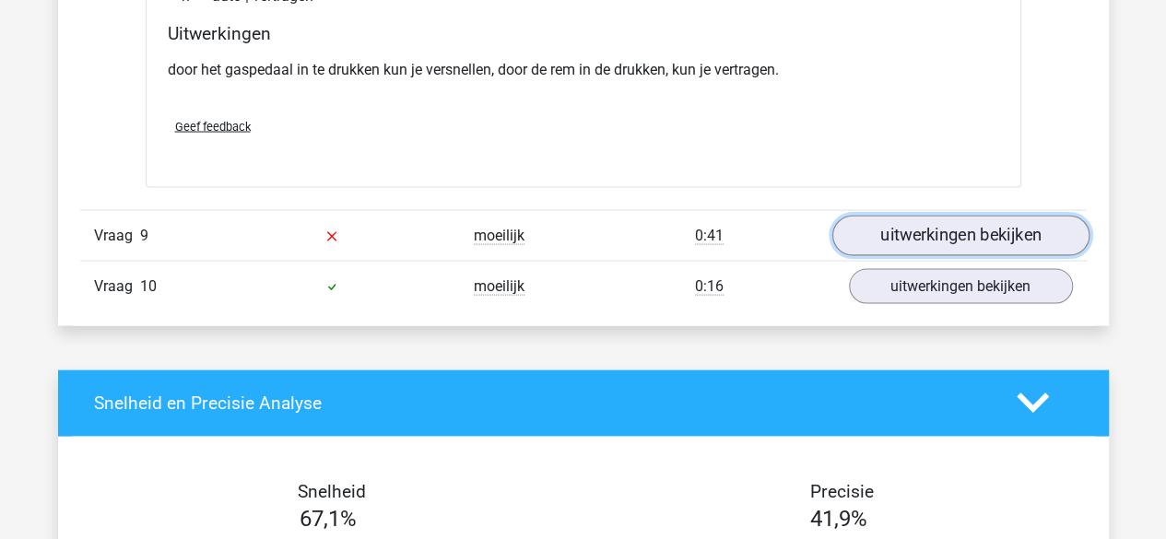
click at [866, 220] on link "uitwerkingen bekijken" at bounding box center [959, 235] width 257 height 41
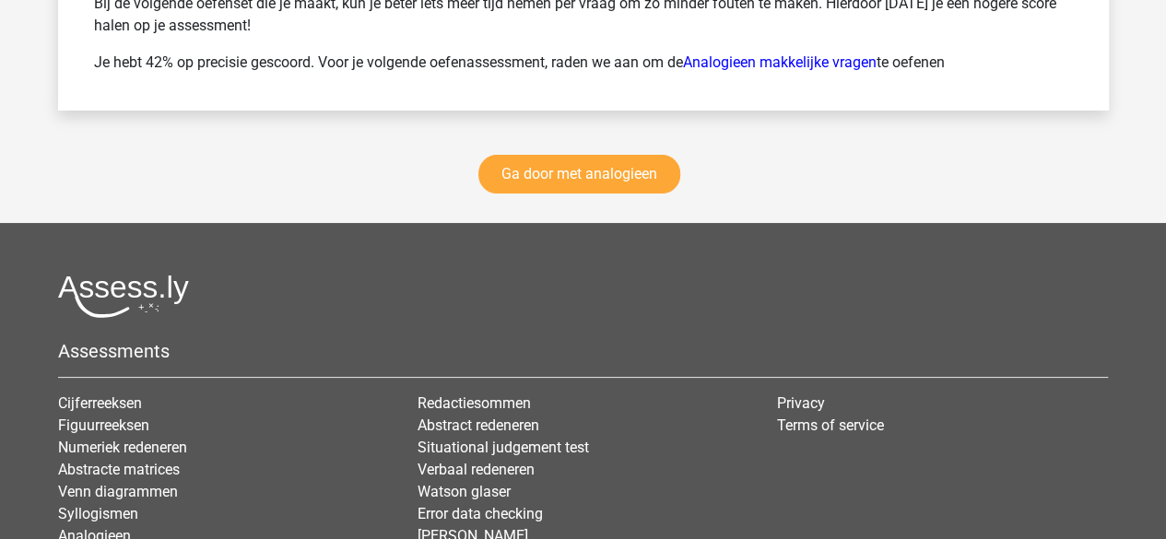
scroll to position [6929, 0]
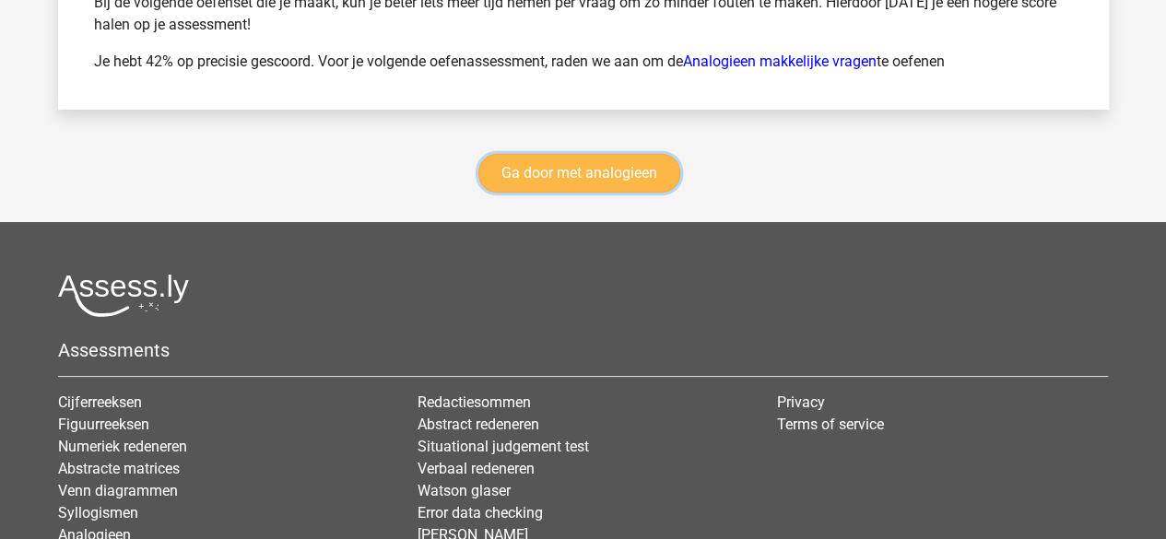
click at [610, 154] on link "Ga door met analogieen" at bounding box center [579, 173] width 202 height 39
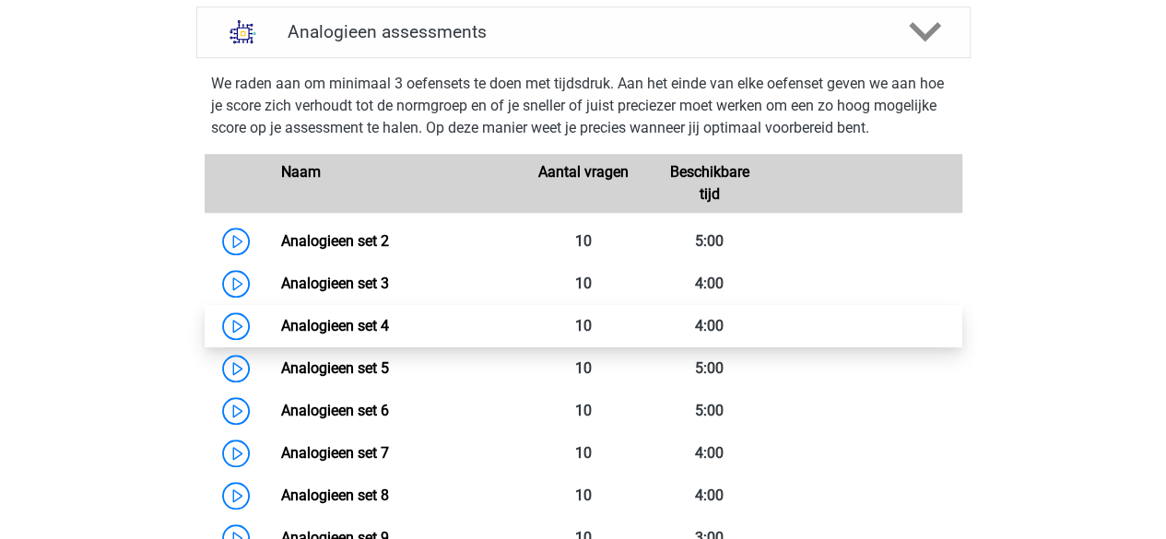
scroll to position [785, 0]
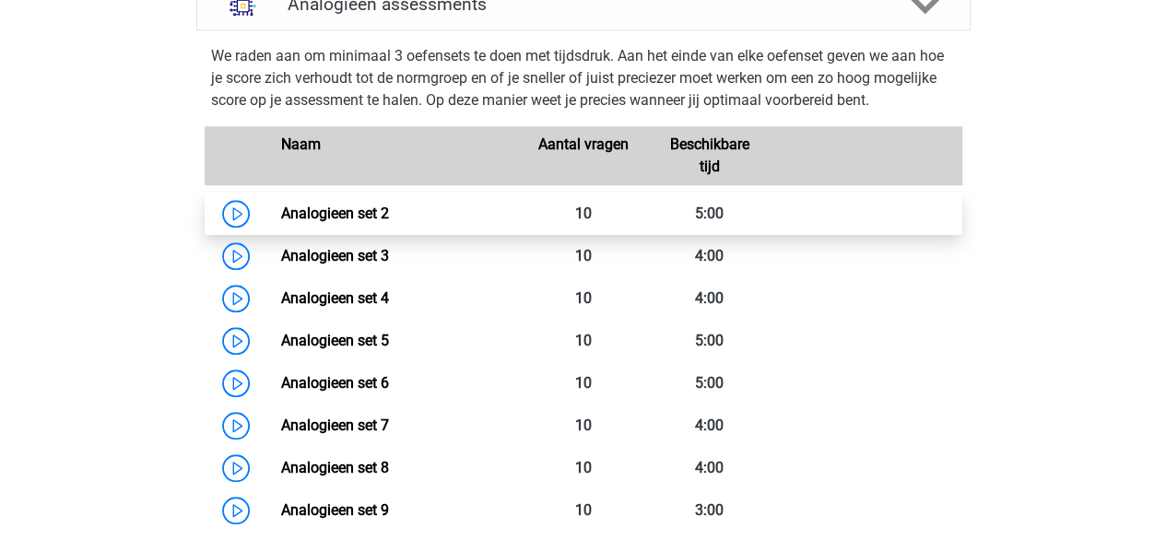
click at [389, 205] on link "Analogieen set 2" at bounding box center [335, 214] width 108 height 18
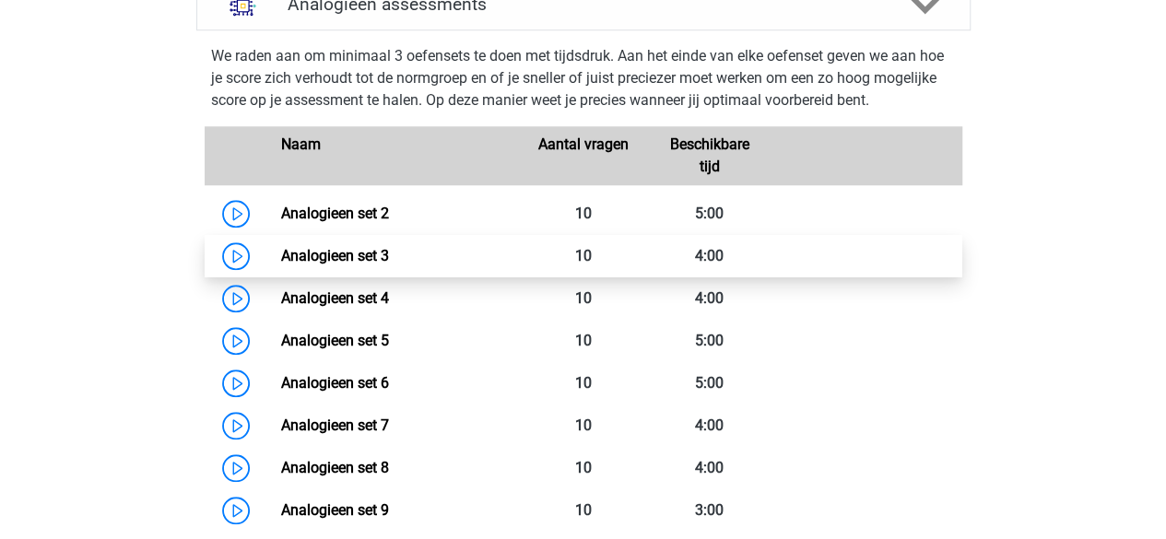
click at [333, 253] on link "Analogieen set 3" at bounding box center [335, 256] width 108 height 18
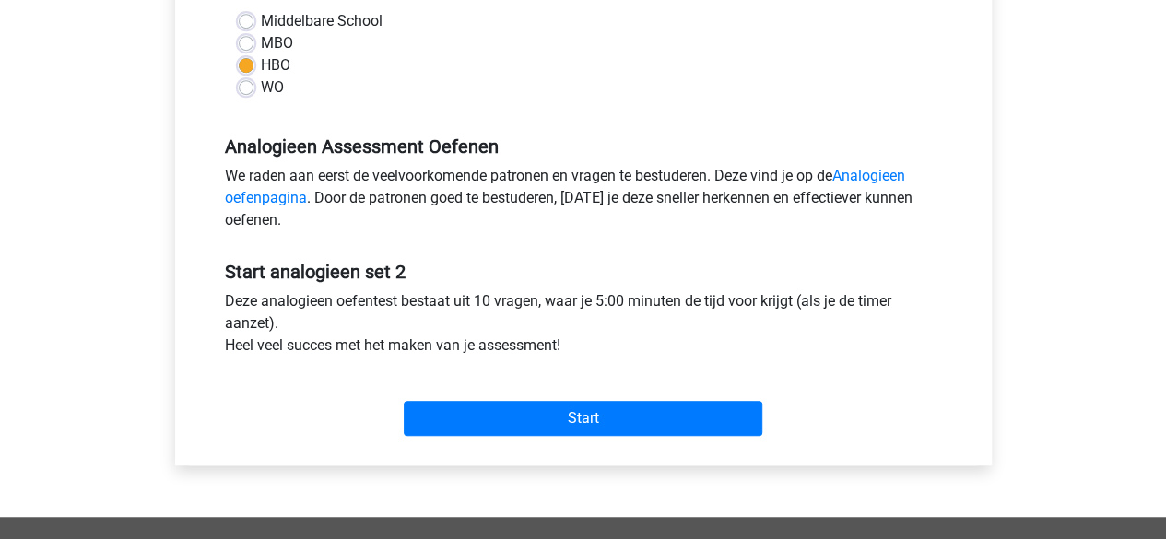
scroll to position [453, 0]
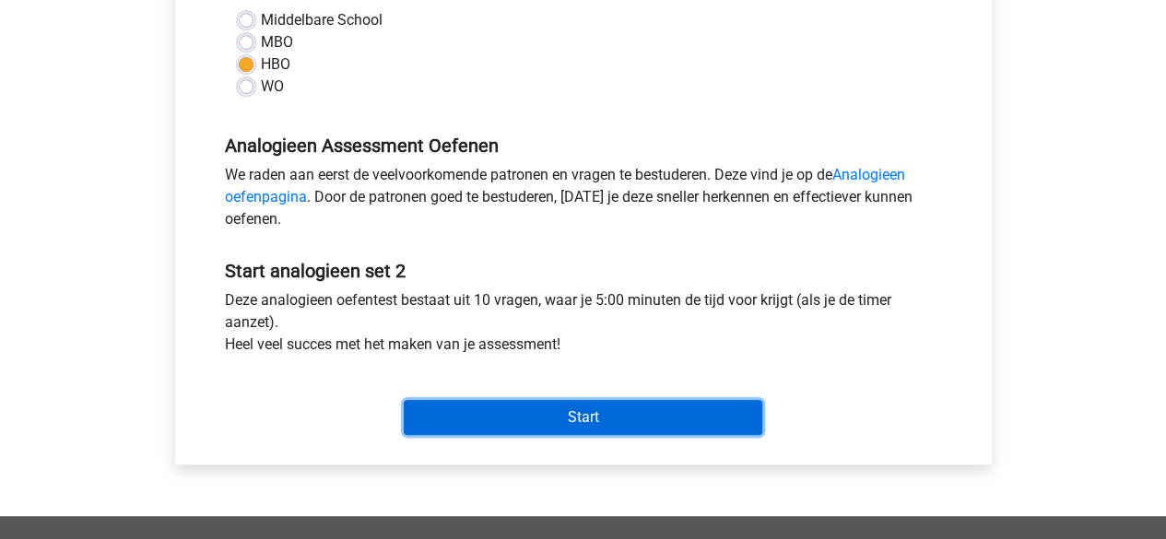
click at [506, 398] on div "Start" at bounding box center [583, 402] width 745 height 65
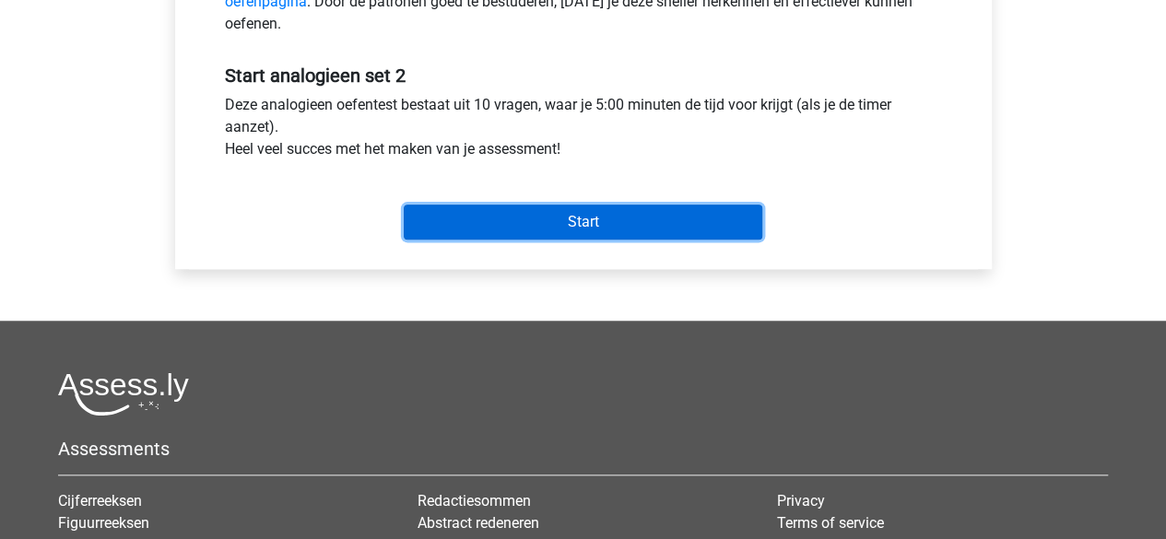
scroll to position [652, 0]
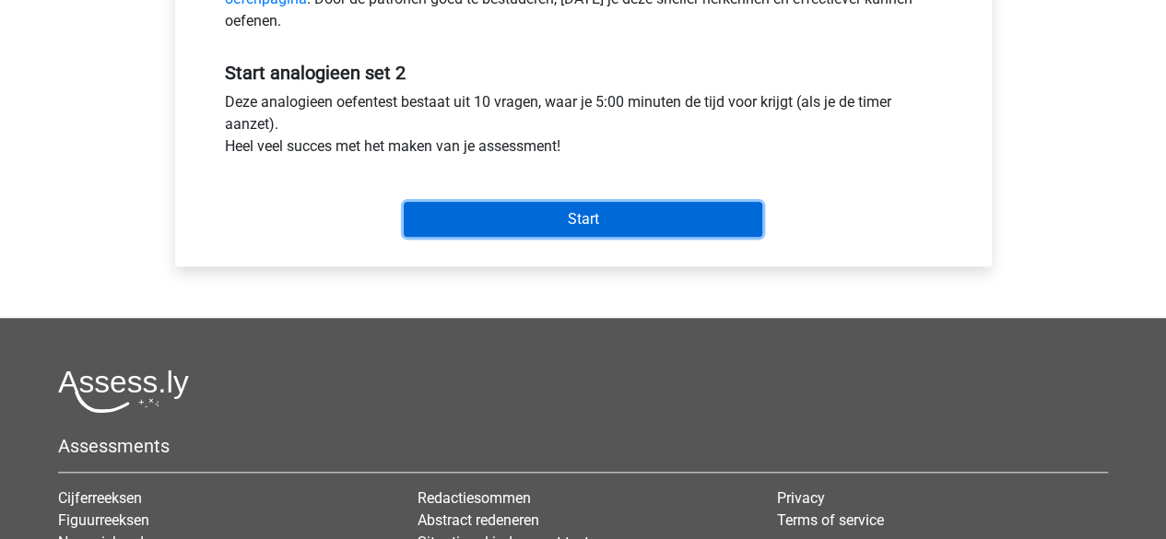
click at [585, 212] on input "Start" at bounding box center [583, 219] width 358 height 35
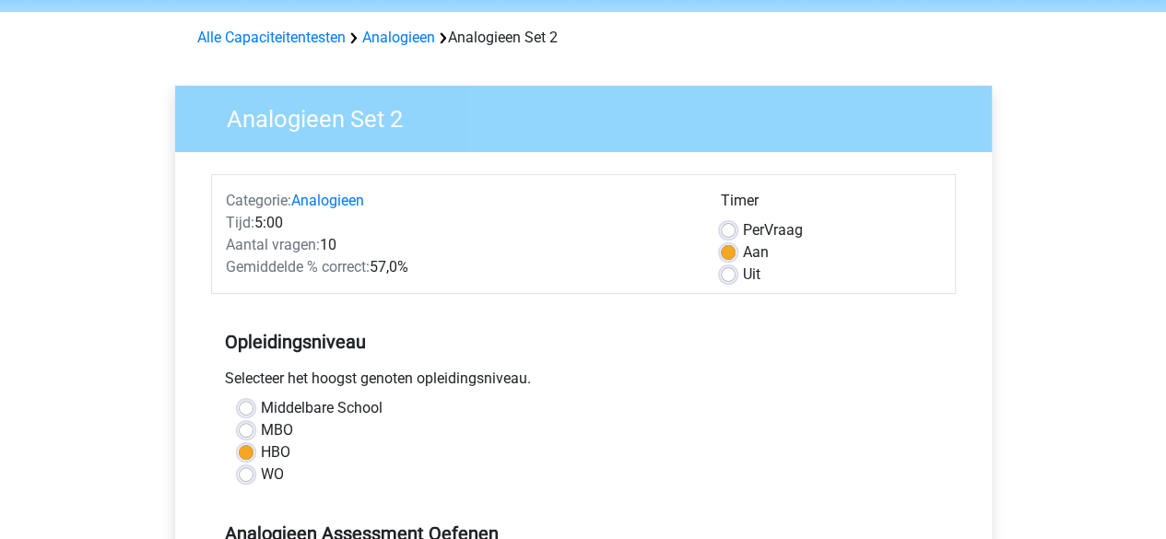
scroll to position [63, 0]
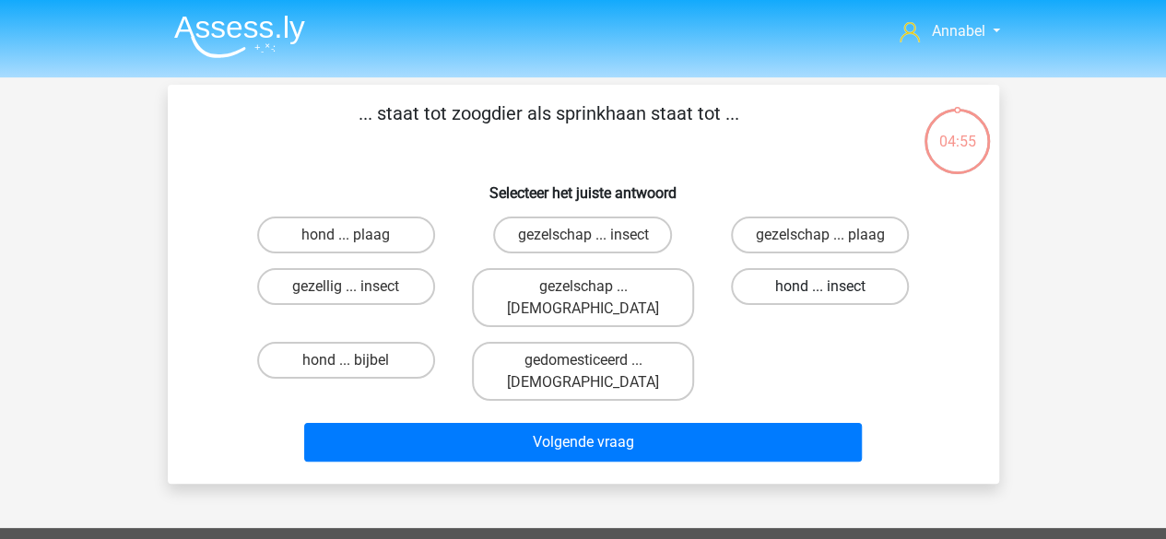
click at [806, 299] on label "hond ... insect" at bounding box center [820, 286] width 178 height 37
click at [820, 299] on input "hond ... insect" at bounding box center [826, 293] width 12 height 12
radio input "true"
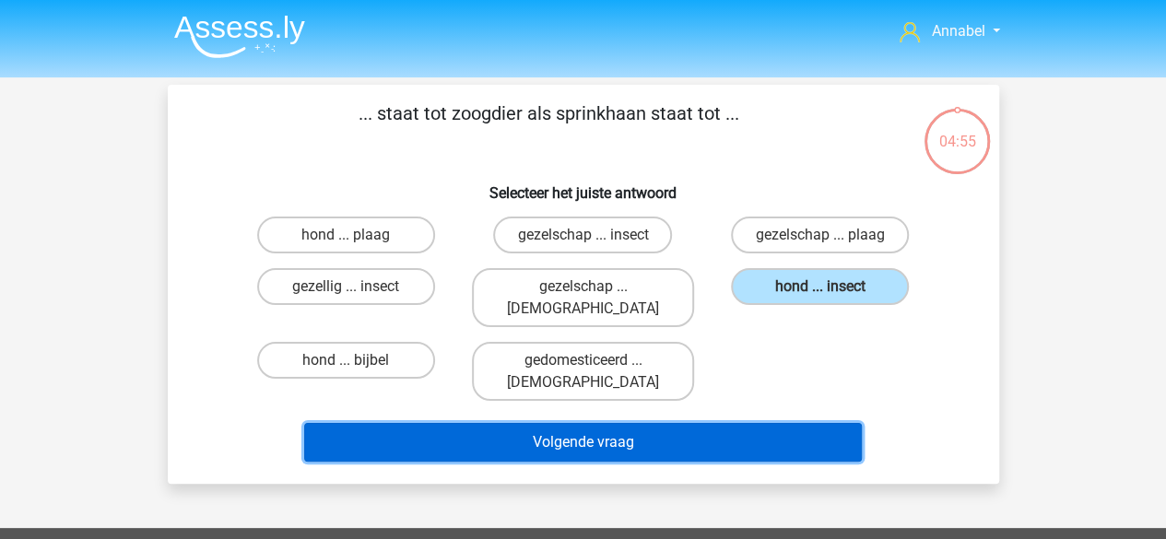
click at [724, 423] on button "Volgende vraag" at bounding box center [583, 442] width 558 height 39
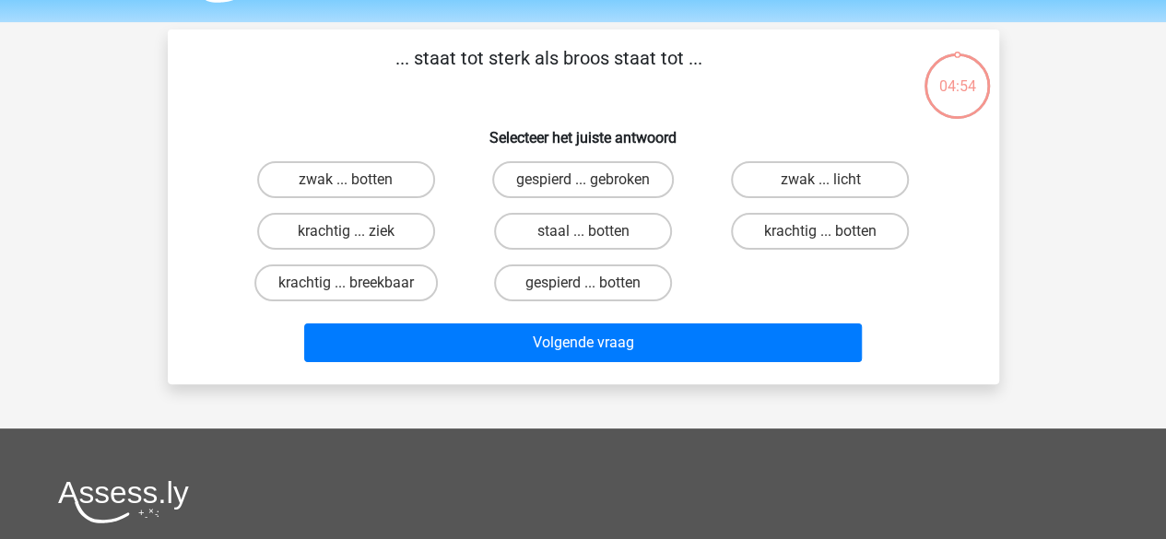
scroll to position [85, 0]
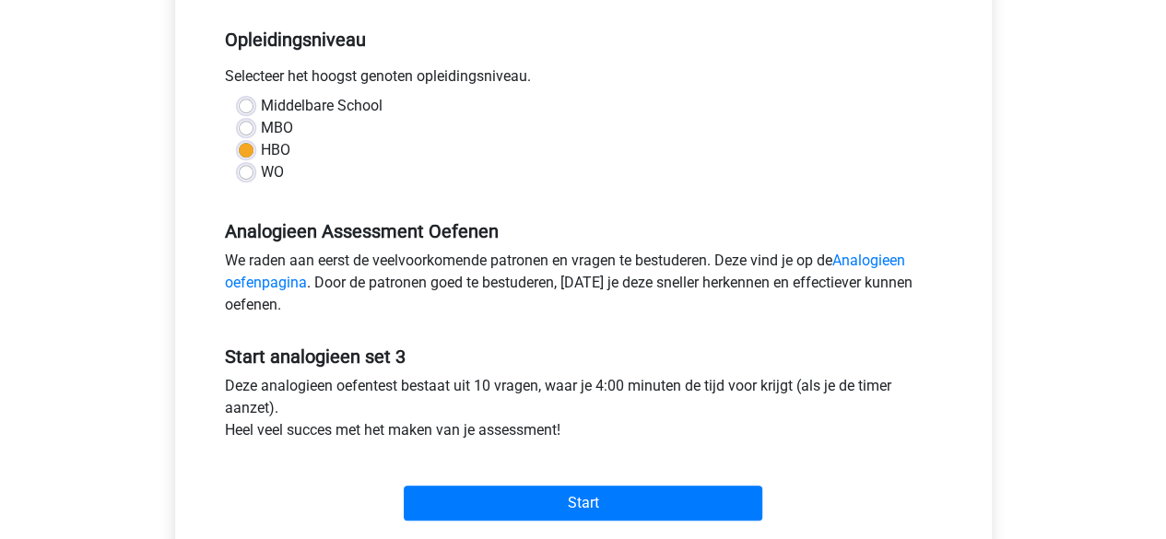
scroll to position [369, 0]
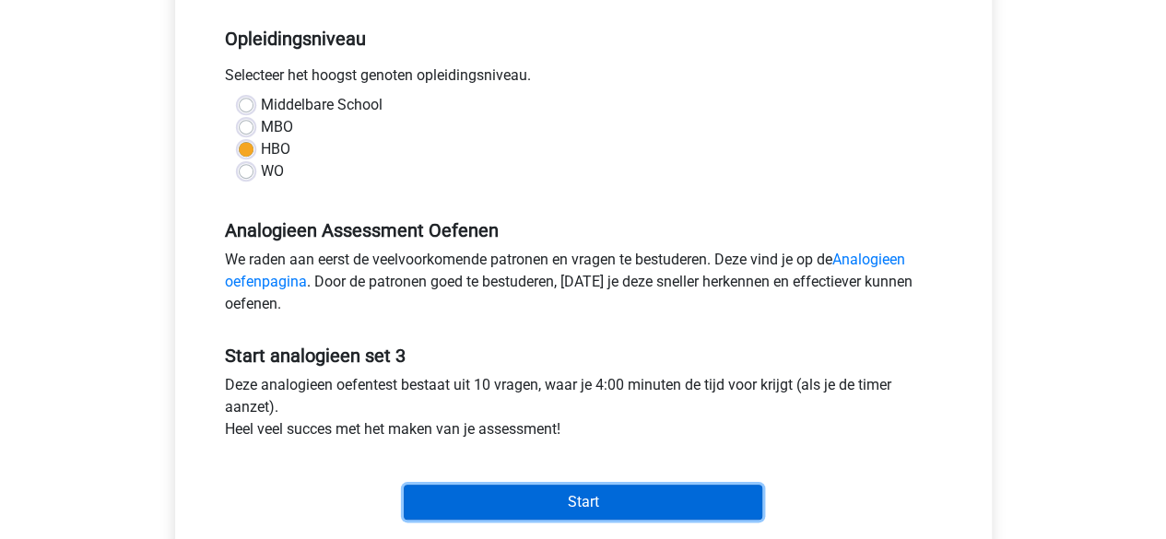
click at [579, 508] on input "Start" at bounding box center [583, 502] width 358 height 35
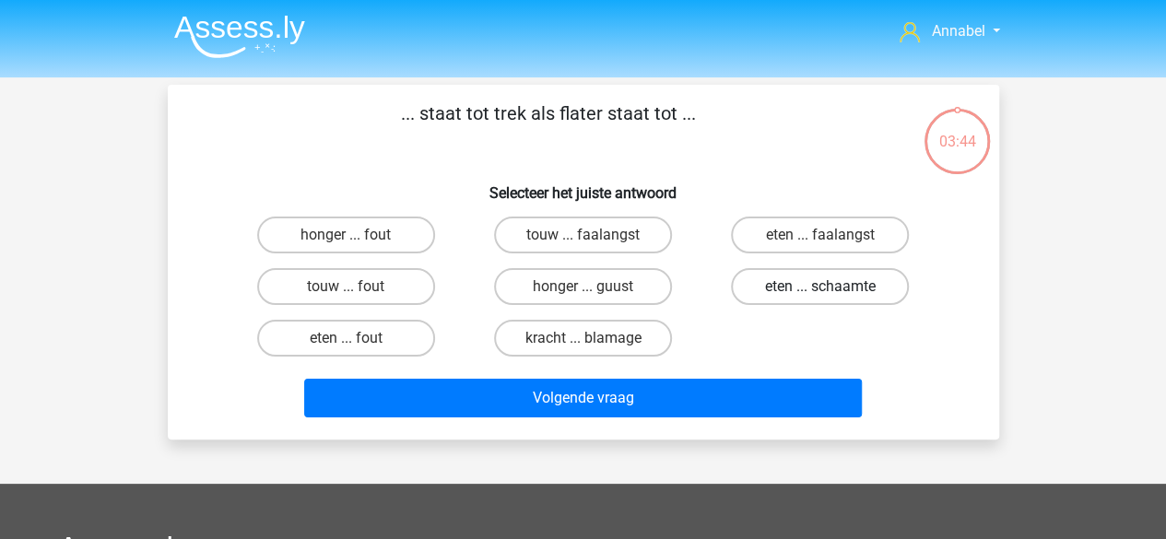
click at [795, 288] on label "eten ... schaamte" at bounding box center [820, 286] width 178 height 37
click at [820, 288] on input "eten ... schaamte" at bounding box center [826, 293] width 12 height 12
radio input "true"
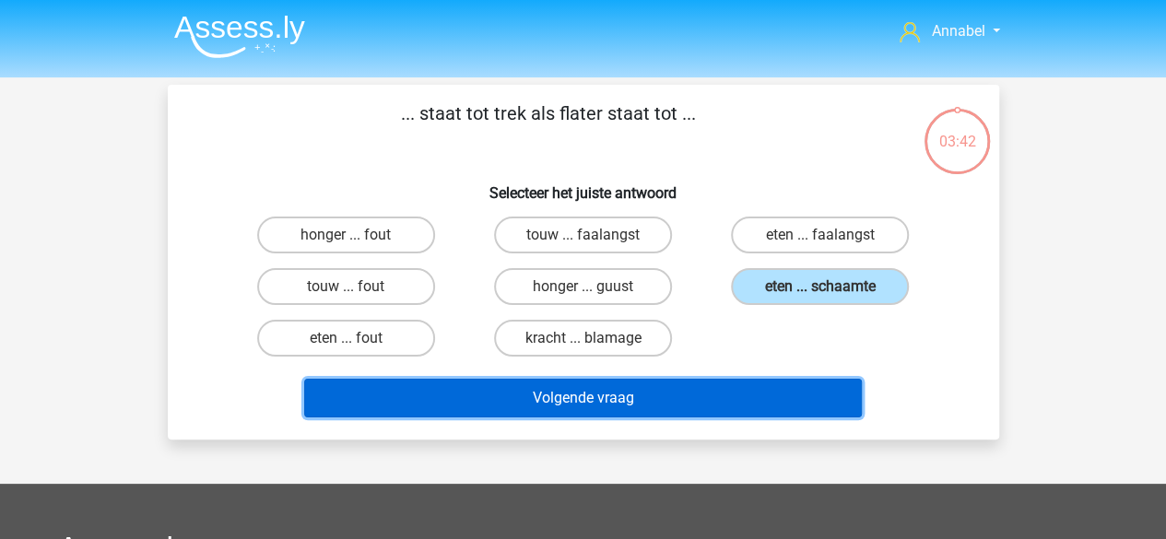
click at [691, 390] on button "Volgende vraag" at bounding box center [583, 398] width 558 height 39
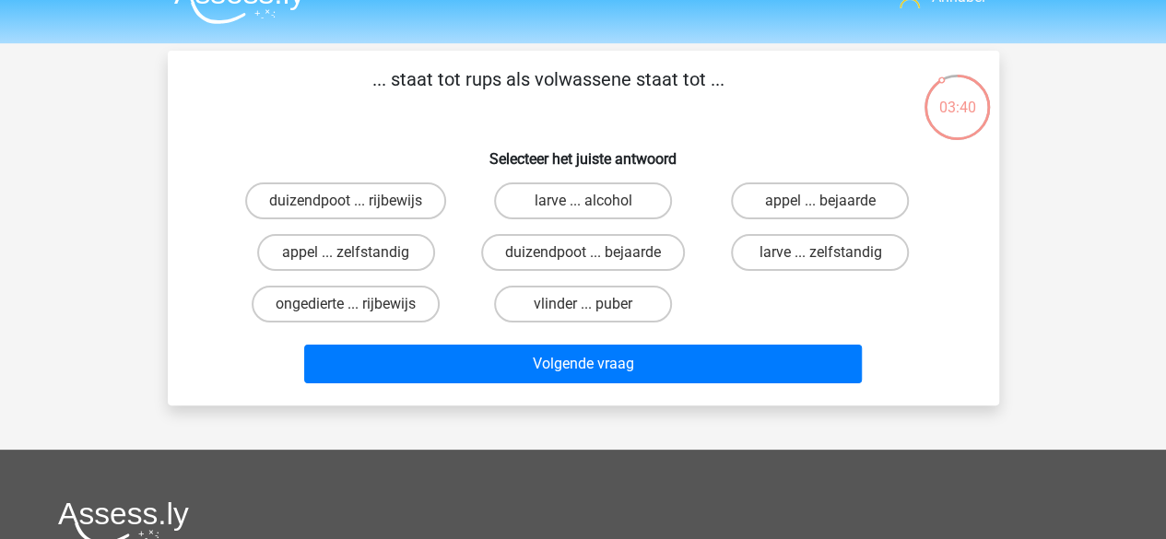
scroll to position [33, 0]
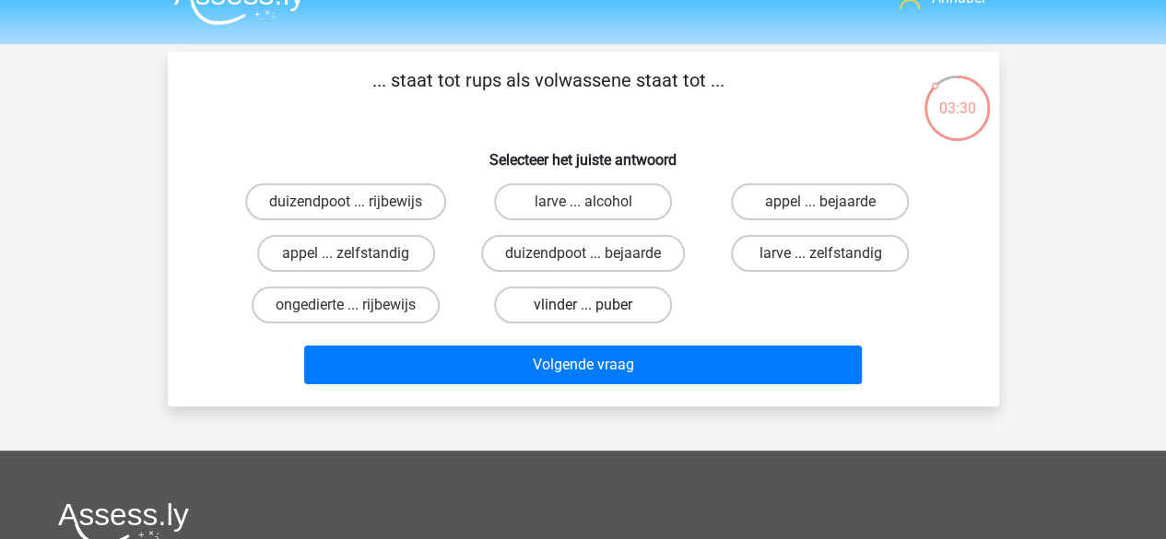
click at [568, 303] on label "vlinder ... puber" at bounding box center [583, 305] width 178 height 37
click at [582, 305] on input "vlinder ... puber" at bounding box center [588, 311] width 12 height 12
radio input "true"
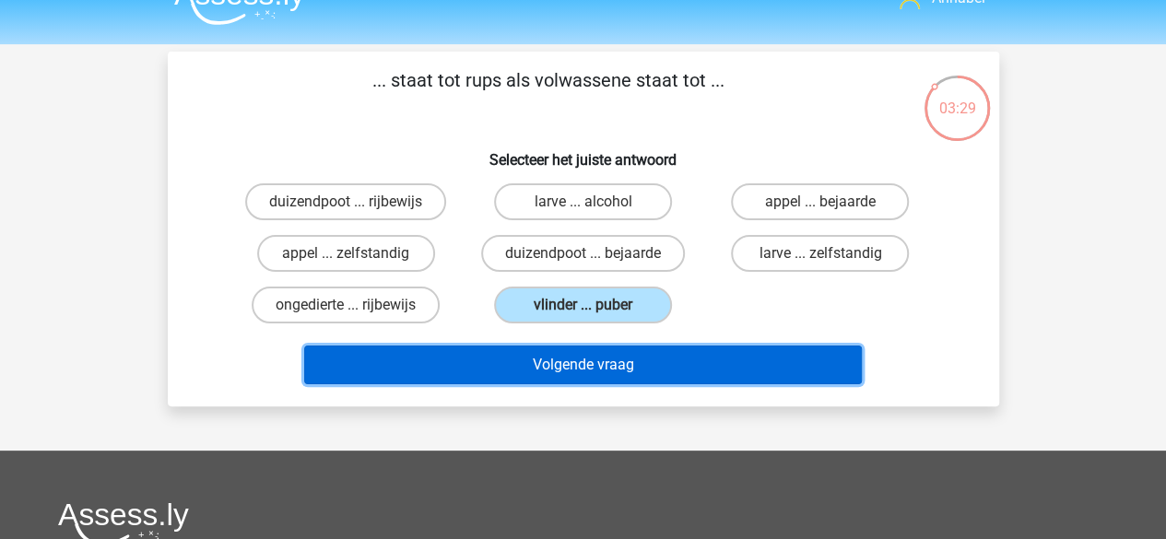
click at [551, 360] on button "Volgende vraag" at bounding box center [583, 365] width 558 height 39
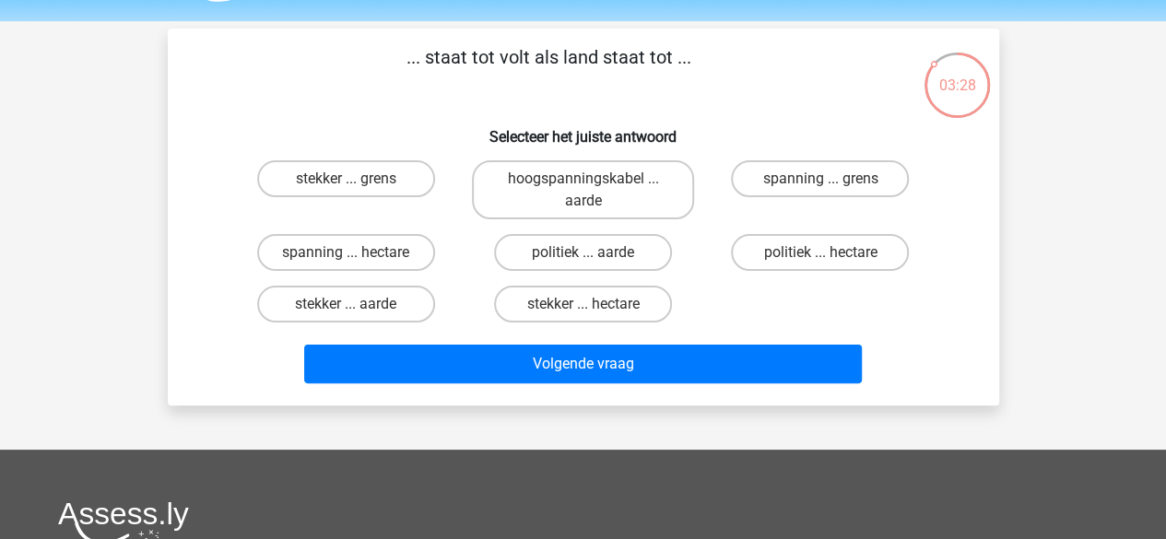
scroll to position [53, 0]
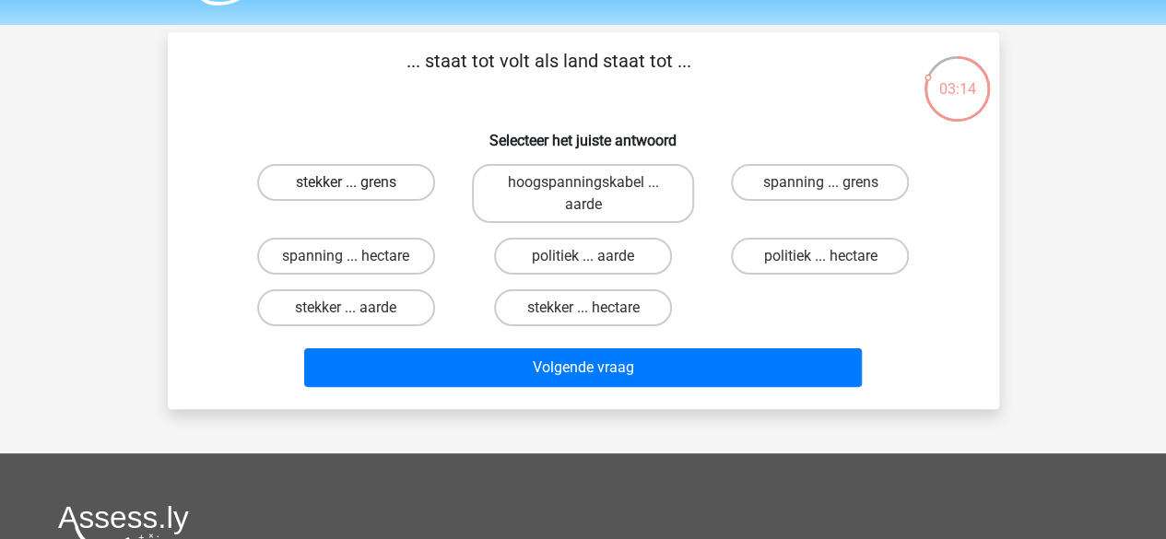
click at [333, 182] on label "stekker ... grens" at bounding box center [346, 182] width 178 height 37
click at [346, 182] on input "stekker ... grens" at bounding box center [352, 188] width 12 height 12
radio input "true"
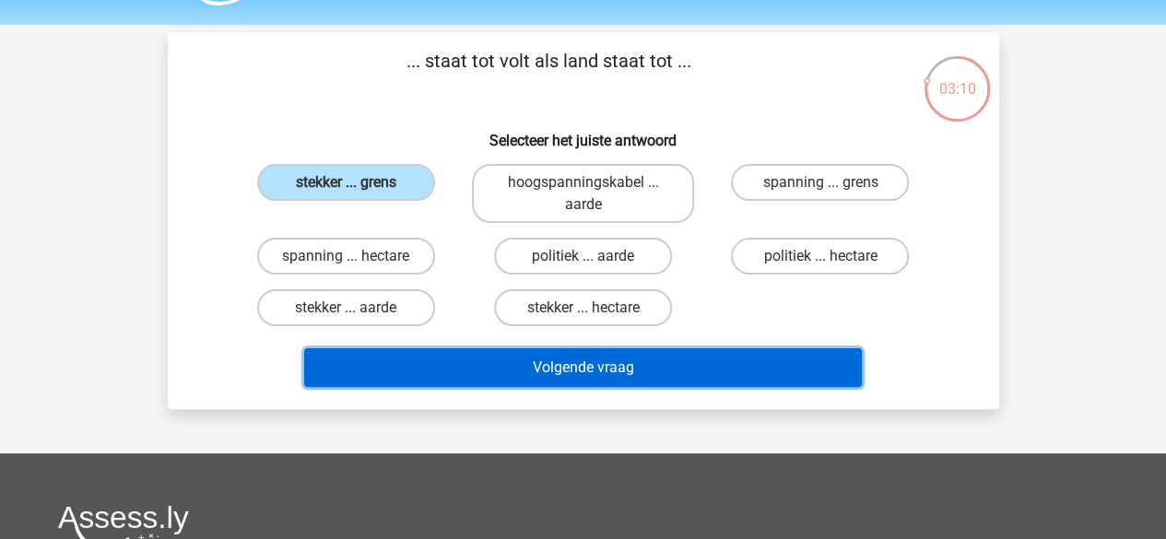
click at [426, 370] on button "Volgende vraag" at bounding box center [583, 367] width 558 height 39
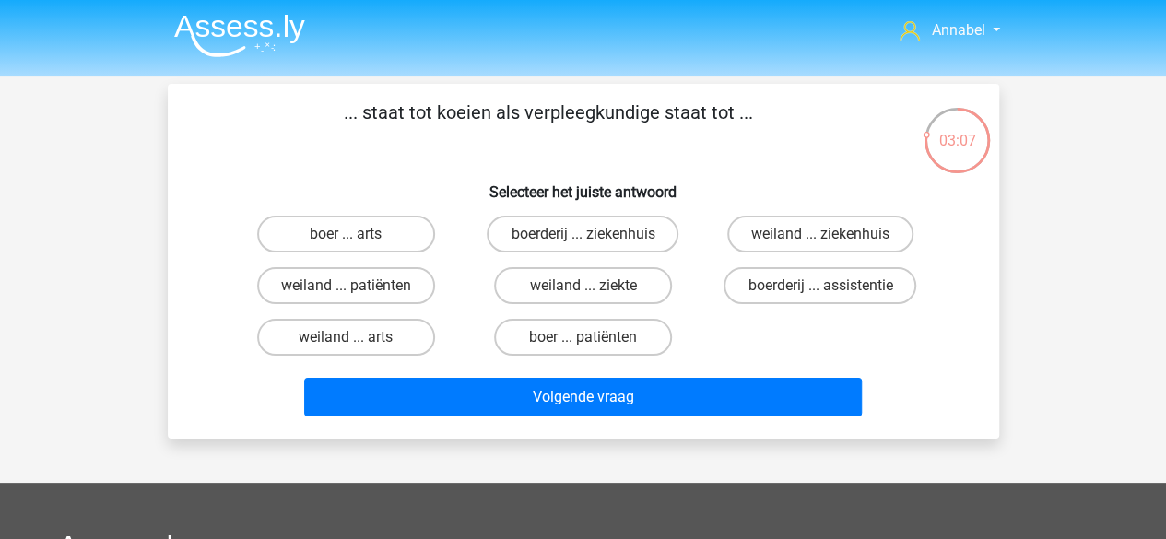
scroll to position [0, 0]
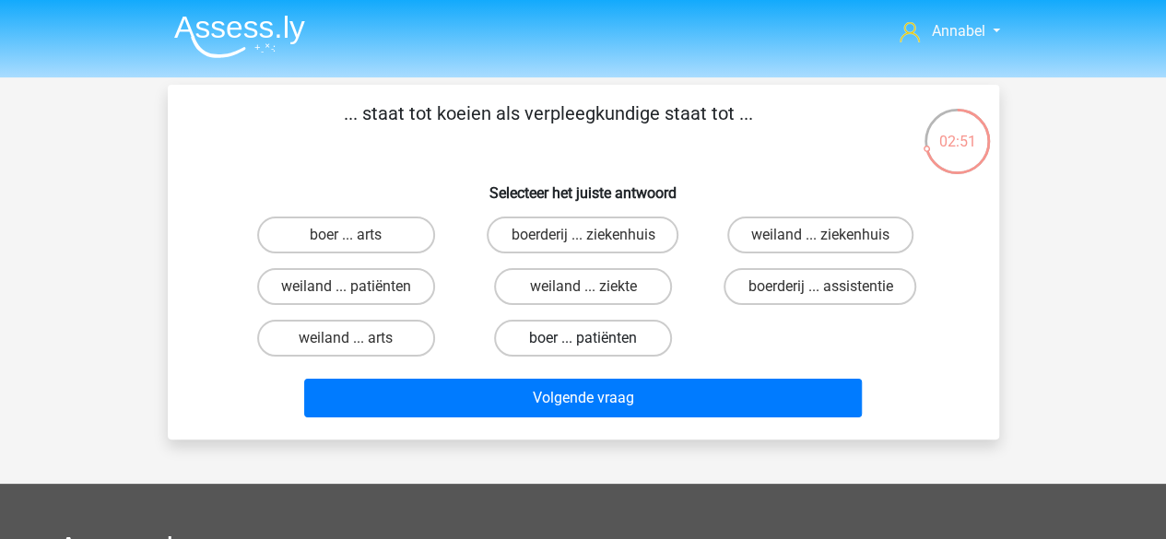
click at [615, 333] on label "boer ... patiënten" at bounding box center [583, 338] width 178 height 37
click at [594, 338] on input "boer ... patiënten" at bounding box center [588, 344] width 12 height 12
radio input "true"
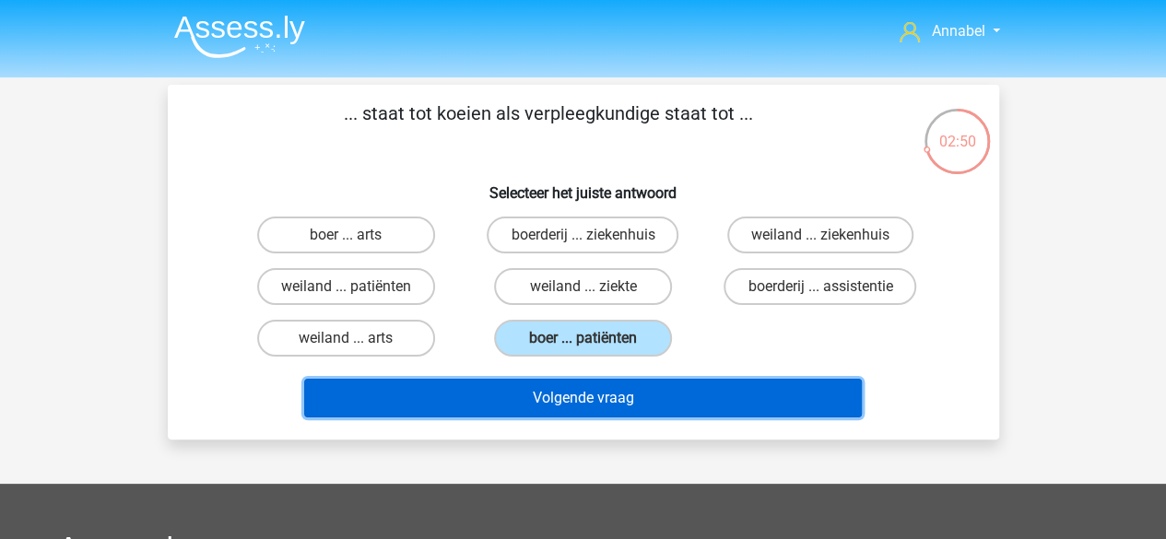
click at [614, 390] on button "Volgende vraag" at bounding box center [583, 398] width 558 height 39
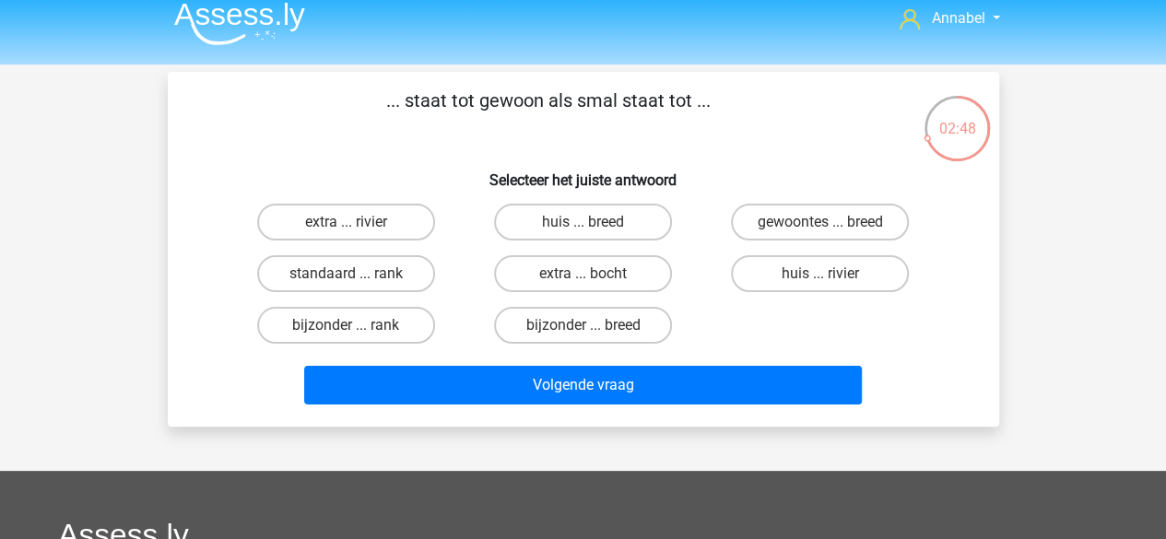
scroll to position [11, 0]
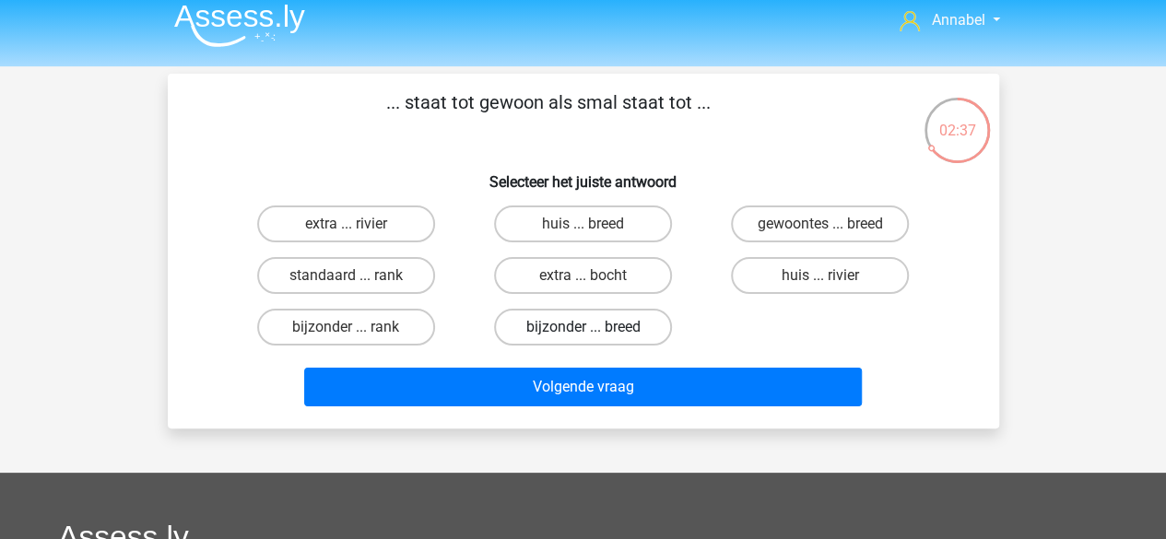
click at [563, 336] on label "bijzonder ... breed" at bounding box center [583, 327] width 178 height 37
click at [582, 336] on input "bijzonder ... breed" at bounding box center [588, 333] width 12 height 12
radio input "true"
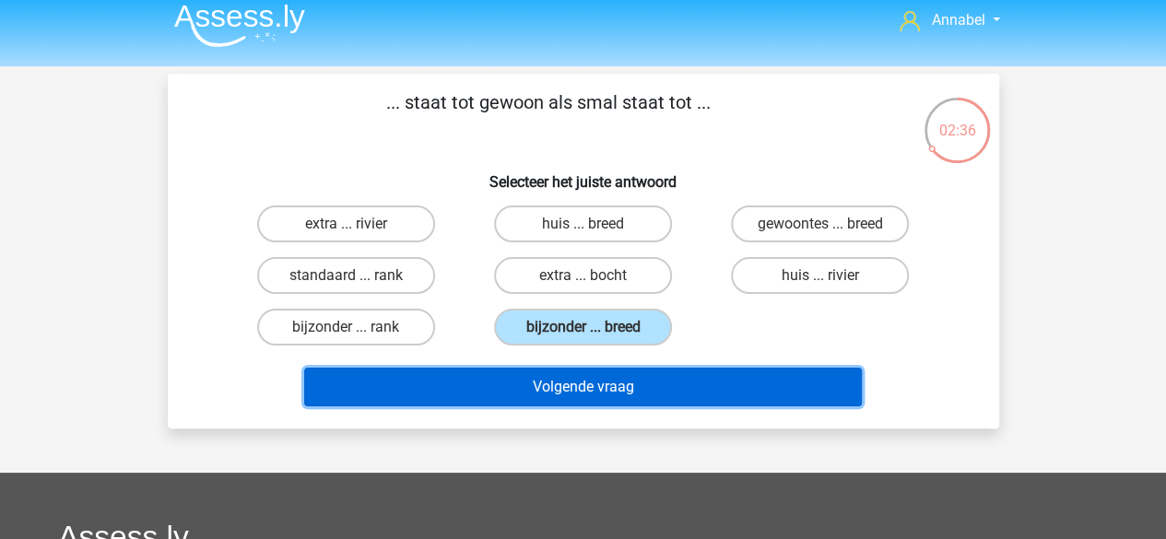
click at [542, 383] on button "Volgende vraag" at bounding box center [583, 387] width 558 height 39
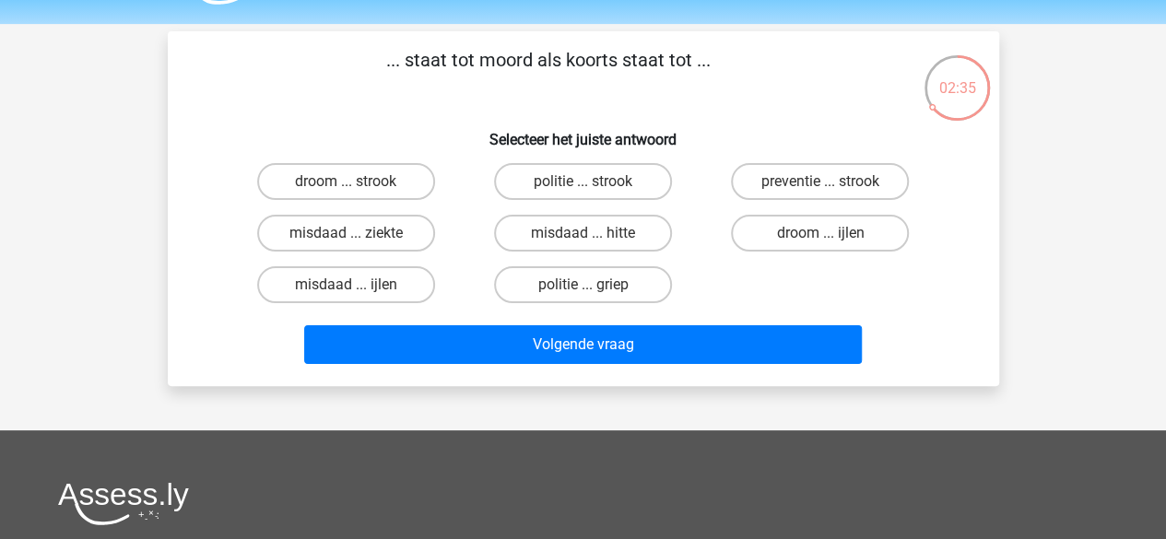
scroll to position [50, 0]
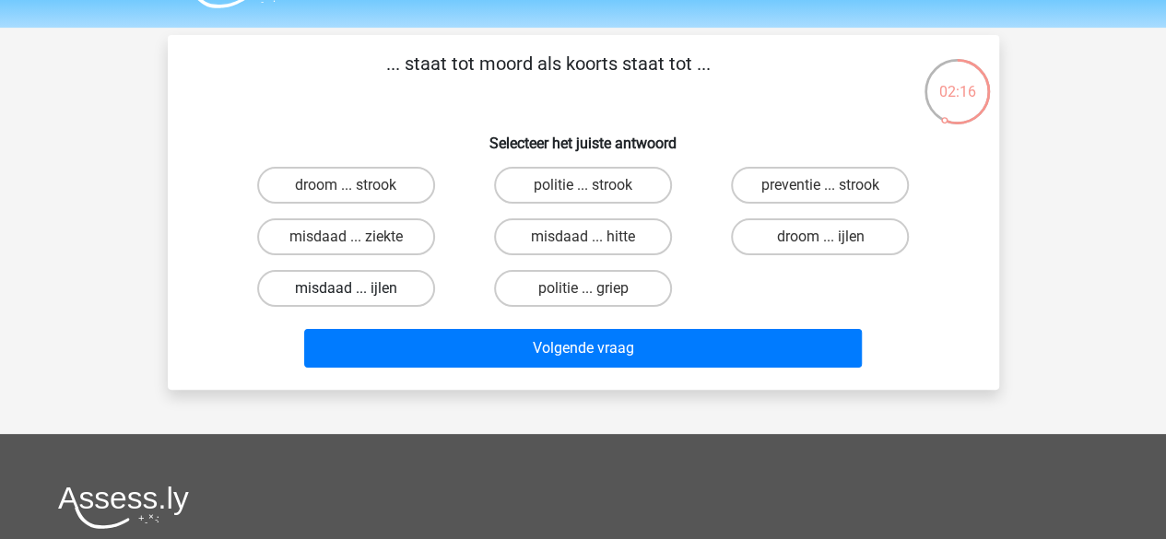
click at [368, 294] on label "misdaad ... ijlen" at bounding box center [346, 288] width 178 height 37
click at [358, 294] on input "misdaad ... ijlen" at bounding box center [352, 294] width 12 height 12
radio input "true"
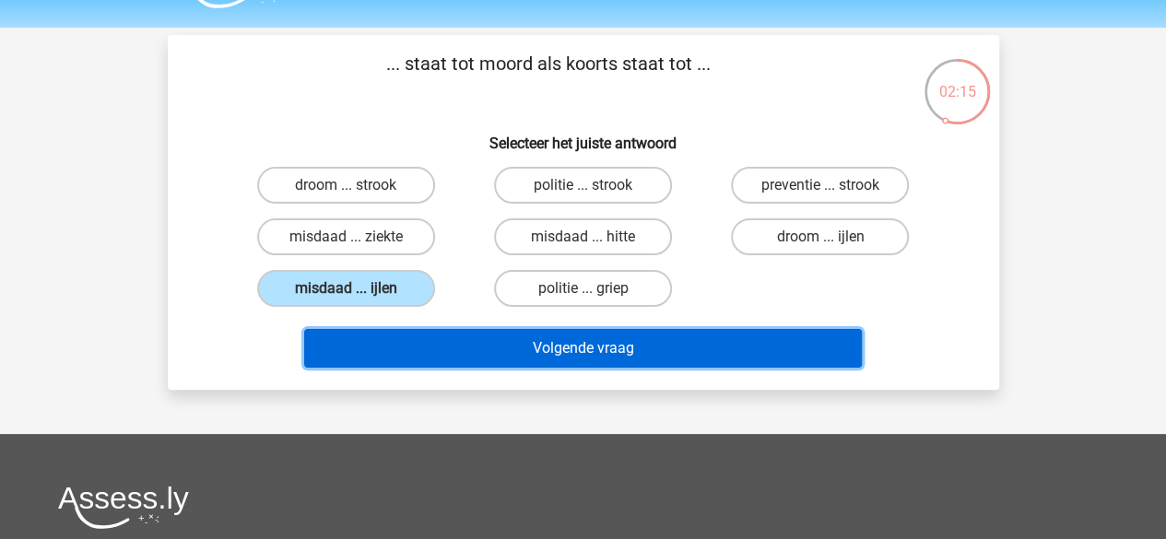
click at [457, 346] on button "Volgende vraag" at bounding box center [583, 348] width 558 height 39
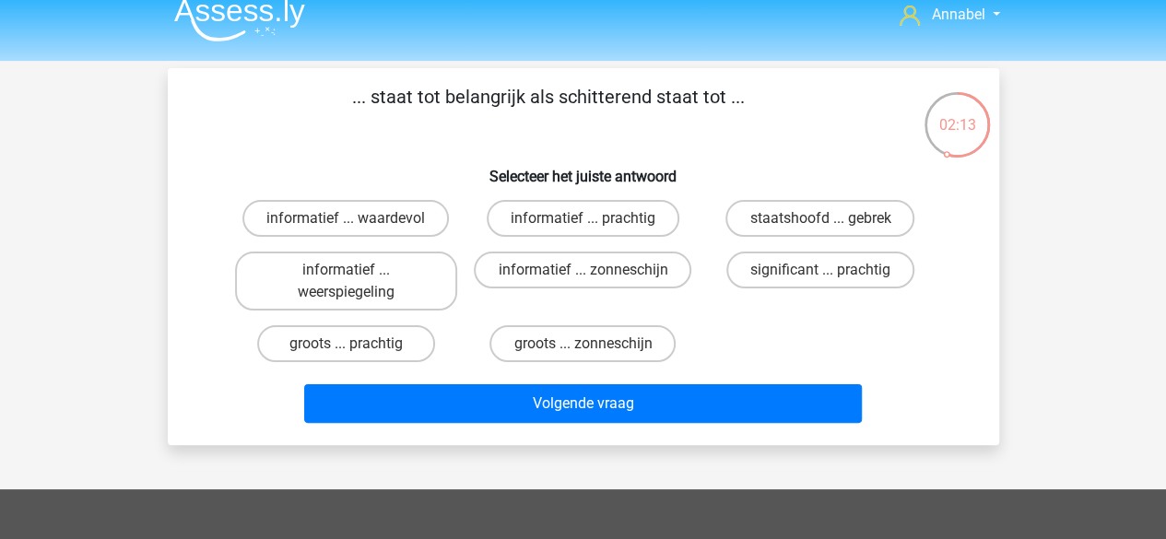
scroll to position [15, 0]
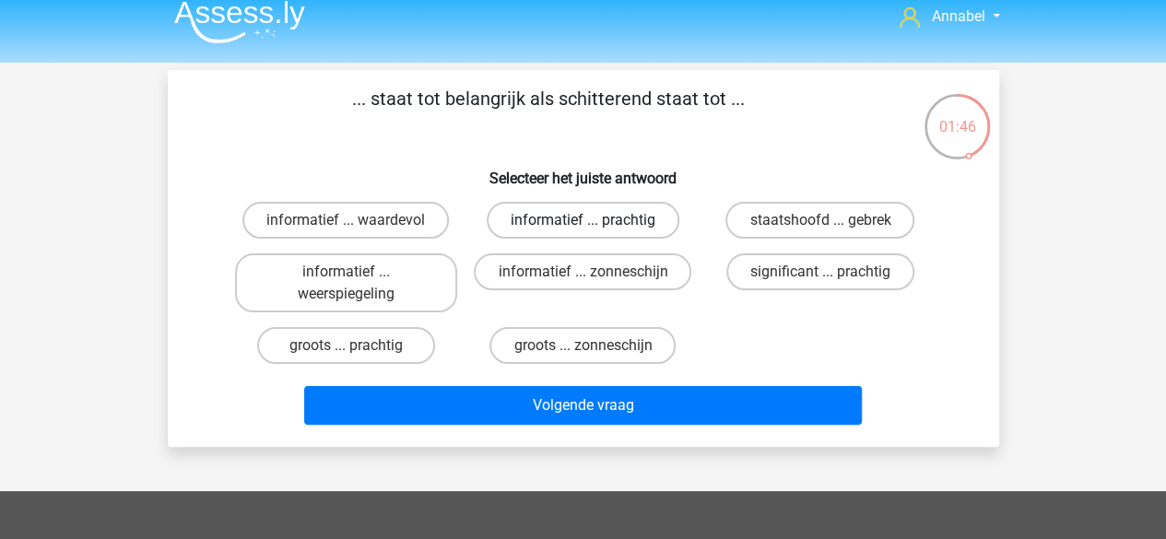
click at [609, 203] on label "informatief ... prachtig" at bounding box center [583, 220] width 193 height 37
click at [594, 220] on input "informatief ... prachtig" at bounding box center [588, 226] width 12 height 12
radio input "true"
click at [547, 385] on div "Volgende vraag" at bounding box center [583, 401] width 772 height 61
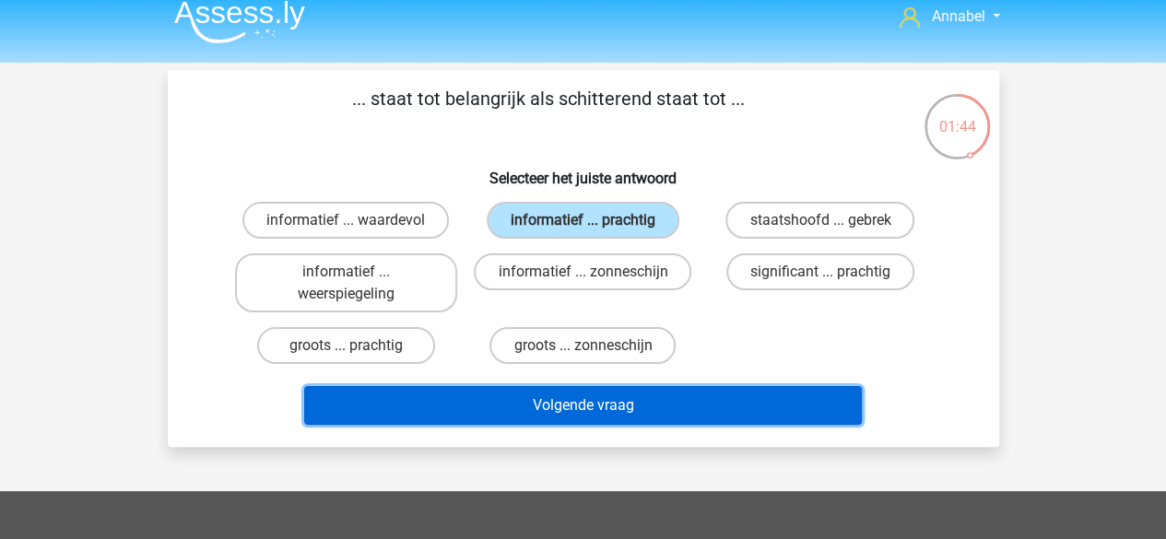
click at [546, 402] on button "Volgende vraag" at bounding box center [583, 405] width 558 height 39
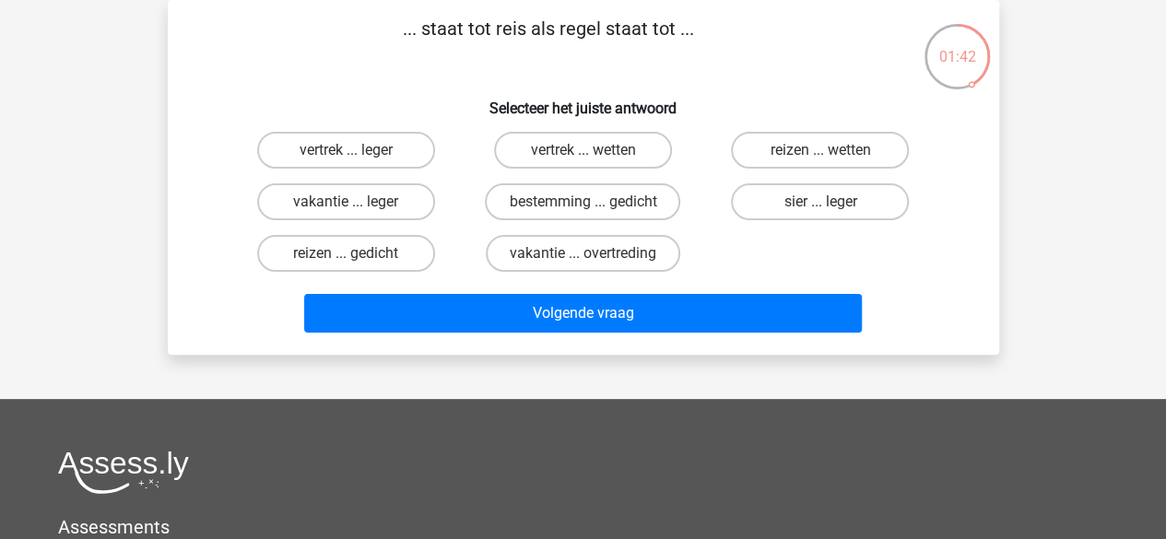
scroll to position [19, 0]
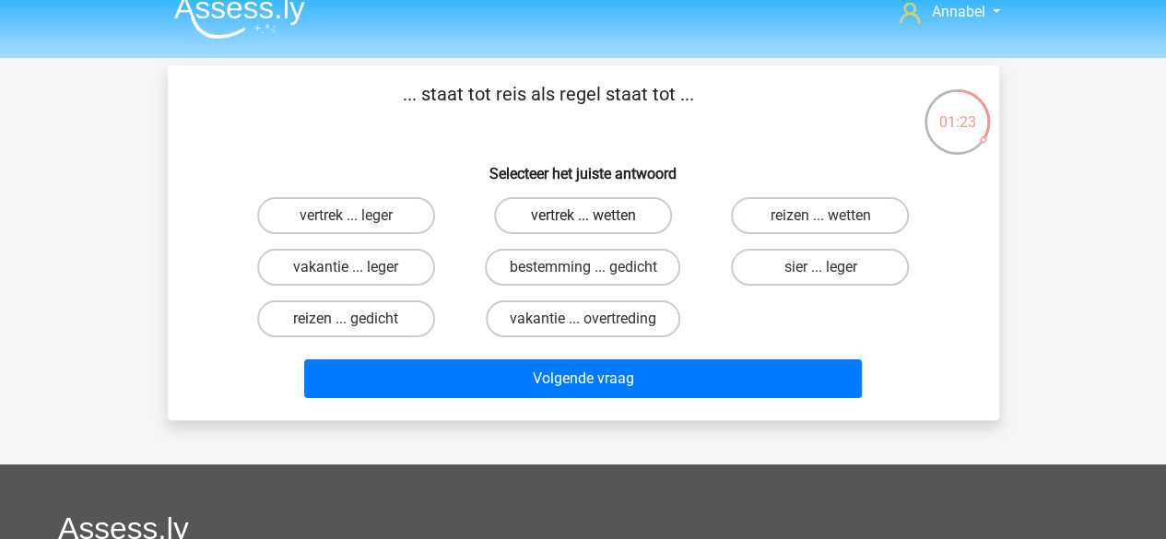
click at [628, 208] on label "vertrek ... wetten" at bounding box center [583, 215] width 178 height 37
click at [594, 216] on input "vertrek ... wetten" at bounding box center [588, 222] width 12 height 12
radio input "true"
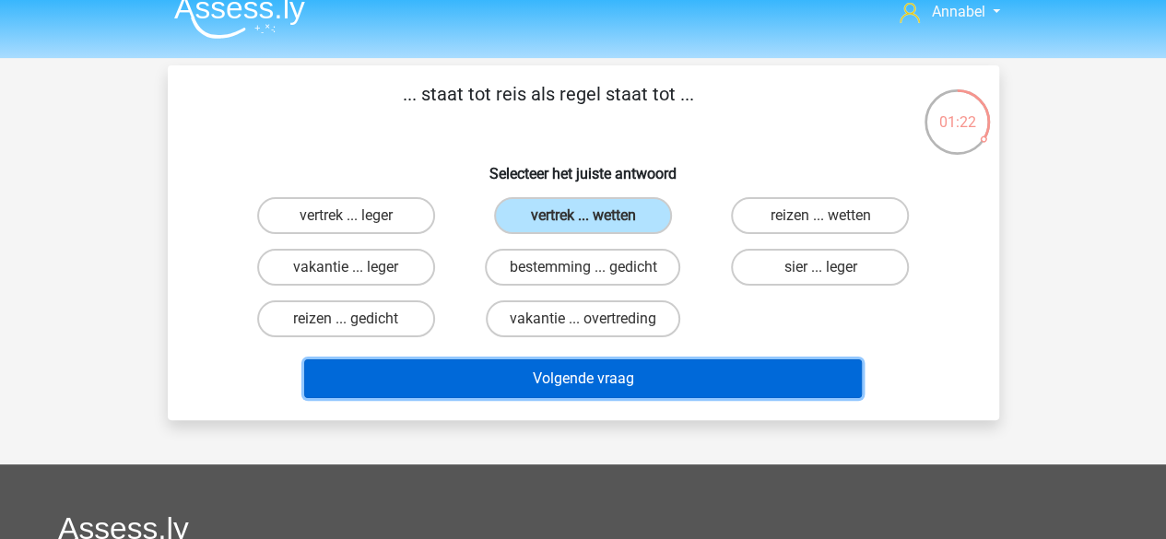
click at [572, 372] on button "Volgende vraag" at bounding box center [583, 378] width 558 height 39
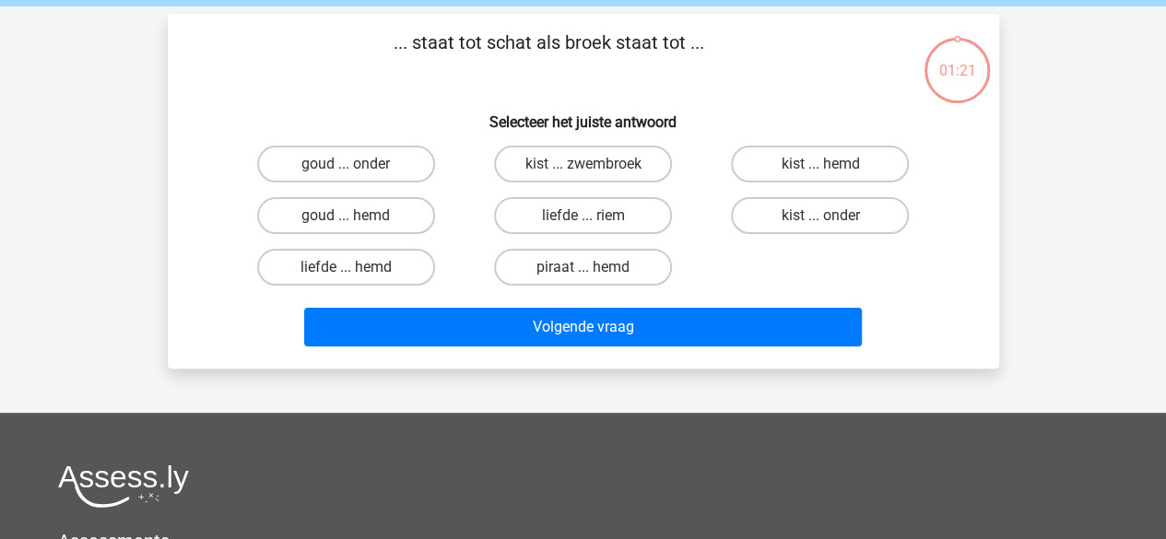
scroll to position [85, 0]
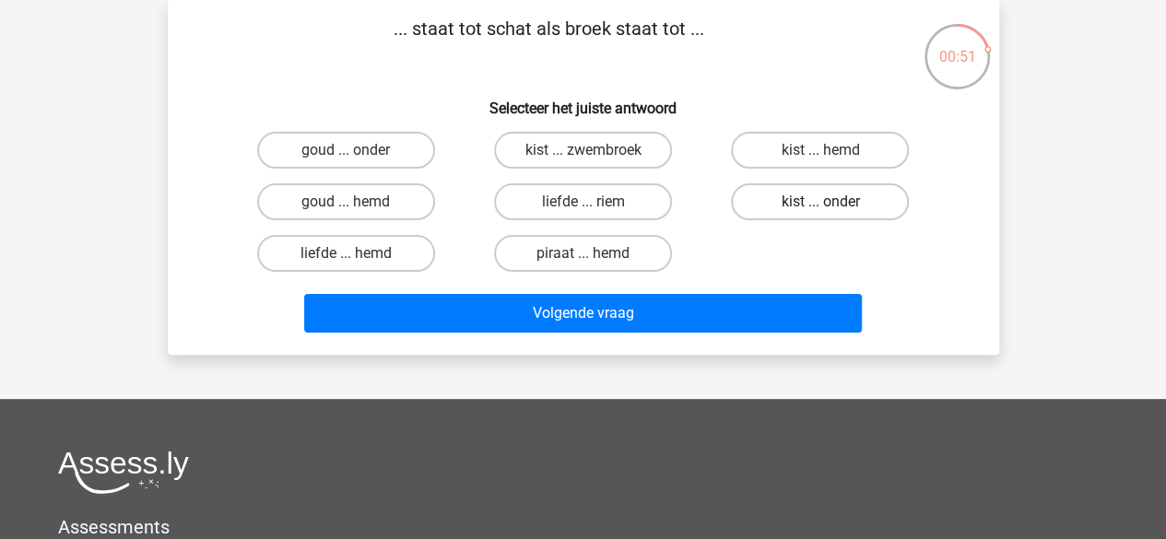
click at [800, 196] on label "kist ... onder" at bounding box center [820, 201] width 178 height 37
click at [820, 202] on input "kist ... onder" at bounding box center [826, 208] width 12 height 12
radio input "true"
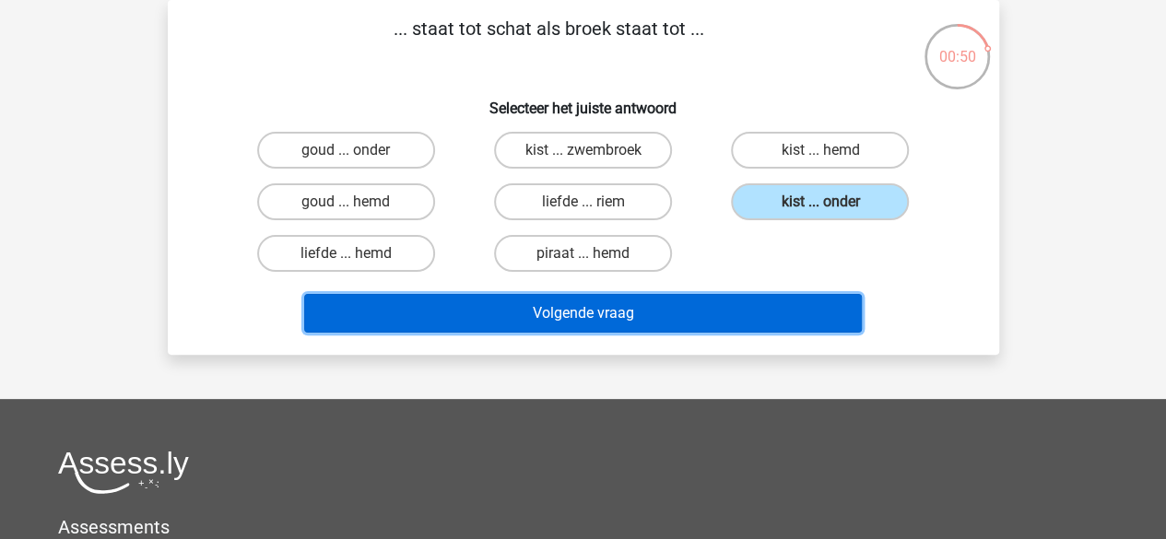
click at [669, 321] on button "Volgende vraag" at bounding box center [583, 313] width 558 height 39
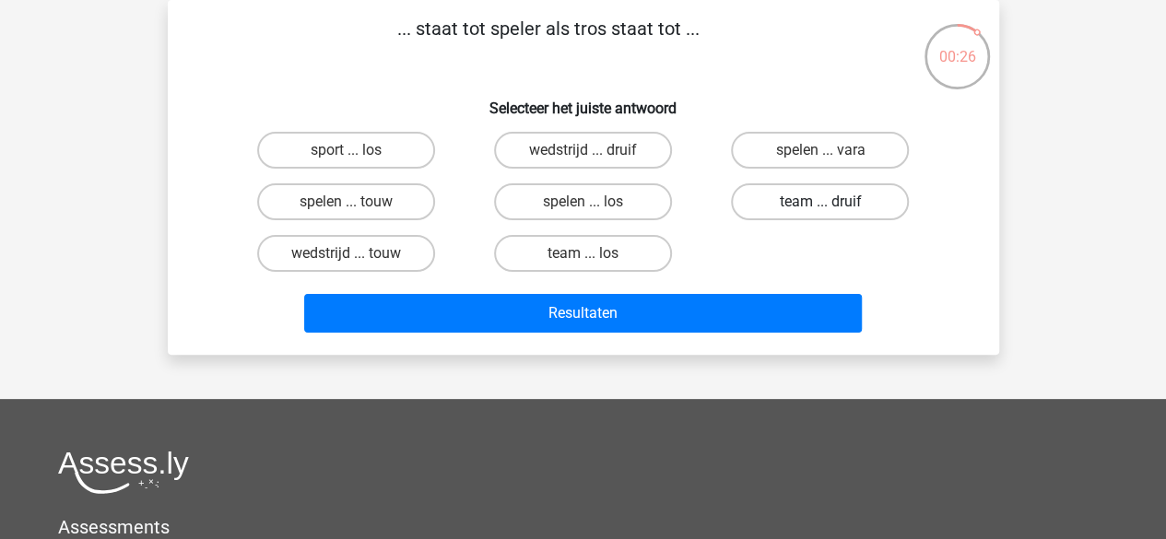
click at [795, 204] on label "team ... druif" at bounding box center [820, 201] width 178 height 37
click at [820, 204] on input "team ... druif" at bounding box center [826, 208] width 12 height 12
radio input "true"
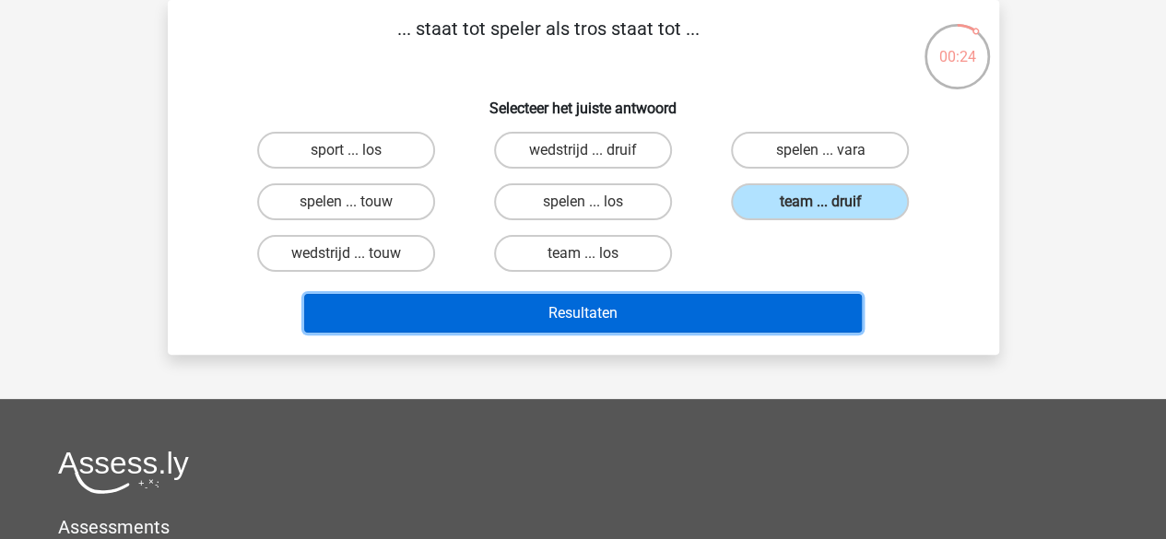
click at [690, 310] on button "Resultaten" at bounding box center [583, 313] width 558 height 39
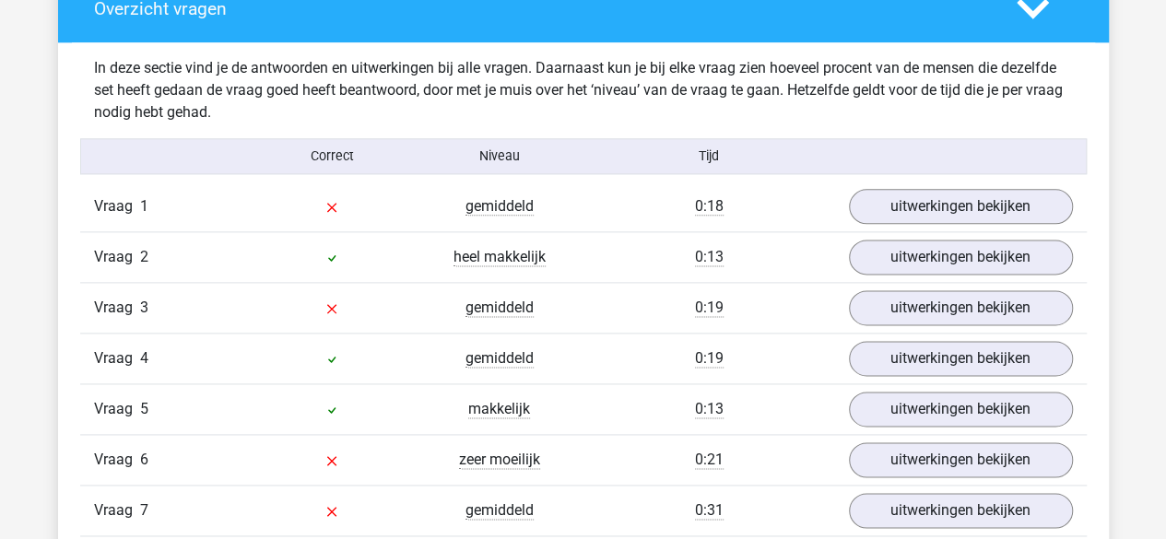
scroll to position [1117, 0]
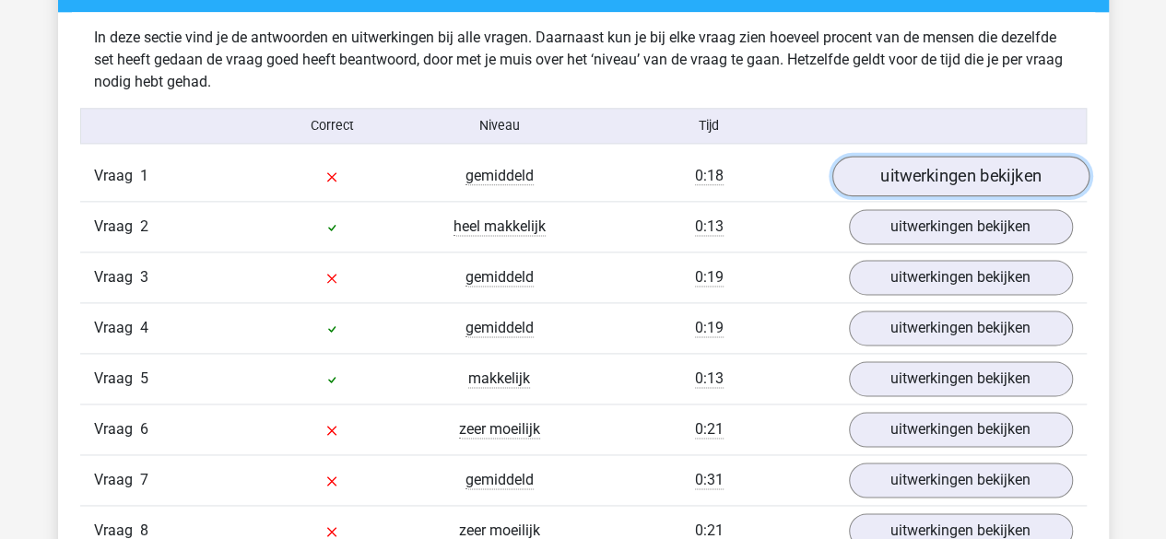
click at [925, 161] on link "uitwerkingen bekijken" at bounding box center [959, 176] width 257 height 41
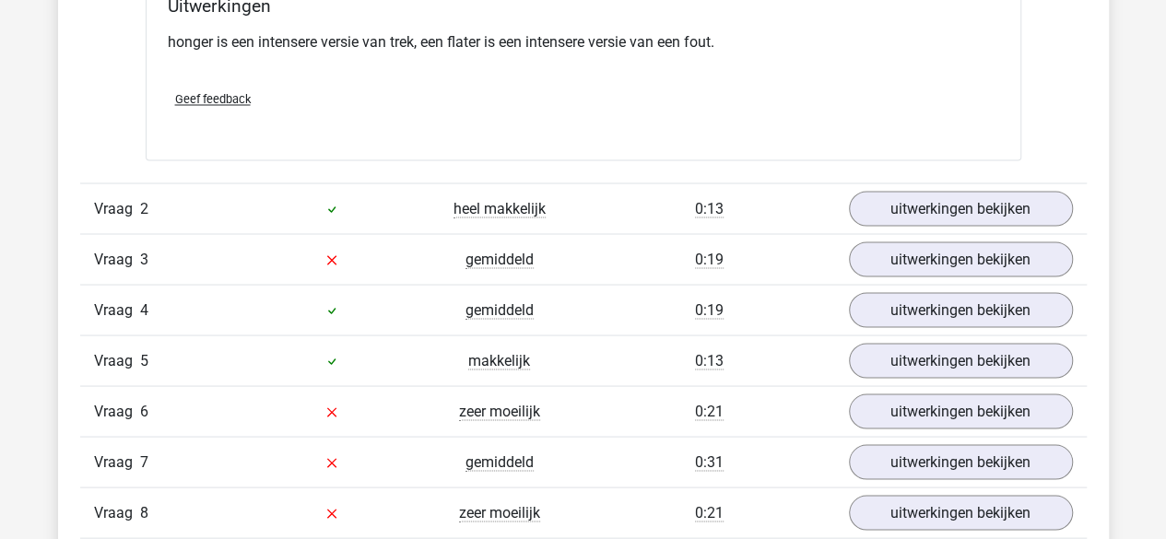
scroll to position [1598, 0]
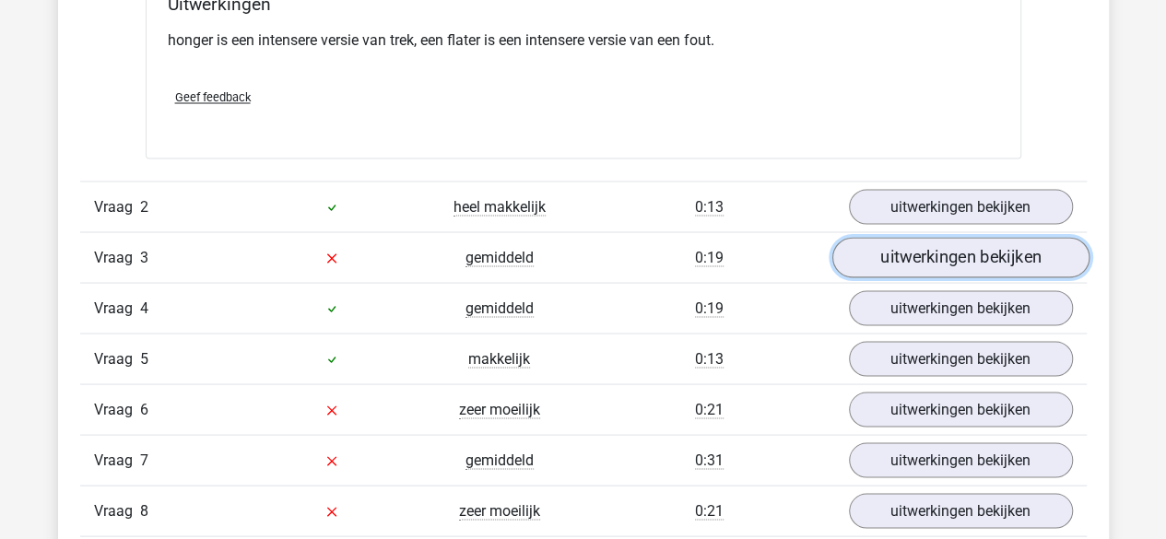
click at [911, 260] on link "uitwerkingen bekijken" at bounding box center [959, 257] width 257 height 41
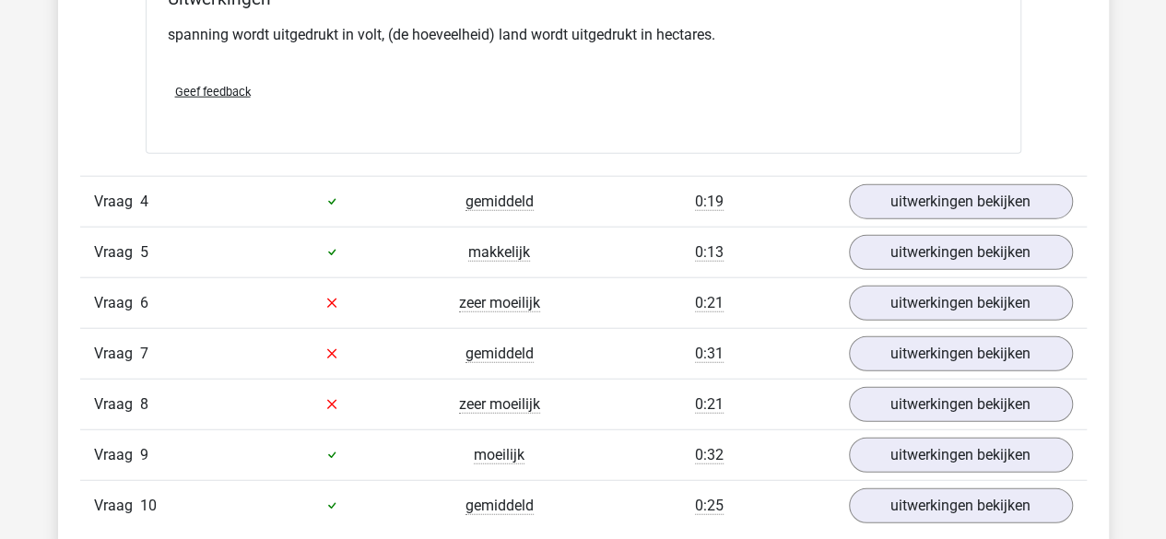
scroll to position [2167, 0]
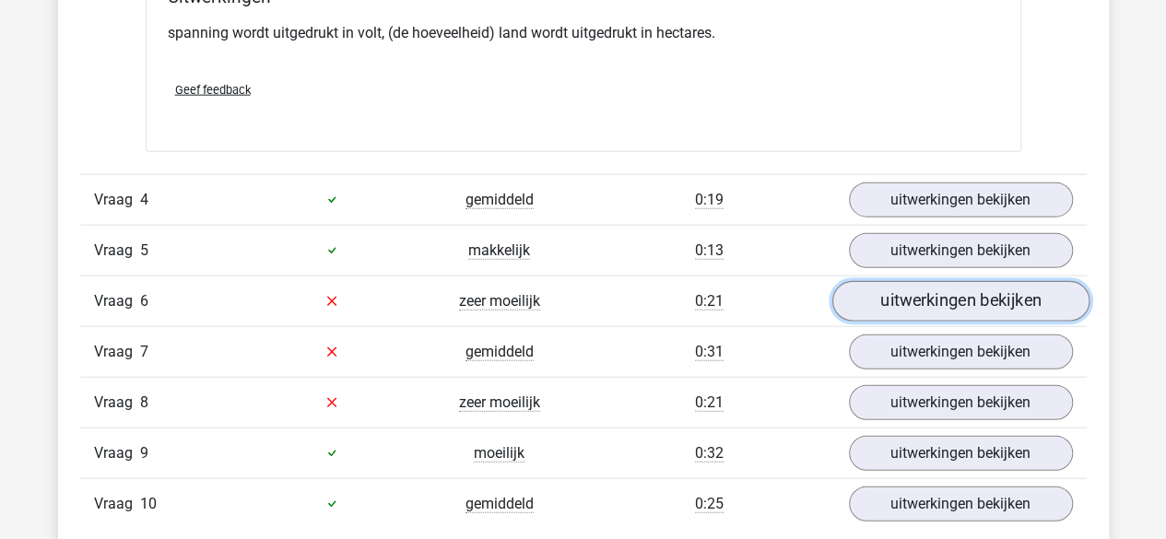
click at [892, 285] on link "uitwerkingen bekijken" at bounding box center [959, 301] width 257 height 41
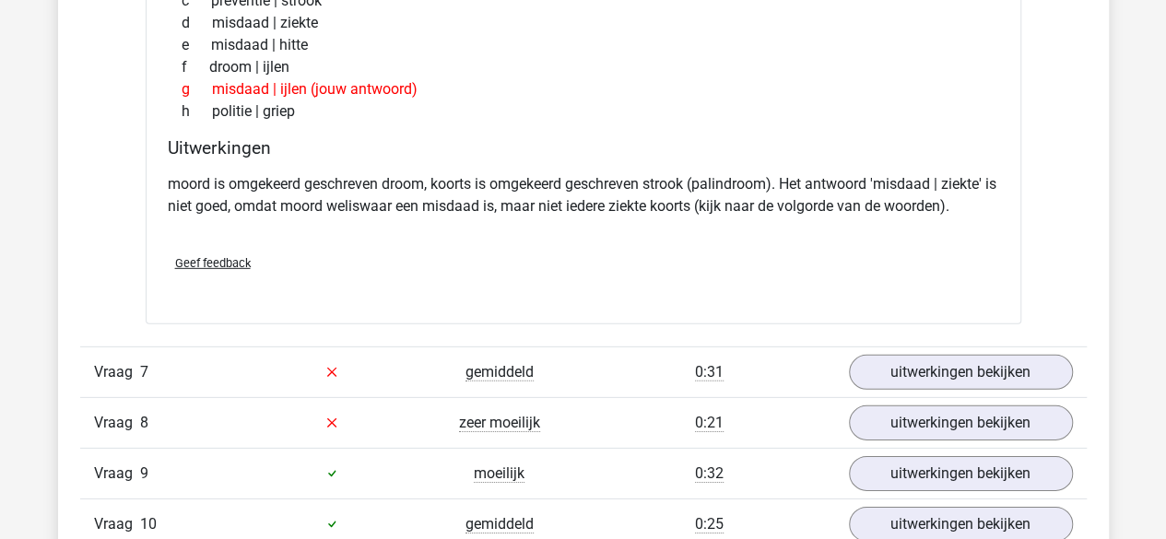
scroll to position [2621, 0]
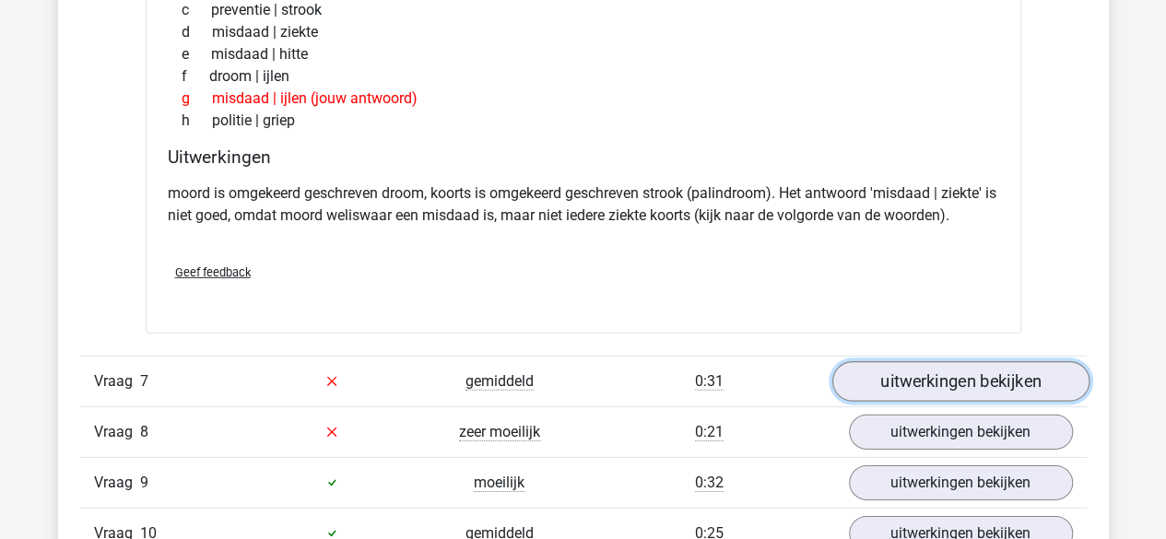
click at [897, 362] on link "uitwerkingen bekijken" at bounding box center [959, 381] width 257 height 41
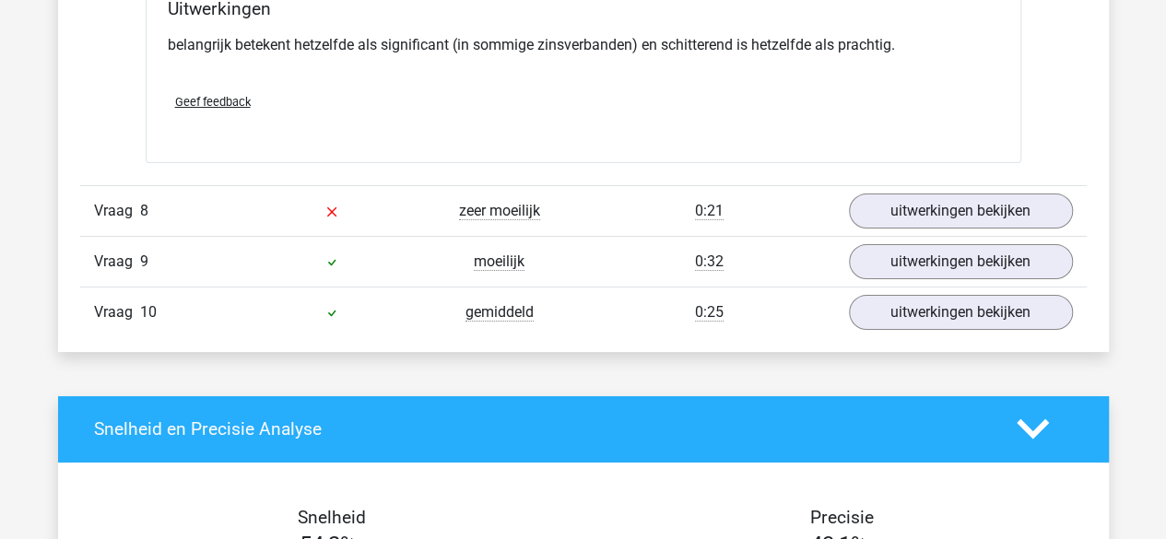
scroll to position [3304, 0]
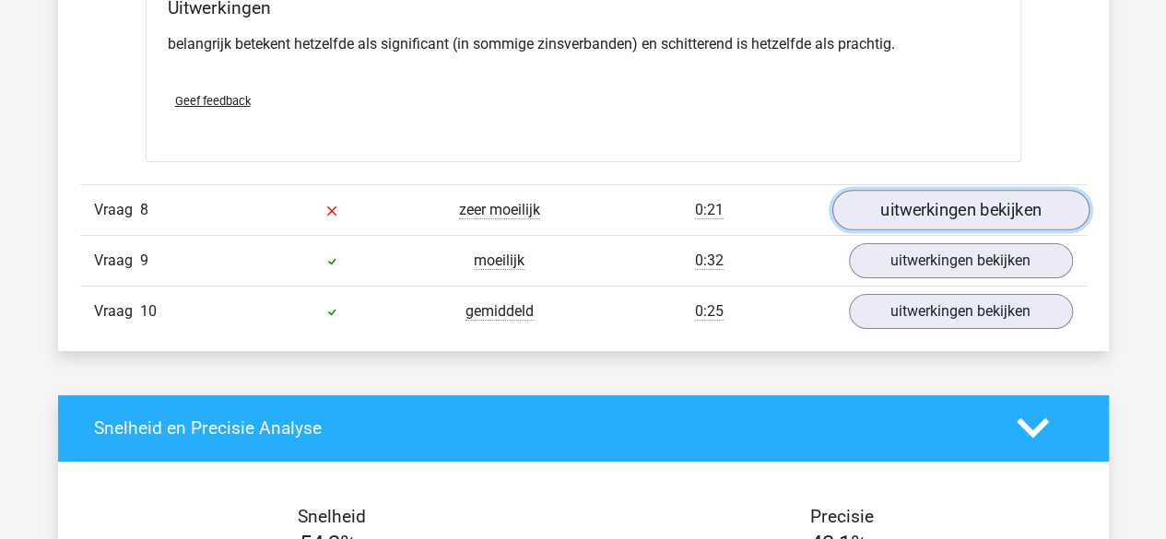
click at [934, 194] on link "uitwerkingen bekijken" at bounding box center [959, 210] width 257 height 41
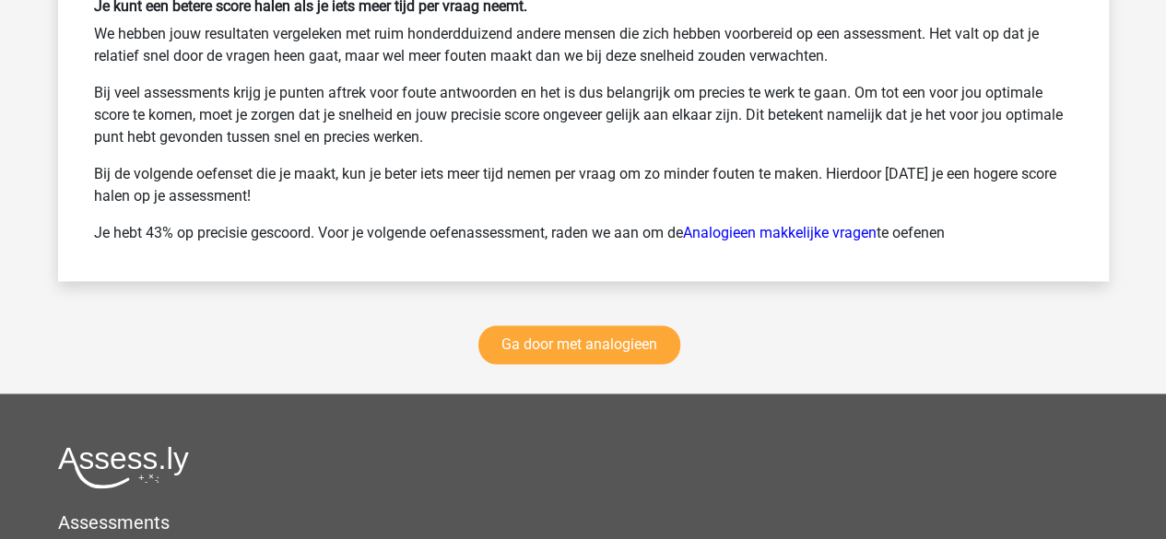
scroll to position [4874, 0]
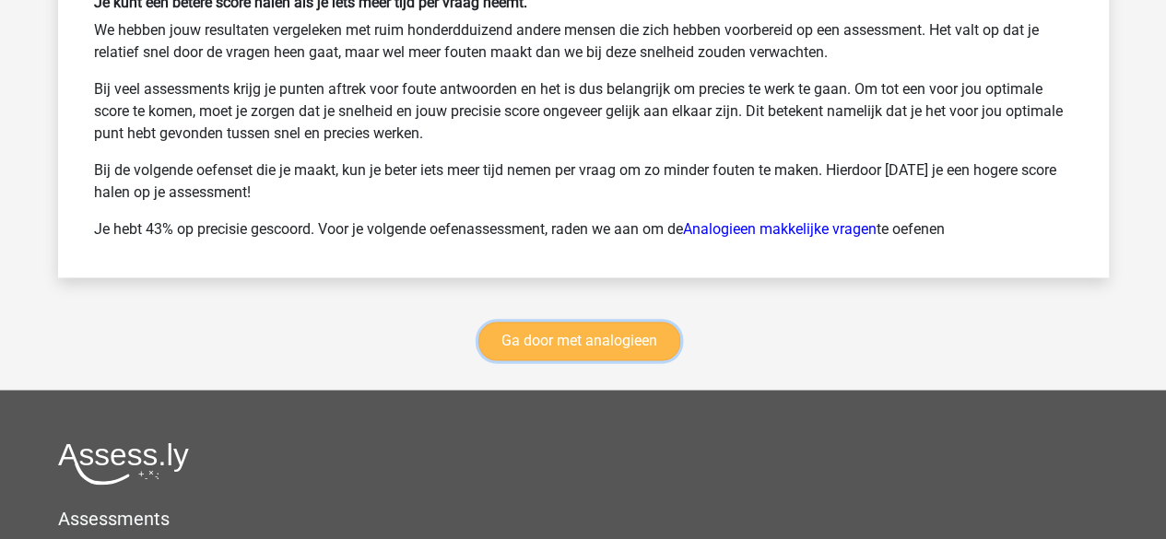
click at [625, 323] on link "Ga door met analogieen" at bounding box center [579, 341] width 202 height 39
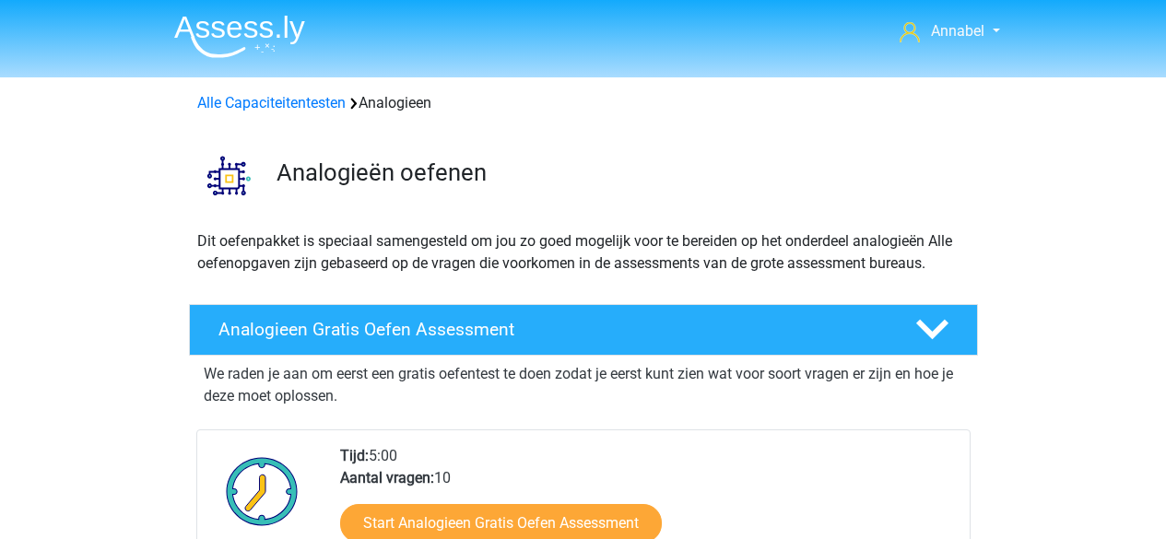
scroll to position [755, 0]
